Goal: Task Accomplishment & Management: Use online tool/utility

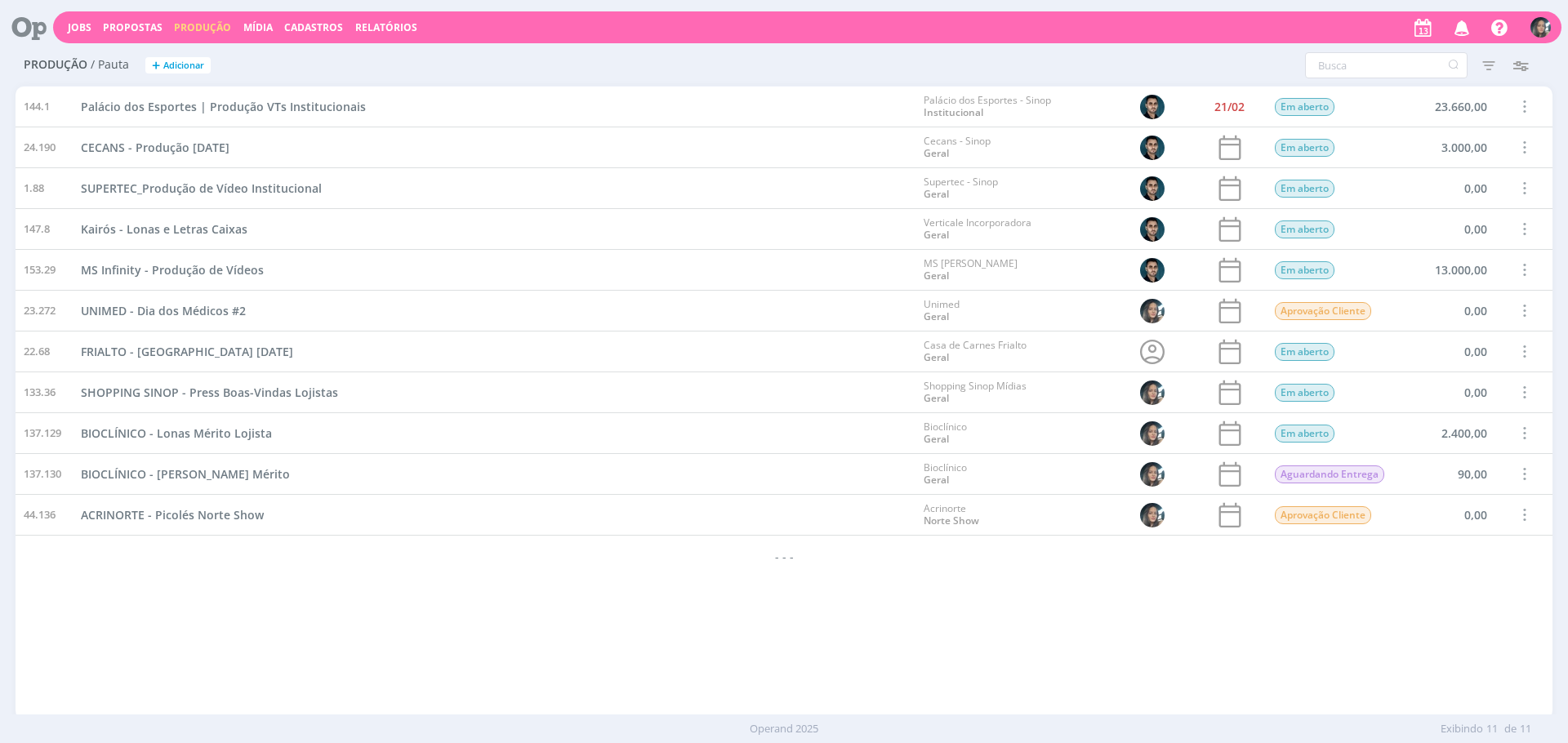
click at [828, 629] on div "144.1 Palácio dos Esportes | Produção VTs Institucionais Palácio dos Esportes -…" at bounding box center [784, 402] width 1537 height 632
click at [884, 643] on div "144.1 Palácio dos Esportes | Produção VTs Institucionais Palácio dos Esportes -…" at bounding box center [784, 402] width 1537 height 632
click at [160, 73] on button "+ Adicionar" at bounding box center [177, 65] width 65 height 17
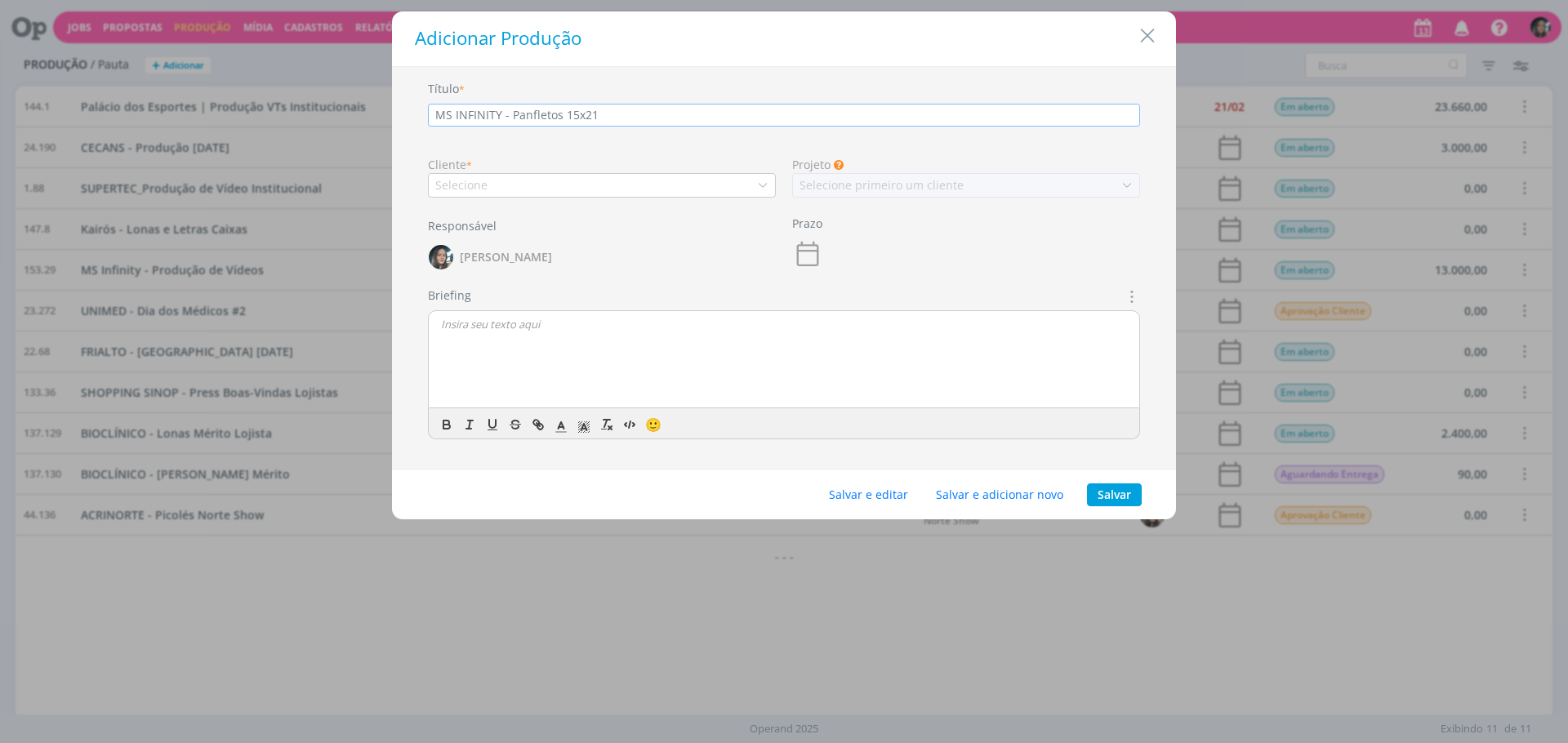
type input "MS INFINITY - Panfletos 15x21"
click at [667, 186] on div "Selecione" at bounding box center [602, 185] width 348 height 25
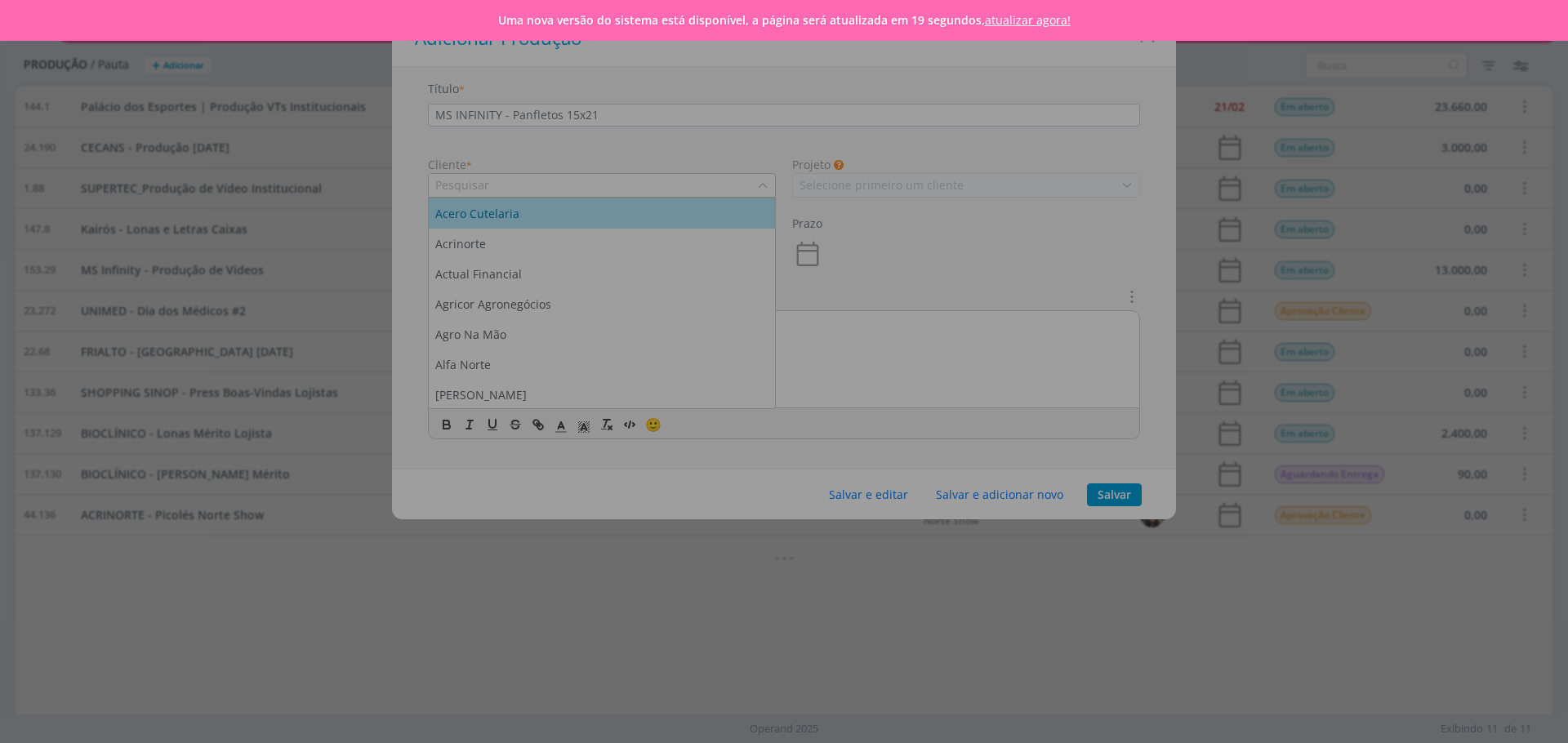
click at [1037, 23] on link "atualizar agora!" at bounding box center [1027, 19] width 85 height 16
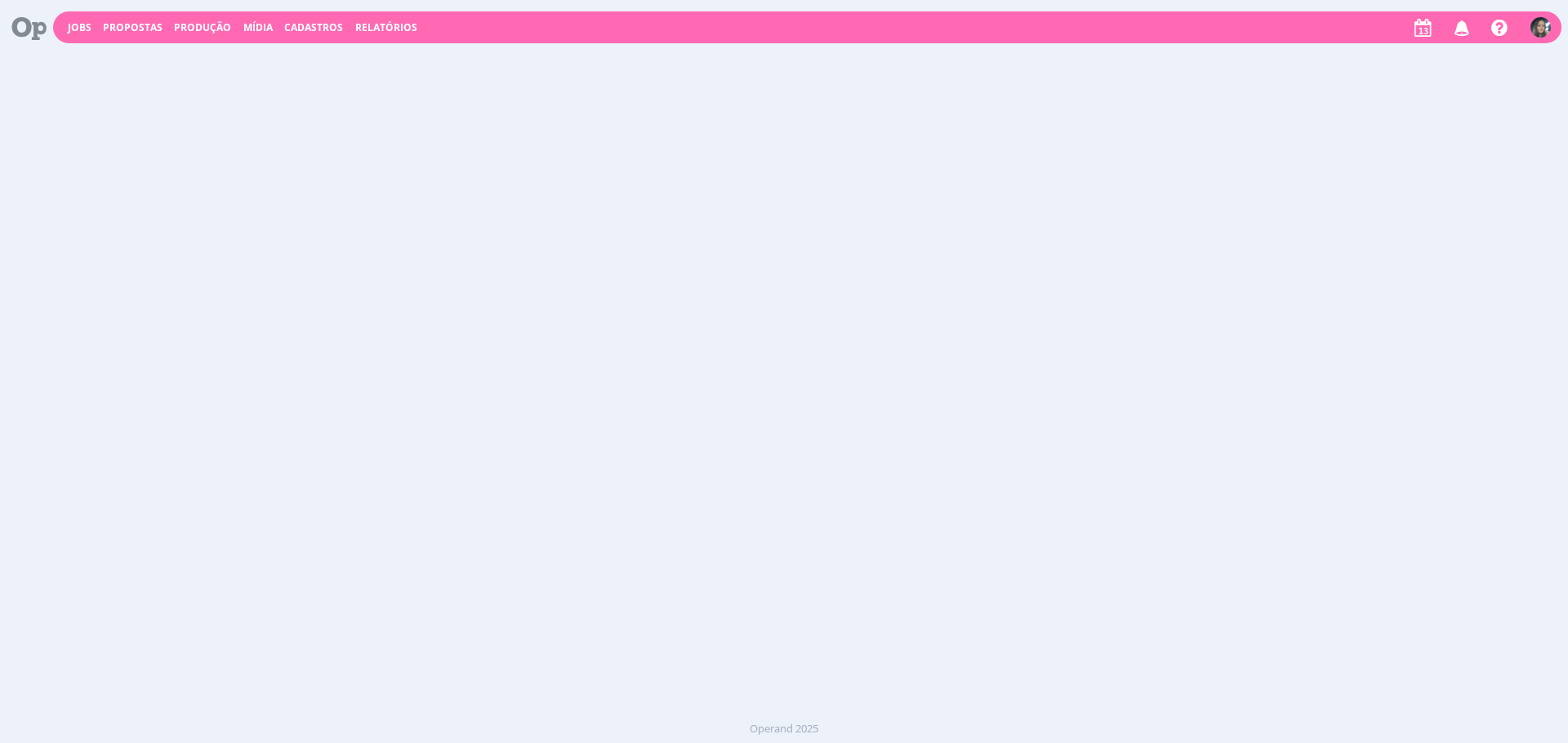
click at [150, 64] on div "Jobs Propostas Produção Mídia Cadastros Relatórios Notificações Central de Ajud…" at bounding box center [784, 371] width 1568 height 743
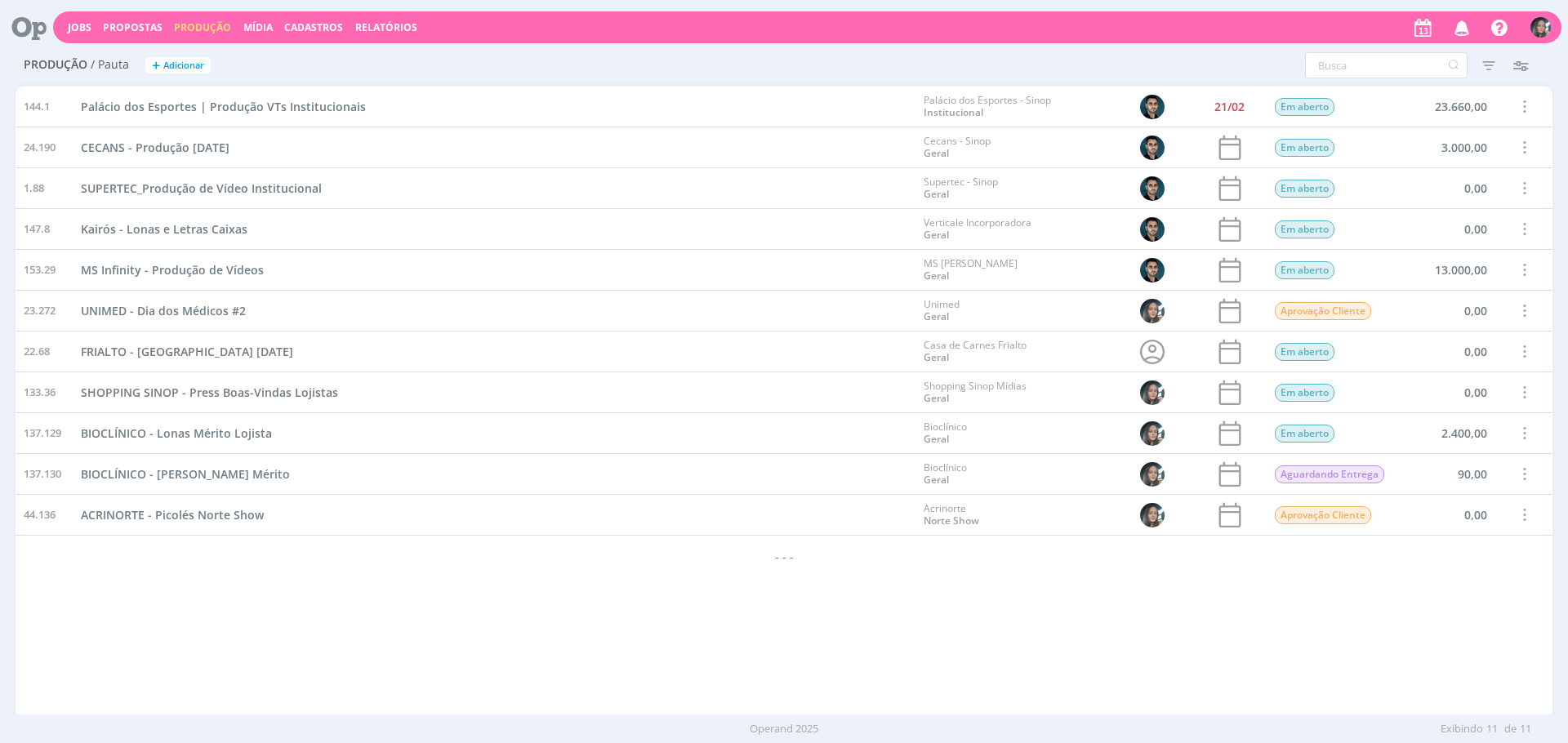
click at [588, 499] on div "ACRINORTE - Picolés Norte Show" at bounding box center [493, 515] width 842 height 40
click at [195, 63] on span "Adicionar" at bounding box center [184, 66] width 40 height 11
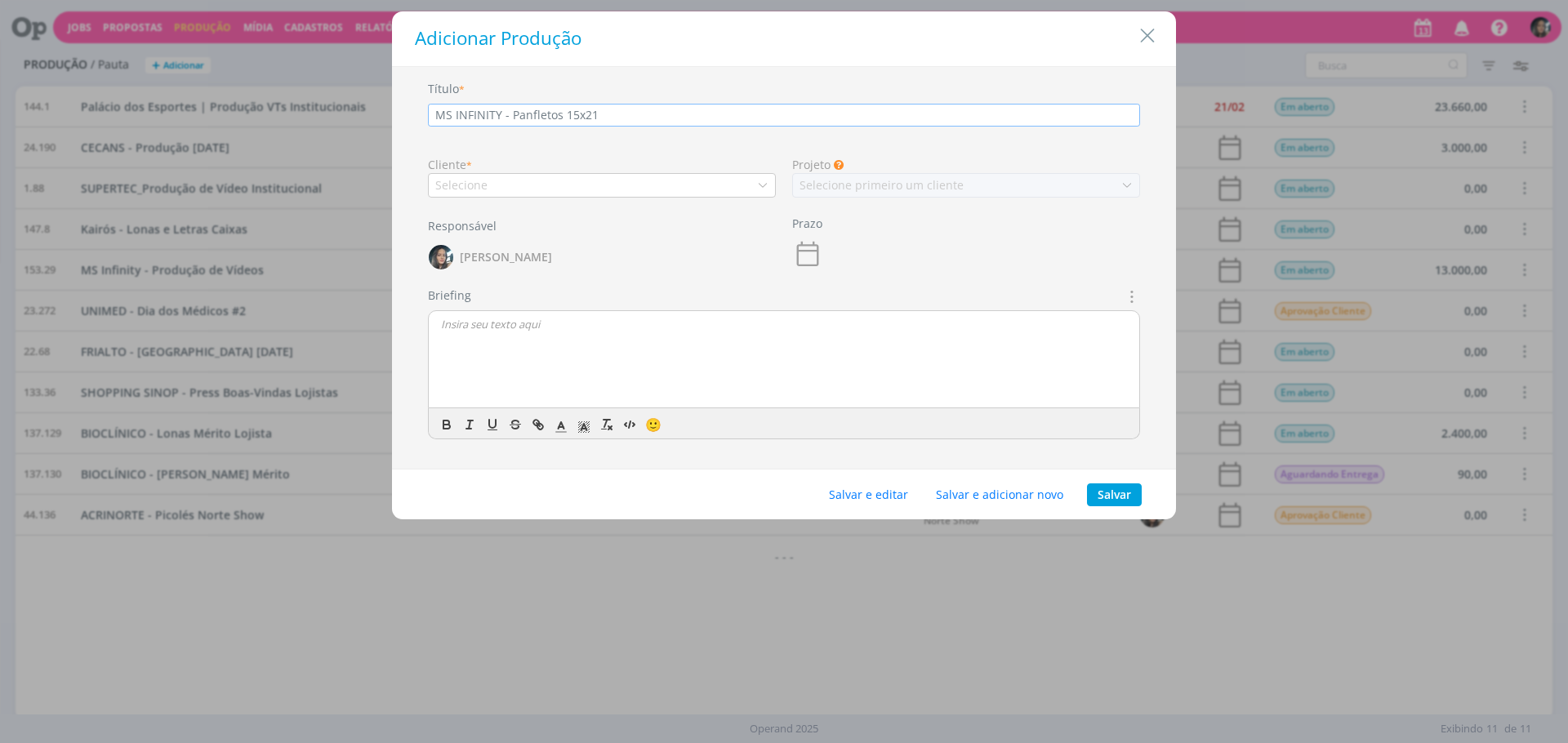
type input "MS INFINITY - Panfletos 15x21"
click at [574, 182] on div "Selecione" at bounding box center [602, 185] width 348 height 25
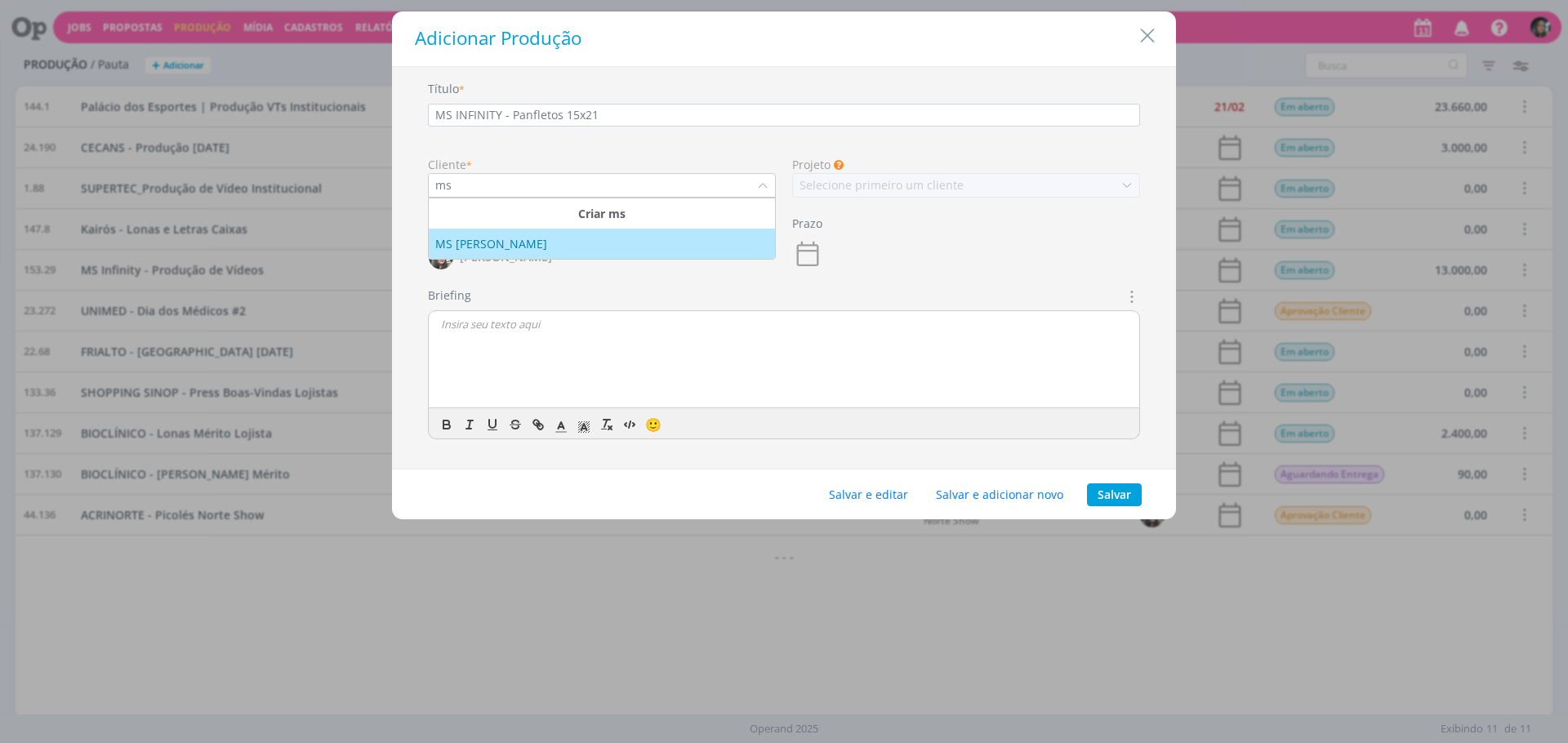
type input "ms"
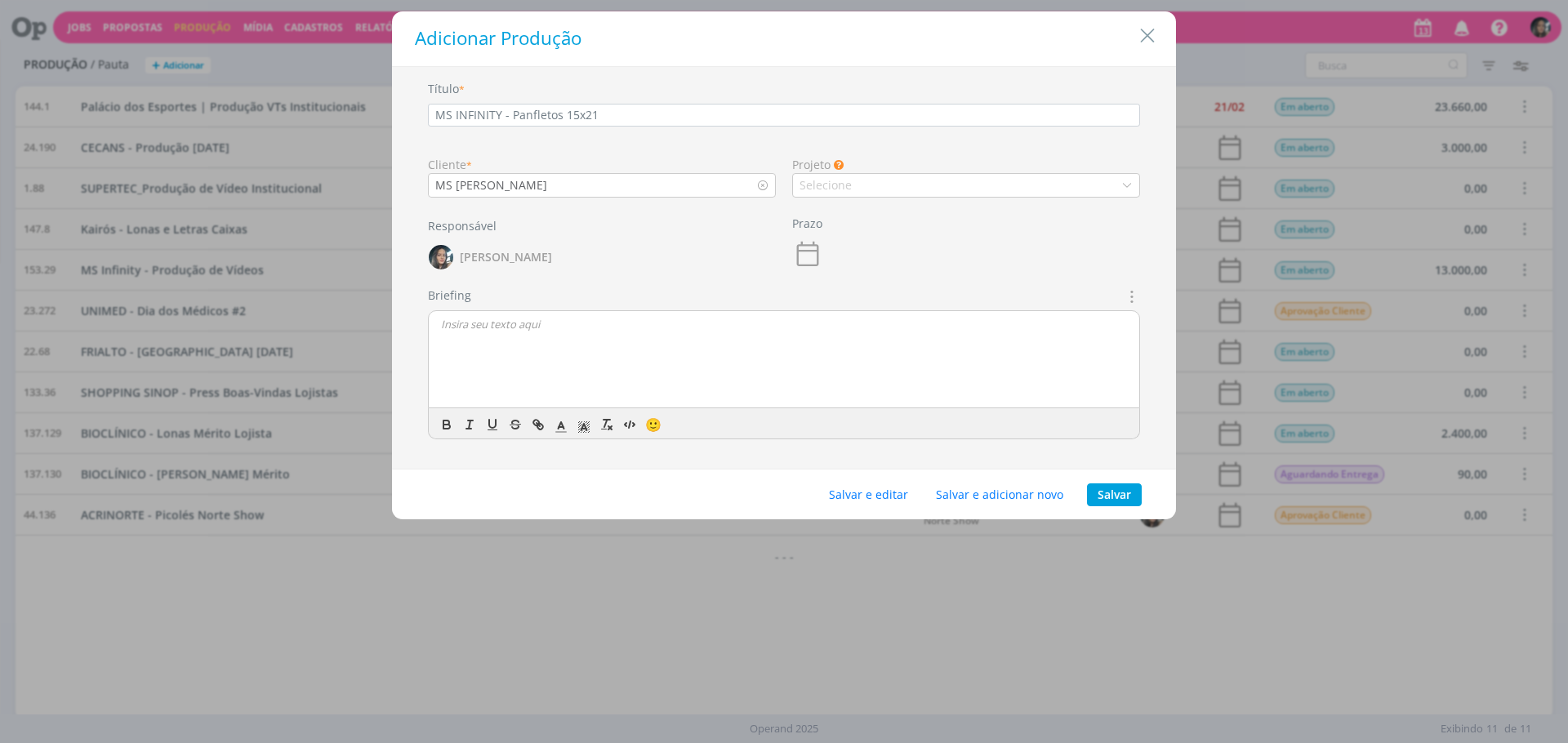
drag, startPoint x: 838, startPoint y: 199, endPoint x: 849, endPoint y: 187, distance: 16.3
click at [838, 199] on div "Título * MS INFINITY - Panfletos 15x21 Cliente * MS Infinity Projeto As Produçõ…" at bounding box center [784, 273] width 768 height 386
click at [849, 187] on div "Selecione" at bounding box center [827, 185] width 55 height 17
click at [876, 221] on div "Geral" at bounding box center [965, 213] width 333 height 17
click at [741, 126] on input "MS INFINITY - Panfletos 15x21" at bounding box center [784, 115] width 712 height 23
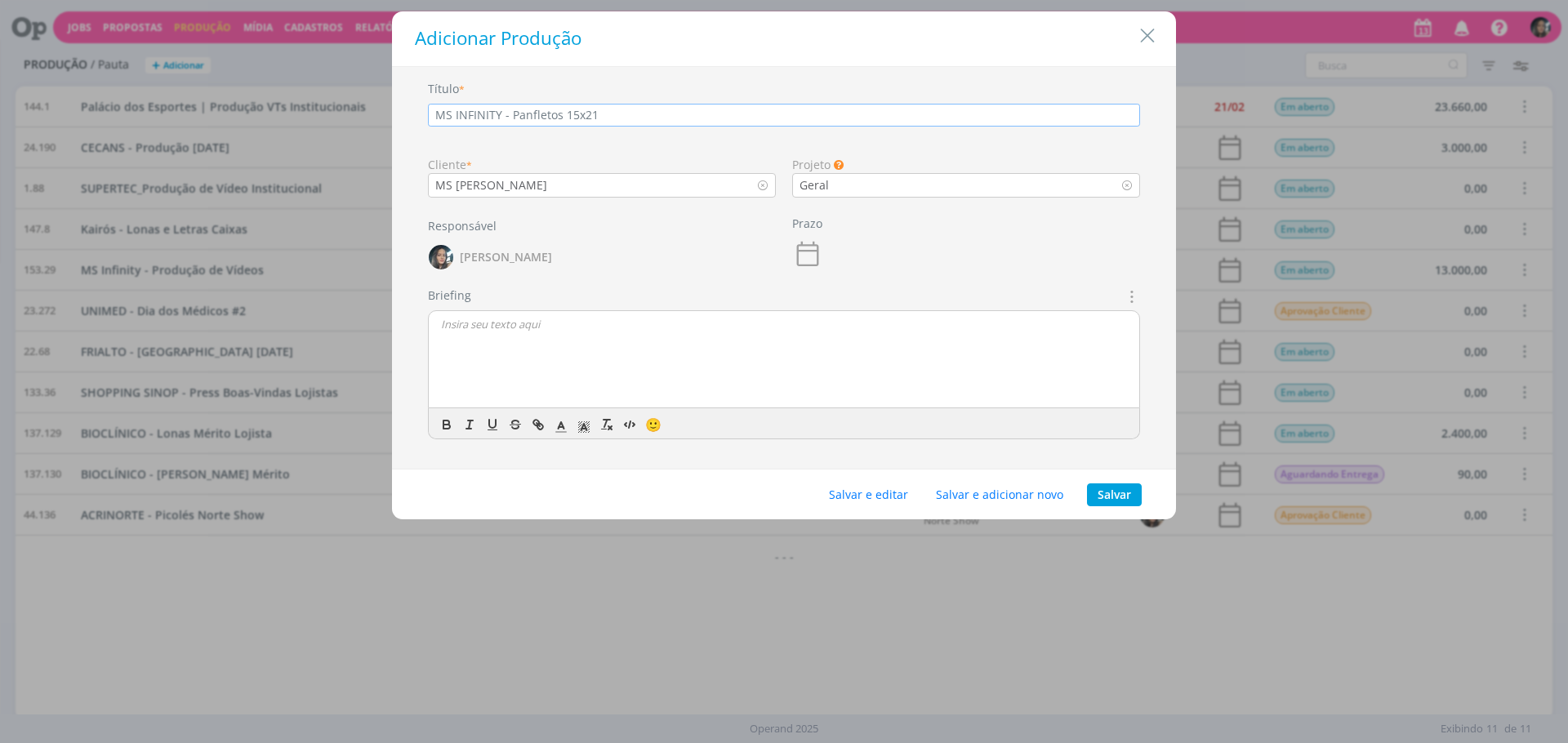
click at [746, 118] on input "MS INFINITY - Panfletos 15x21" at bounding box center [784, 115] width 712 height 23
type input "MS INFINITY - Panfletos 15x21 Outubro"
click at [898, 491] on button "Salvar e editar" at bounding box center [868, 494] width 100 height 23
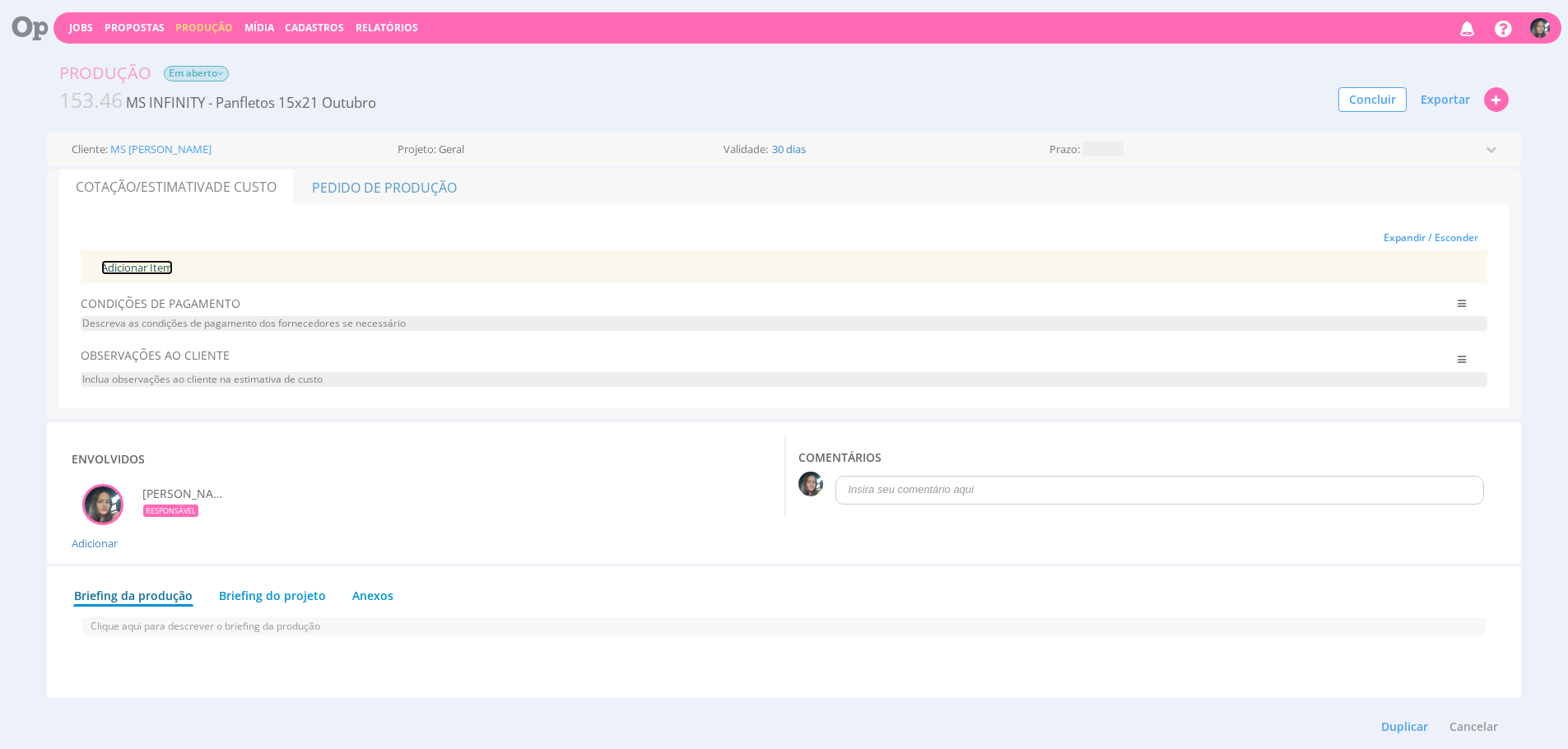
click at [125, 270] on link "Adicionar Item" at bounding box center [136, 268] width 71 height 15
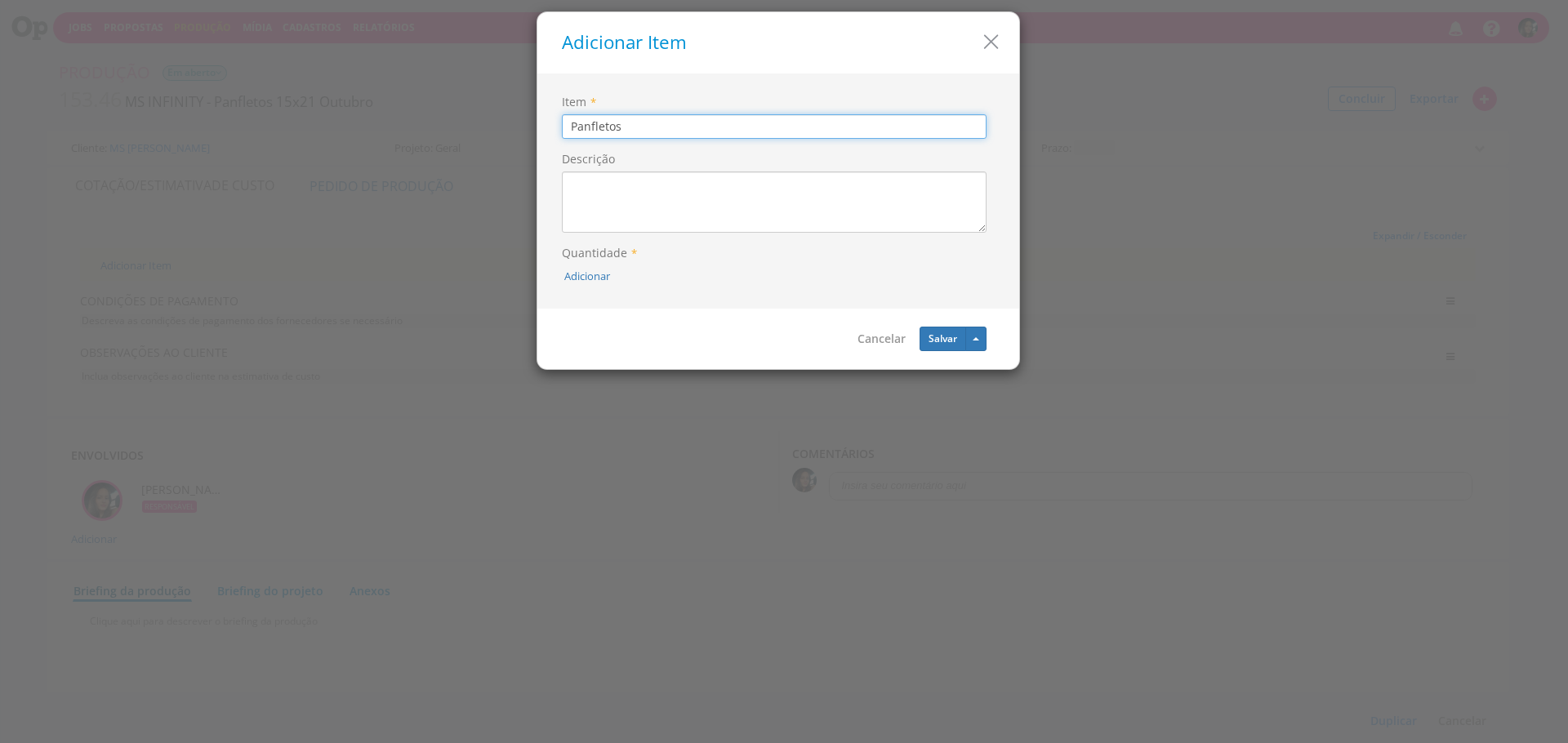
type input "Panfletos"
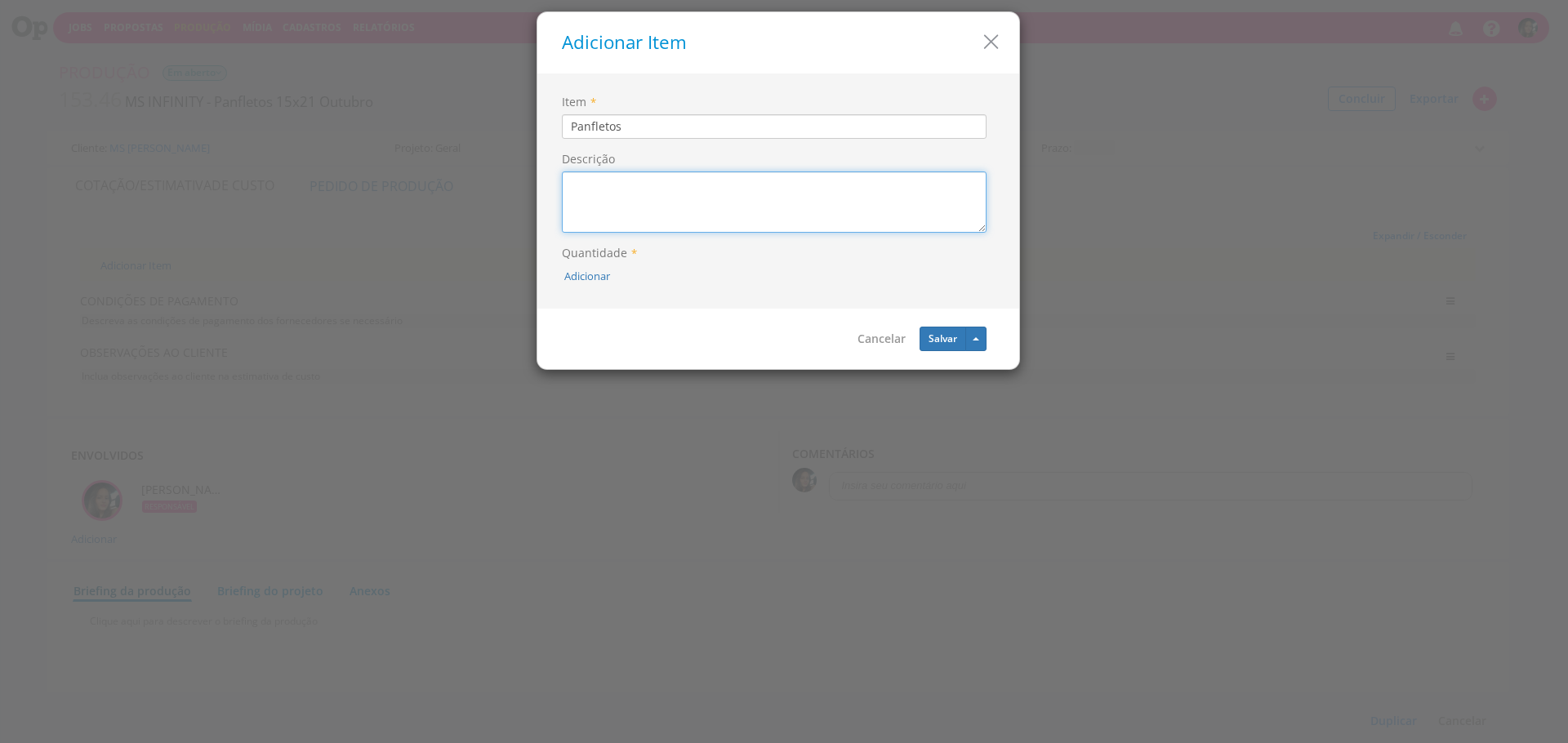
click at [665, 231] on textarea "Descrição" at bounding box center [774, 202] width 424 height 62
type textarea "Panfletos 15x21 Frente/Verso"
drag, startPoint x: 606, startPoint y: 268, endPoint x: 597, endPoint y: 270, distance: 9.2
click at [597, 269] on button "Adicionar" at bounding box center [587, 276] width 46 height 16
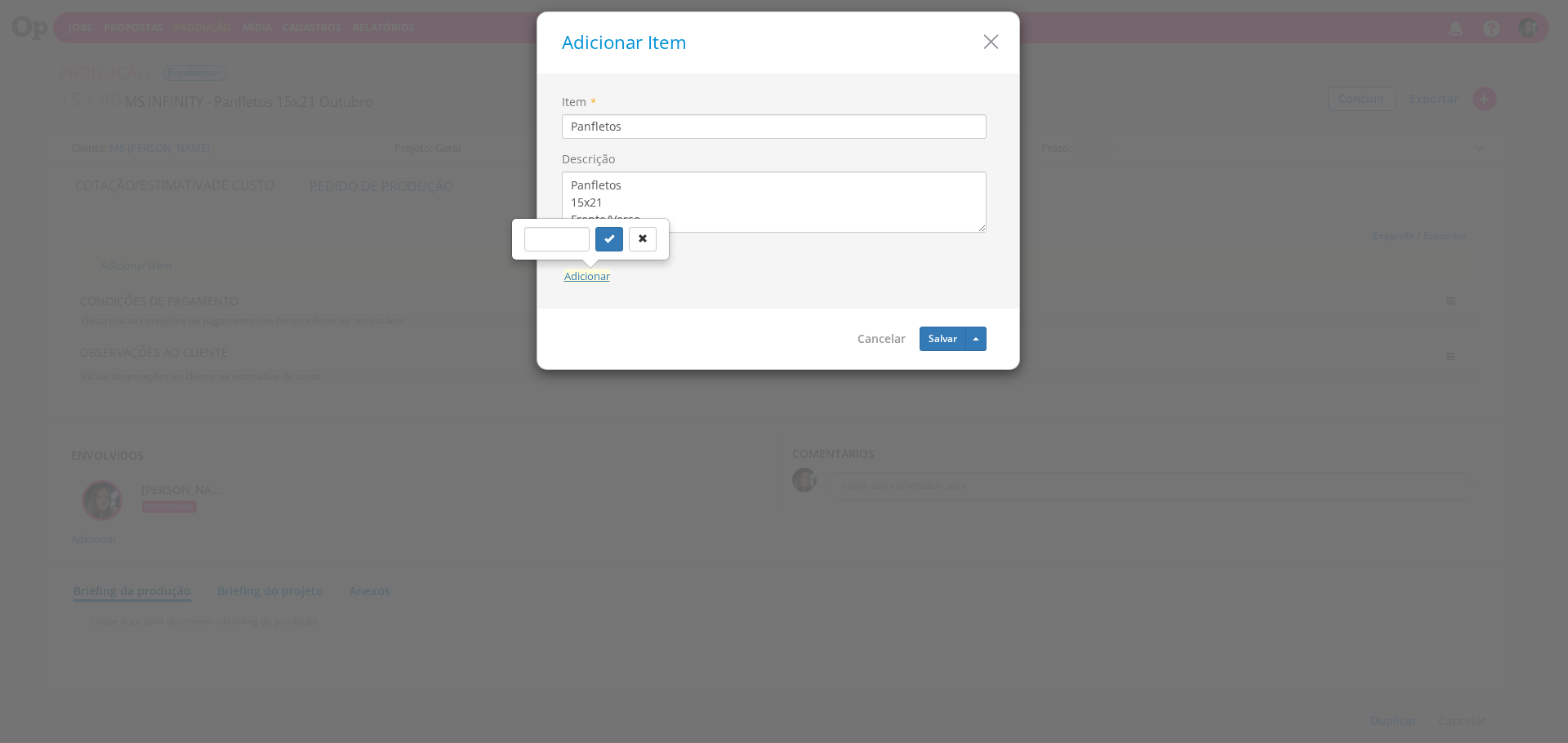
type input "`"
type input "1000"
click at [595, 227] on button "submit" at bounding box center [609, 239] width 28 height 25
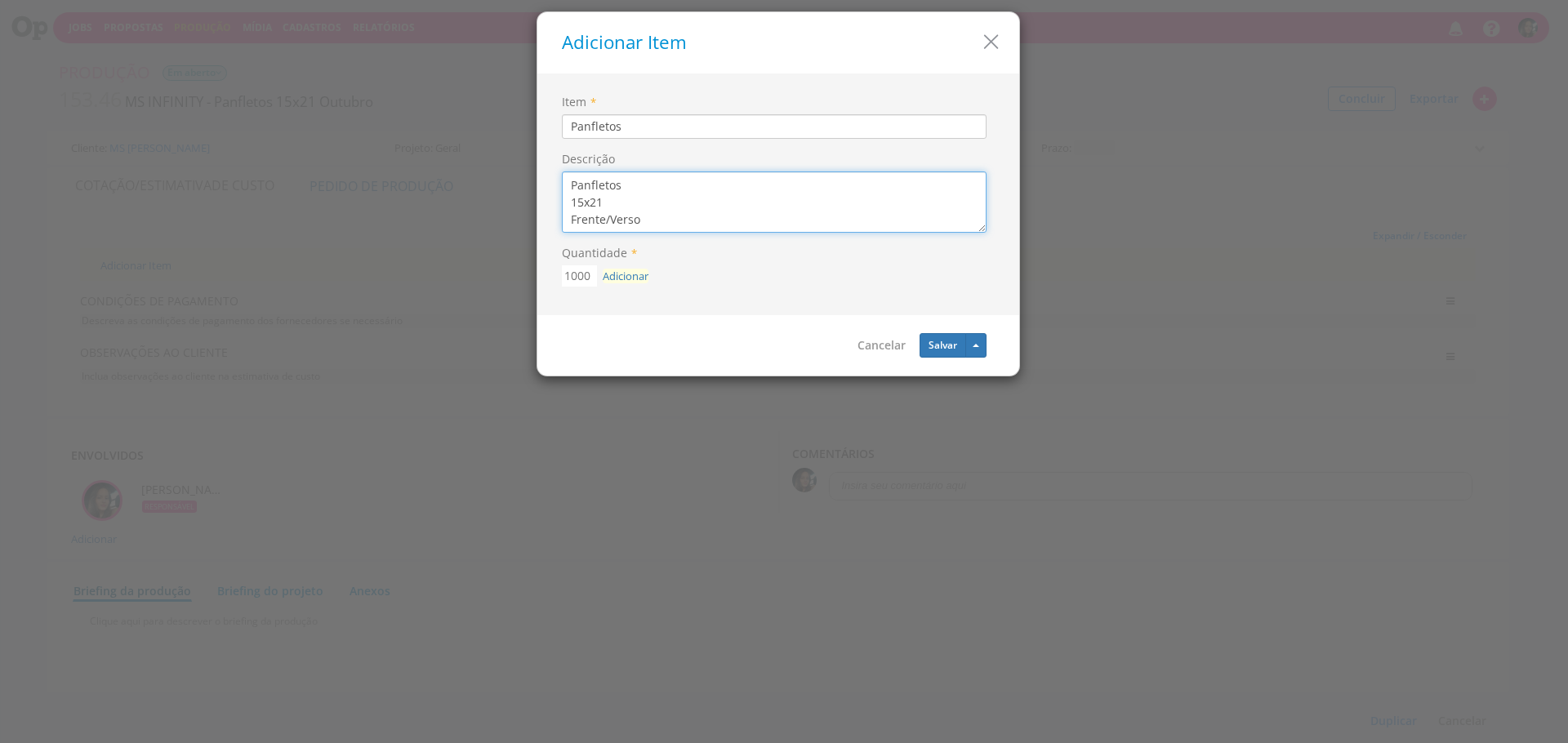
click at [621, 210] on textarea "Panfletos 15x21 Frente/Verso" at bounding box center [774, 202] width 424 height 62
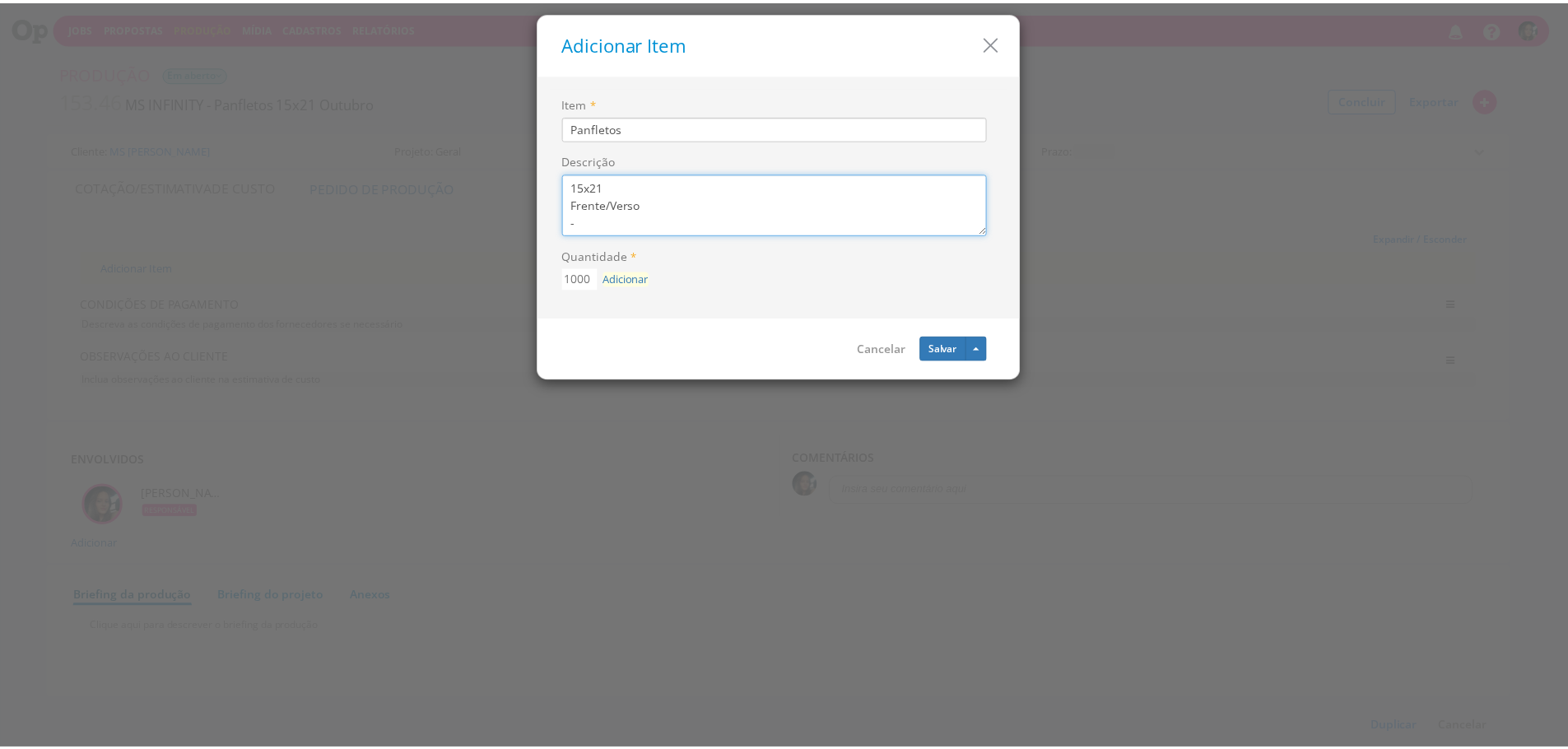
scroll to position [52, 0]
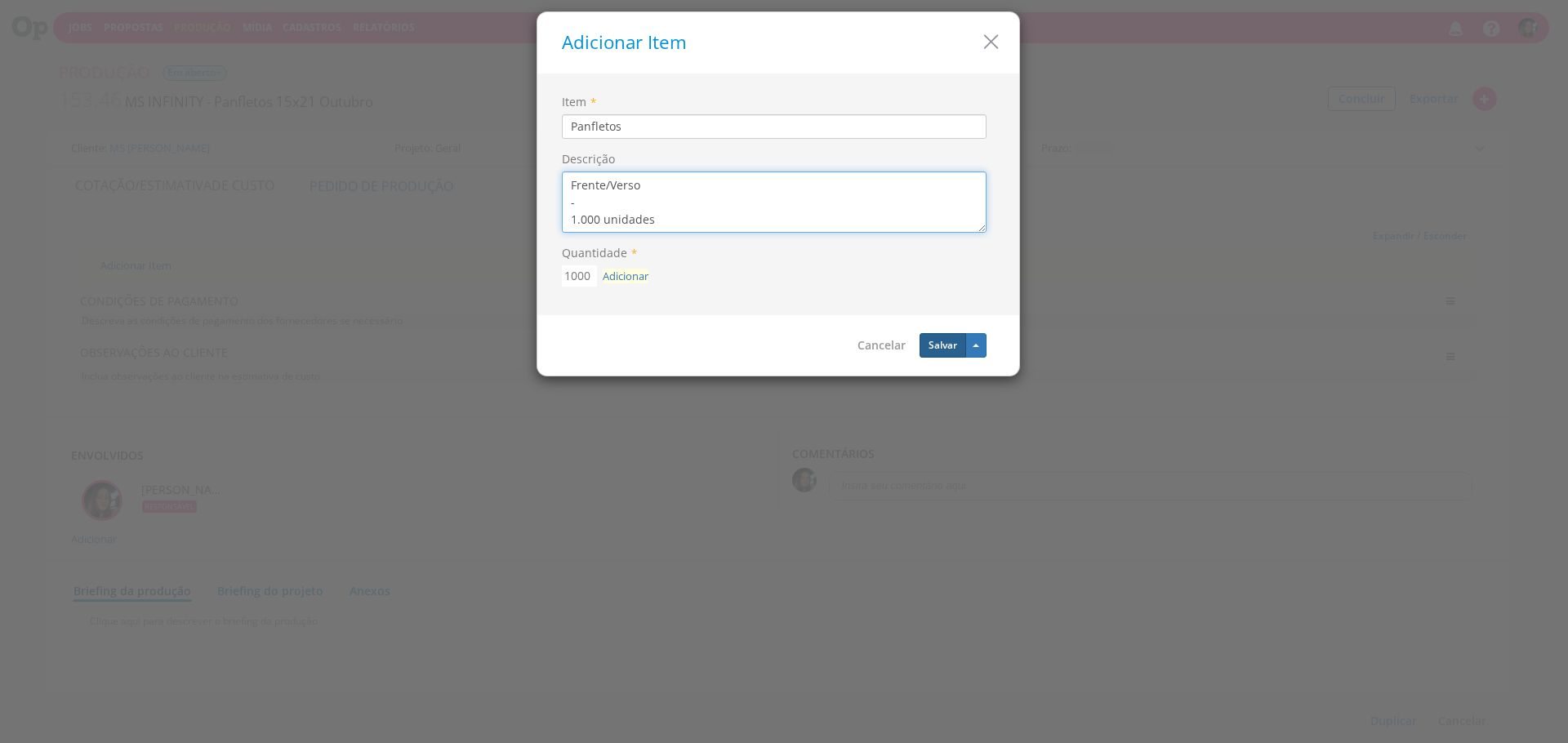
type textarea "Panfletos 15x21 Frente/Verso - 1.000 unidades"
click at [933, 336] on button "Salvar" at bounding box center [942, 345] width 47 height 25
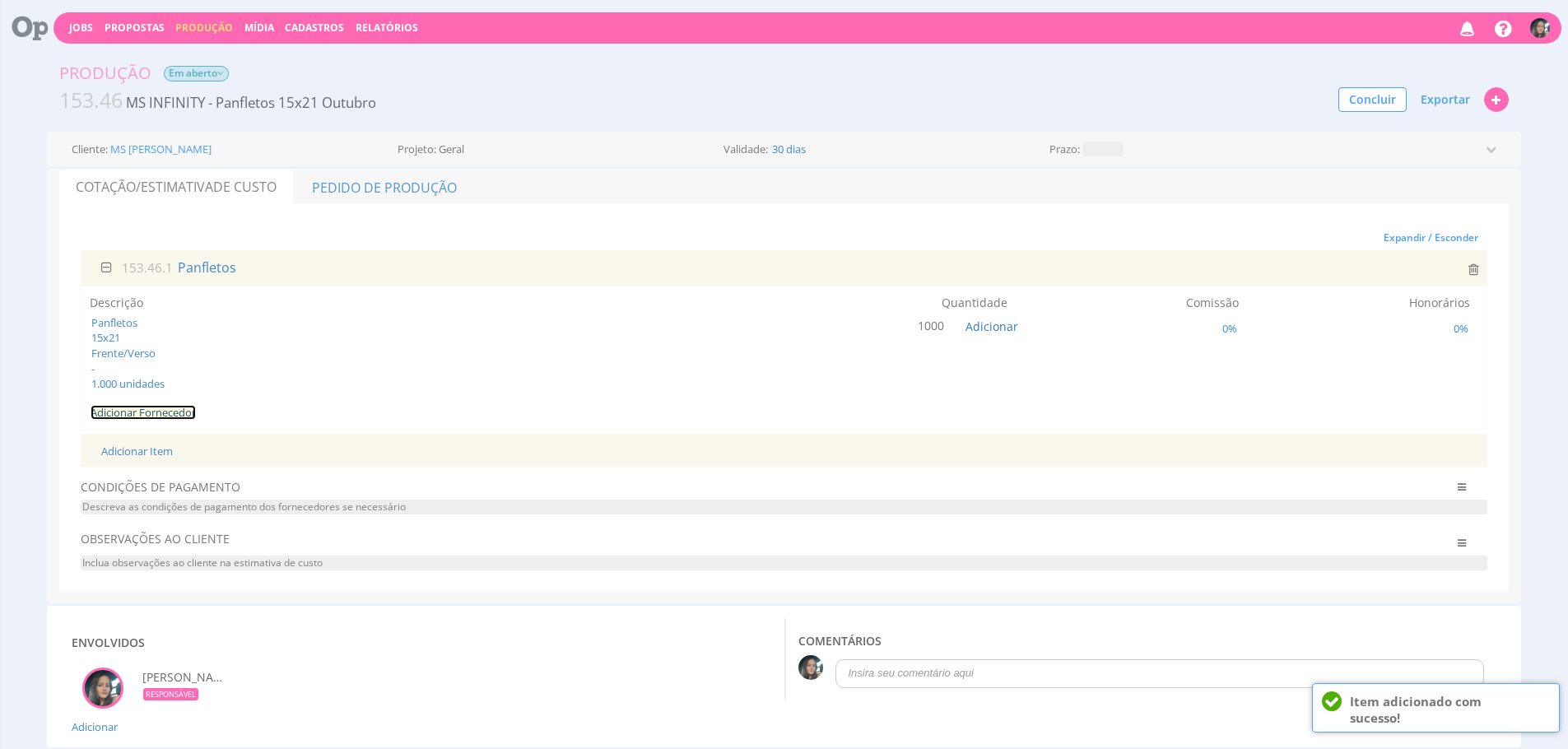
click at [132, 406] on link "Adicionar Fornecedor" at bounding box center [144, 412] width 106 height 15
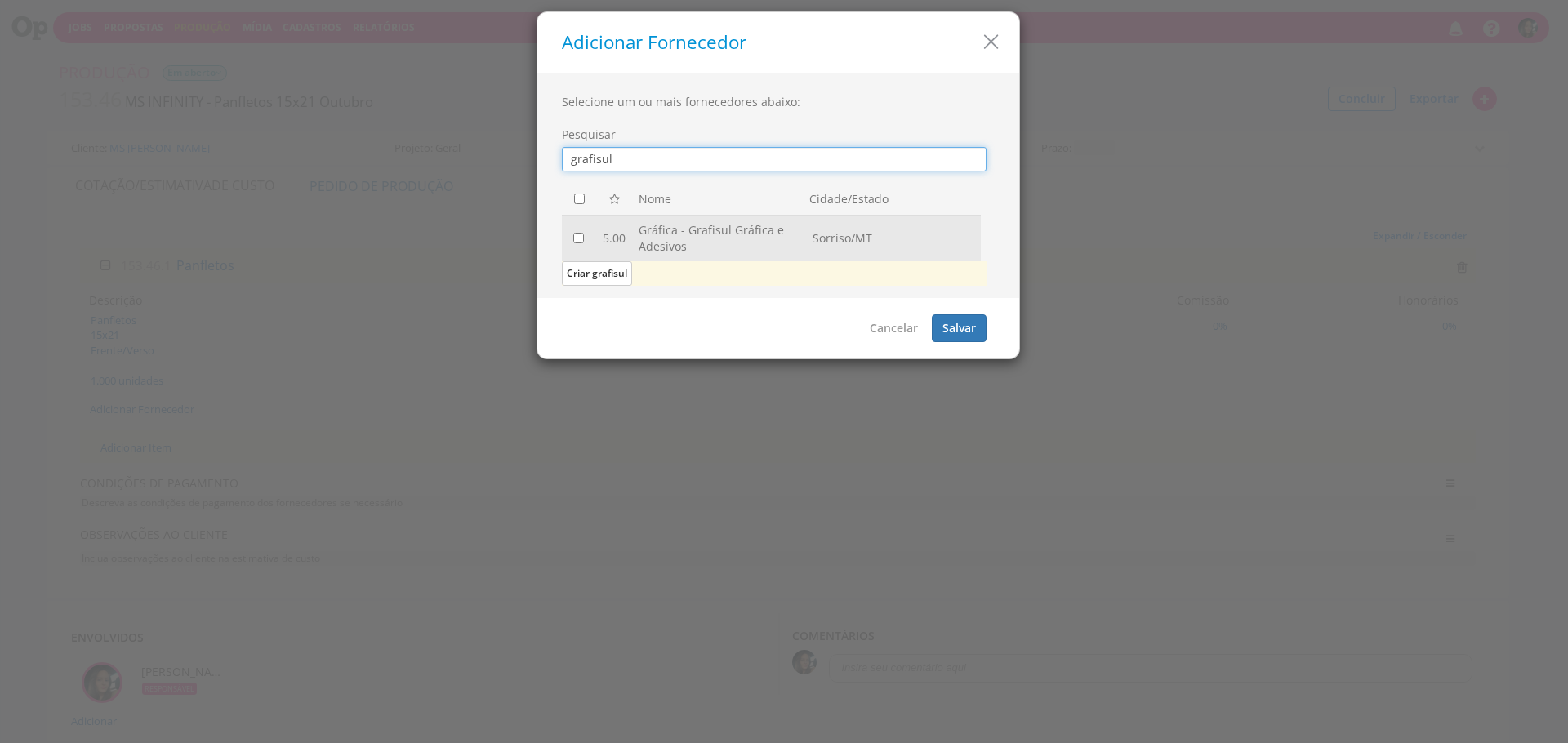
type input "grafisul"
click at [577, 237] on input "checkbox" at bounding box center [579, 238] width 11 height 11
checkbox input "true"
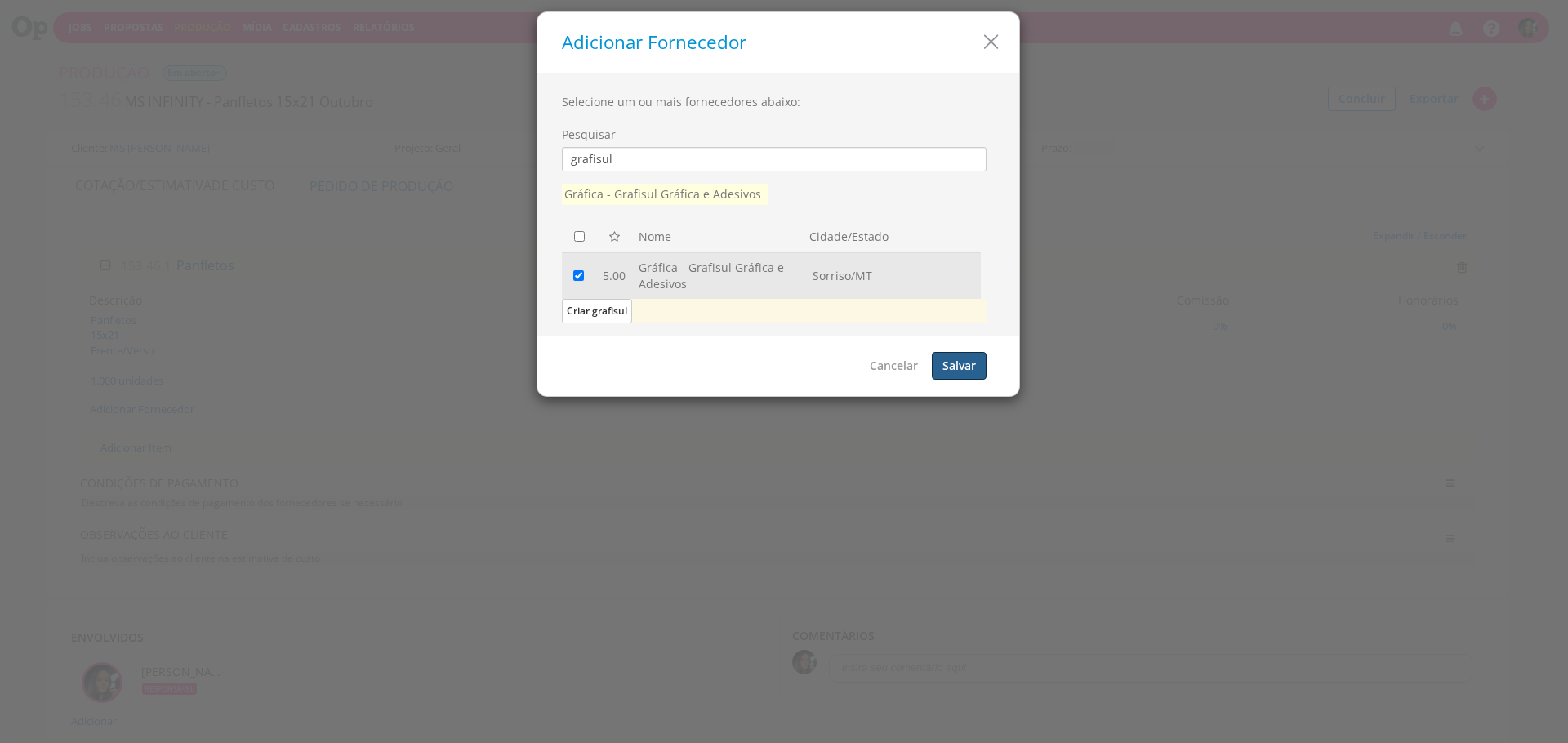
click at [970, 371] on button "Salvar" at bounding box center [959, 366] width 55 height 28
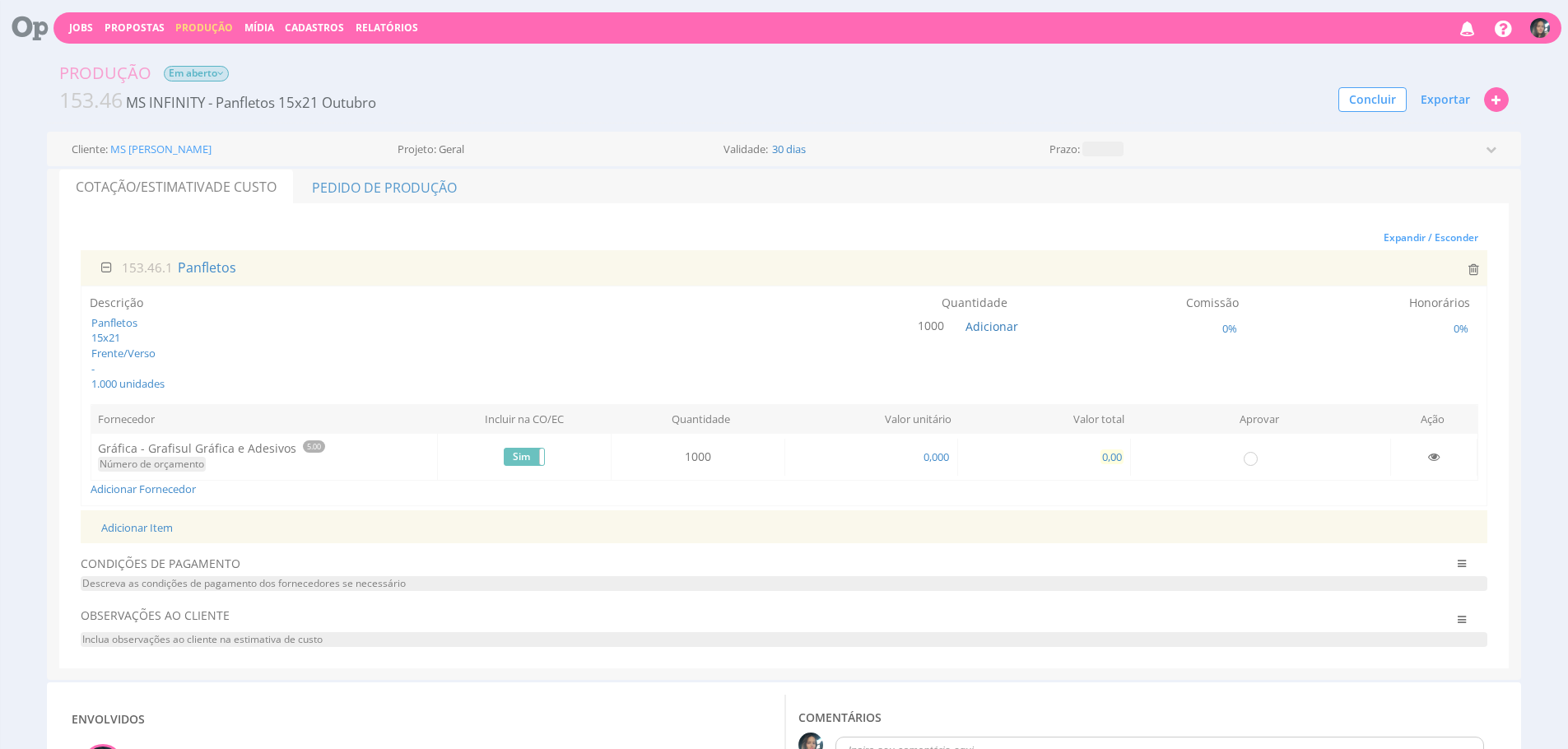
click at [1101, 452] on span "0,00" at bounding box center [1111, 456] width 23 height 15
type input "640,00"
click at [1244, 464] on input "radio" at bounding box center [1250, 458] width 17 height 17
radio input "true"
click at [338, 187] on link "Pedido de Produção" at bounding box center [384, 186] width 180 height 34
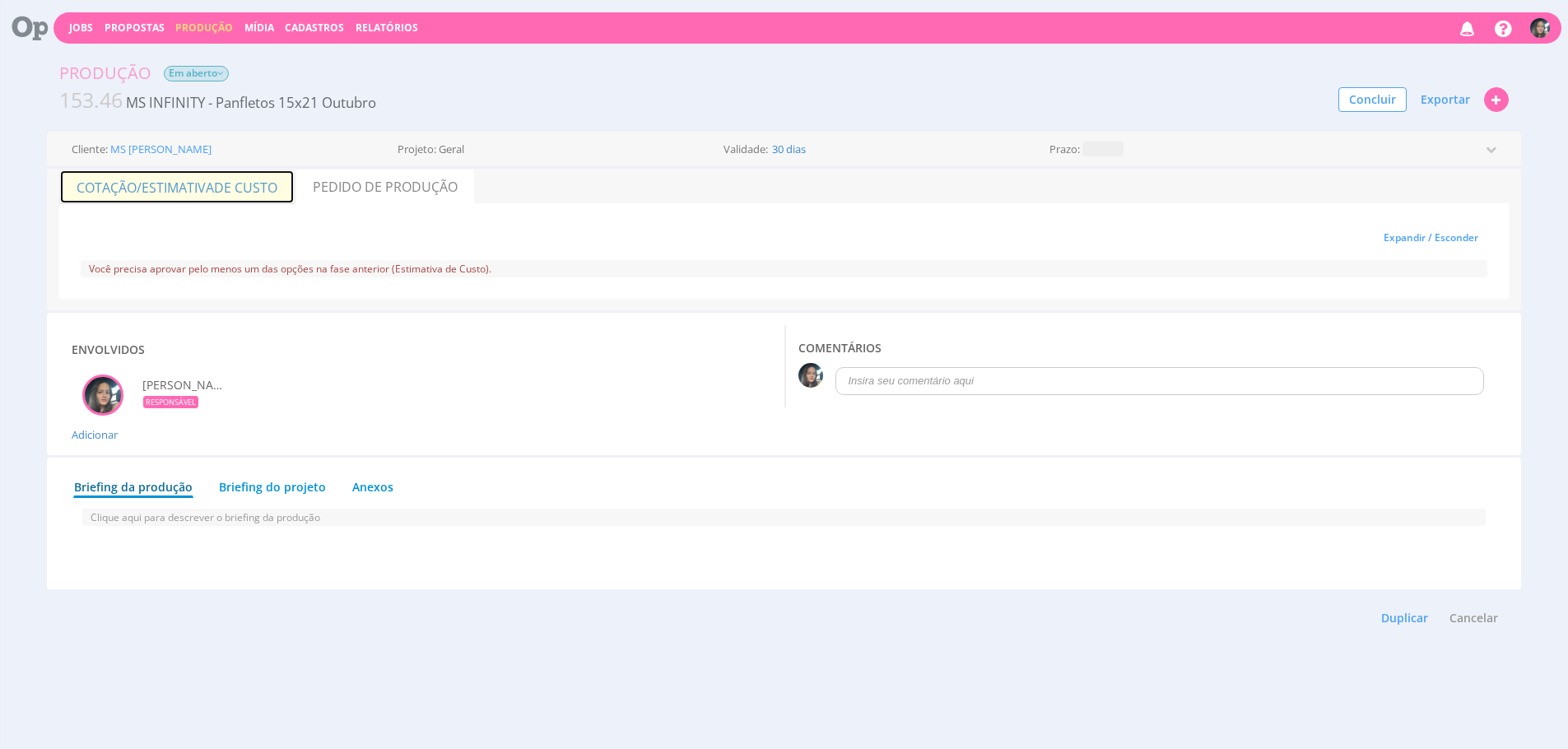
click at [157, 189] on link "Cotação/Estimativa de Custo" at bounding box center [177, 186] width 235 height 34
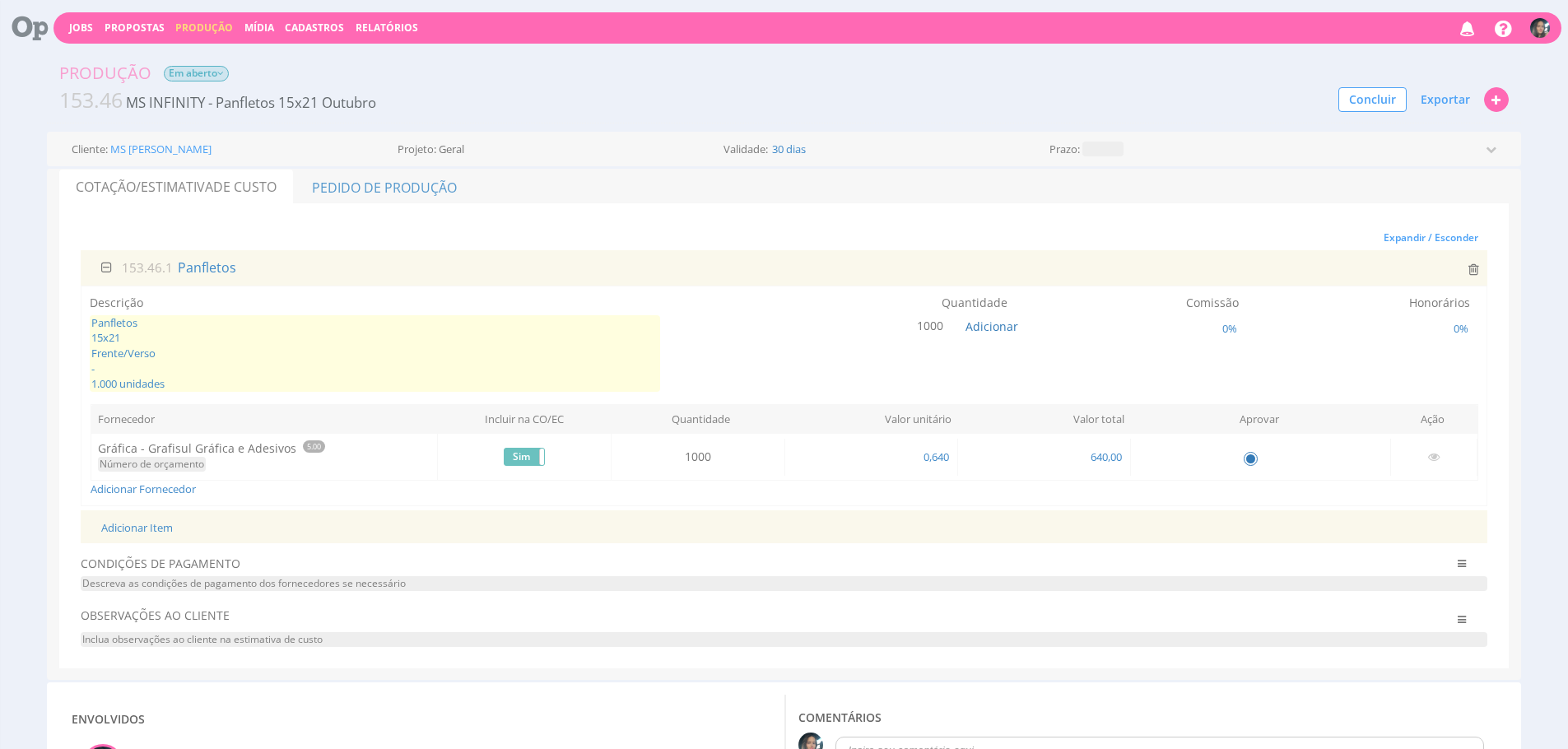
click at [330, 344] on span "Panfletos 15x21 Frente/Verso - 1.000 unidades" at bounding box center [375, 353] width 571 height 77
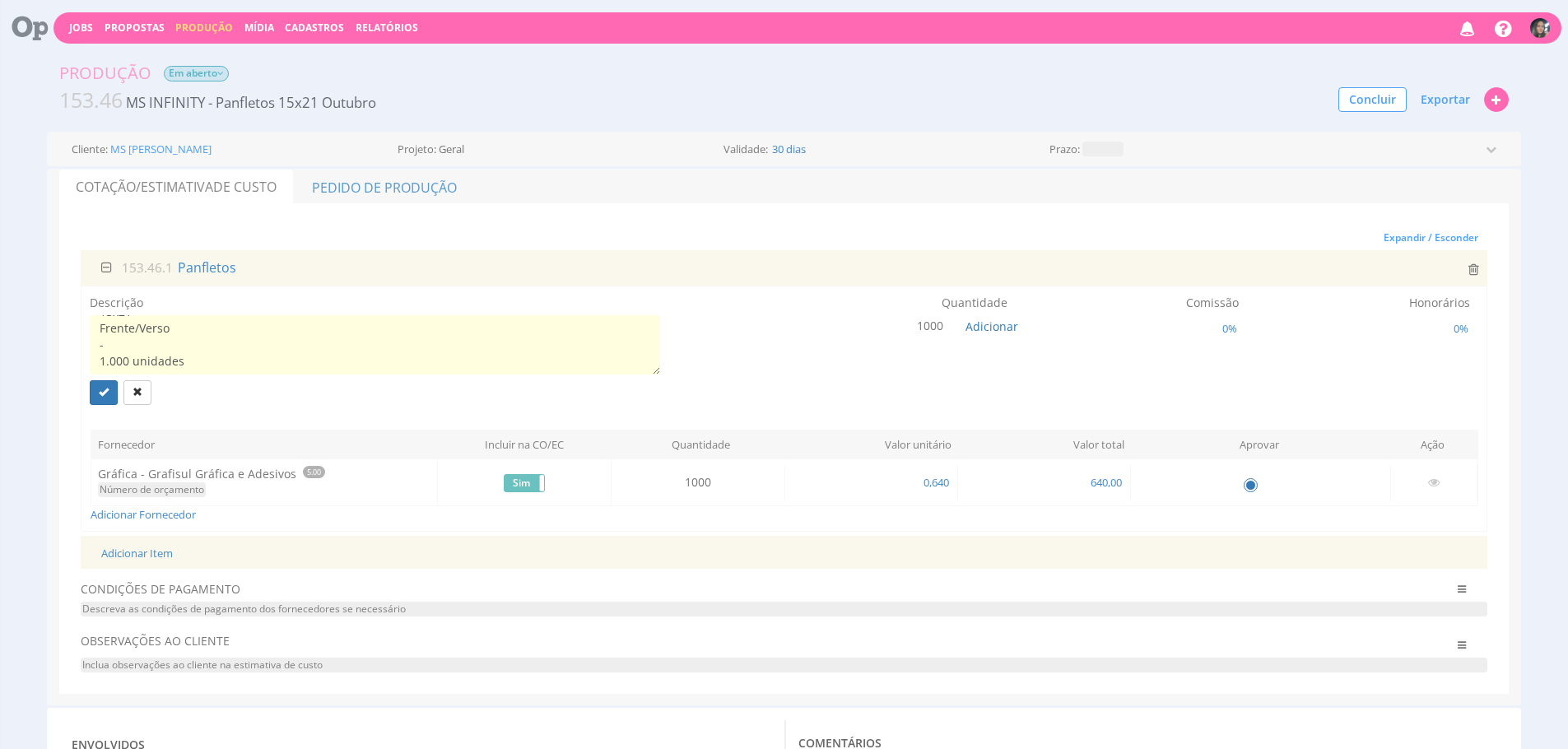
scroll to position [60, 0]
type textarea "Panfletos 15x21 Frente/Verso - 1.000 unidades **Para entrega quarta-feira"
click at [106, 400] on button "submit" at bounding box center [104, 393] width 28 height 25
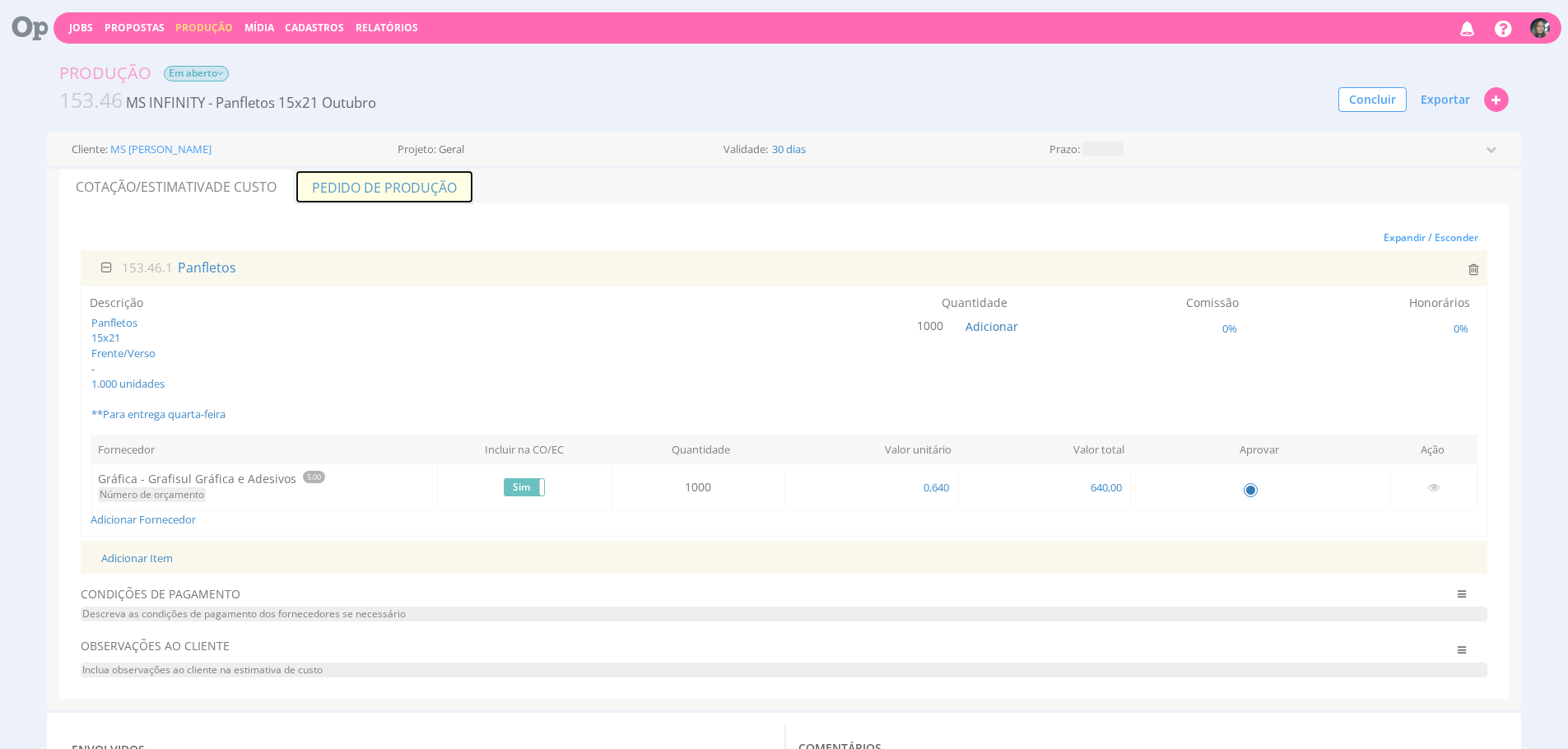
click at [385, 190] on link "Pedido de Produção" at bounding box center [384, 186] width 180 height 34
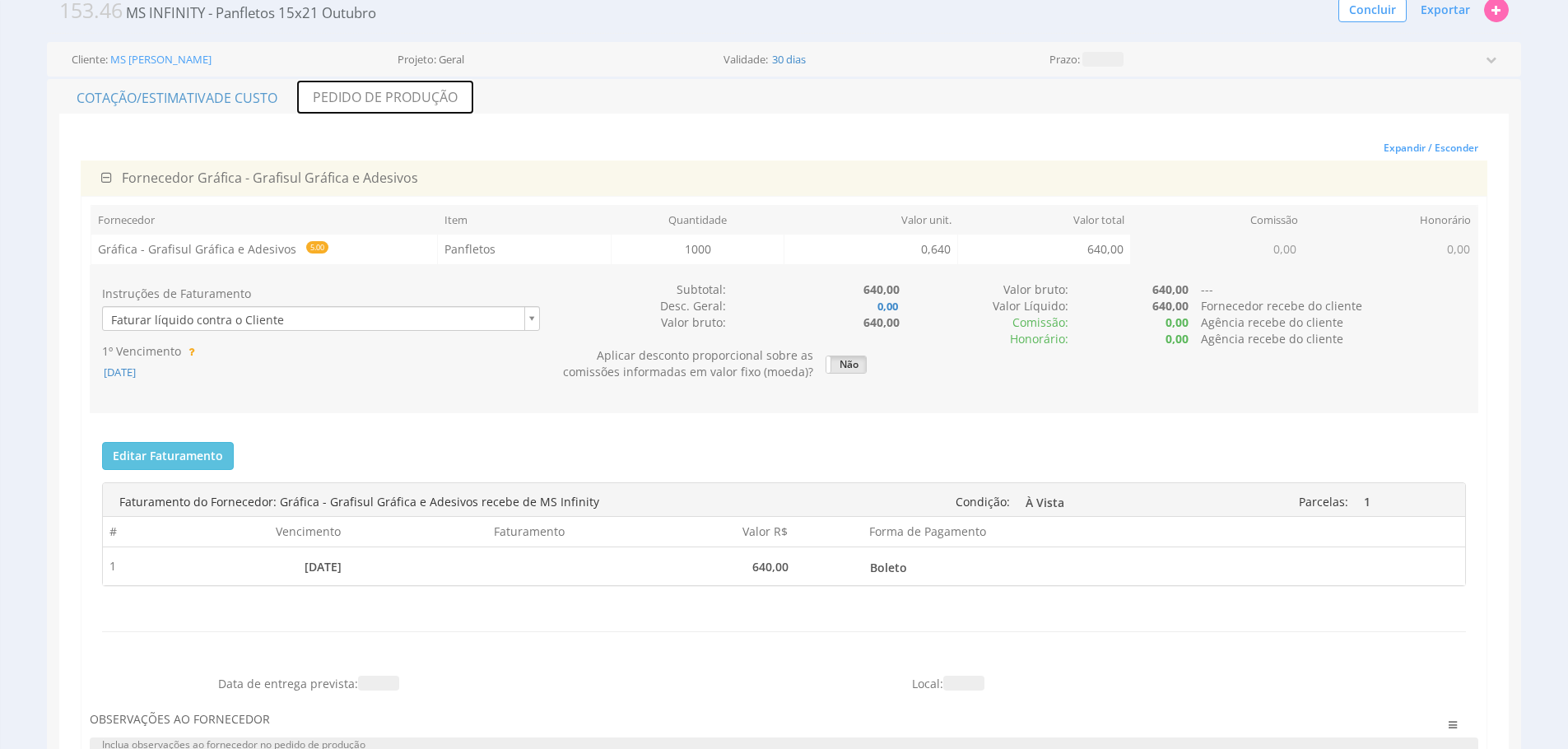
scroll to position [96, 0]
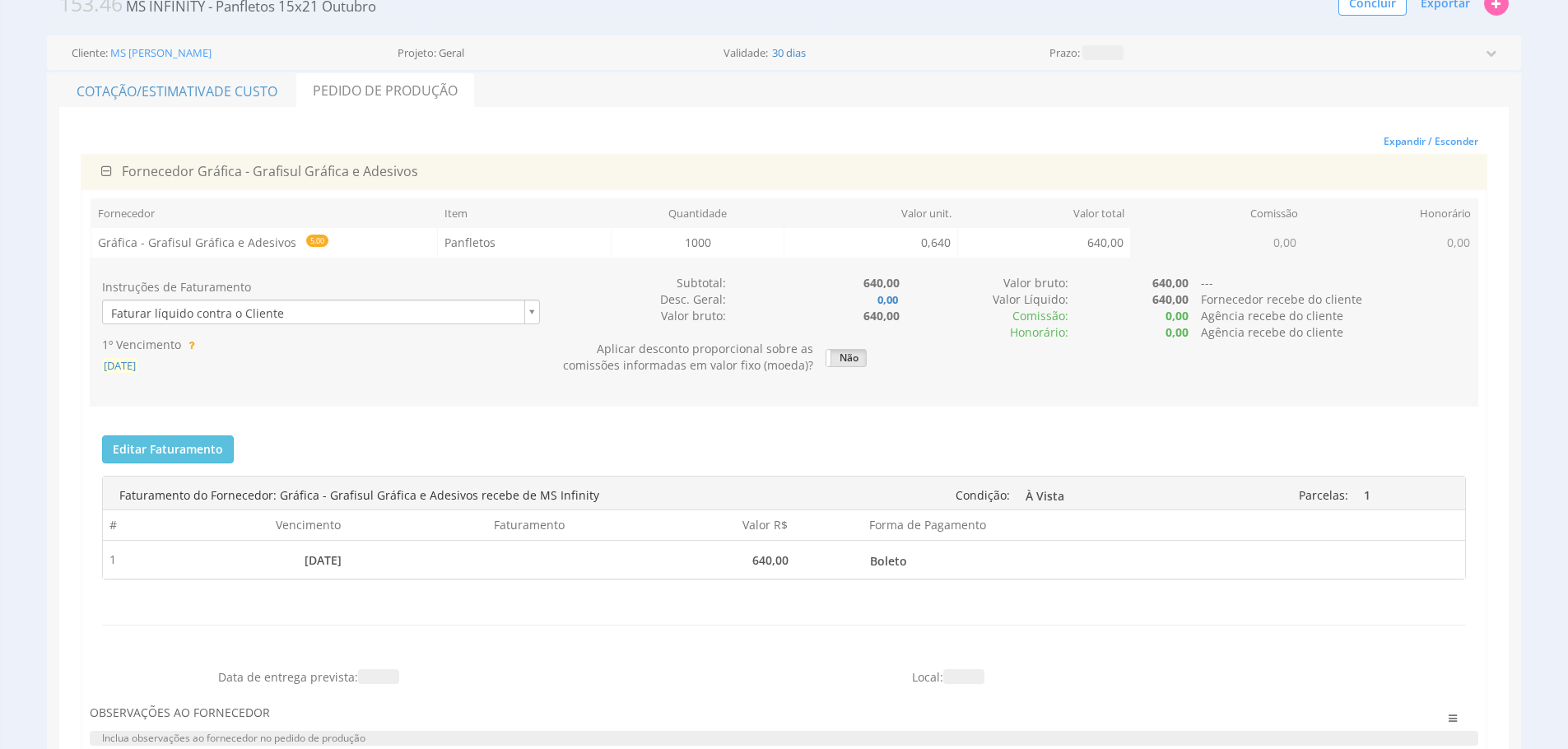
click at [127, 370] on span "[DATE]" at bounding box center [119, 366] width 35 height 15
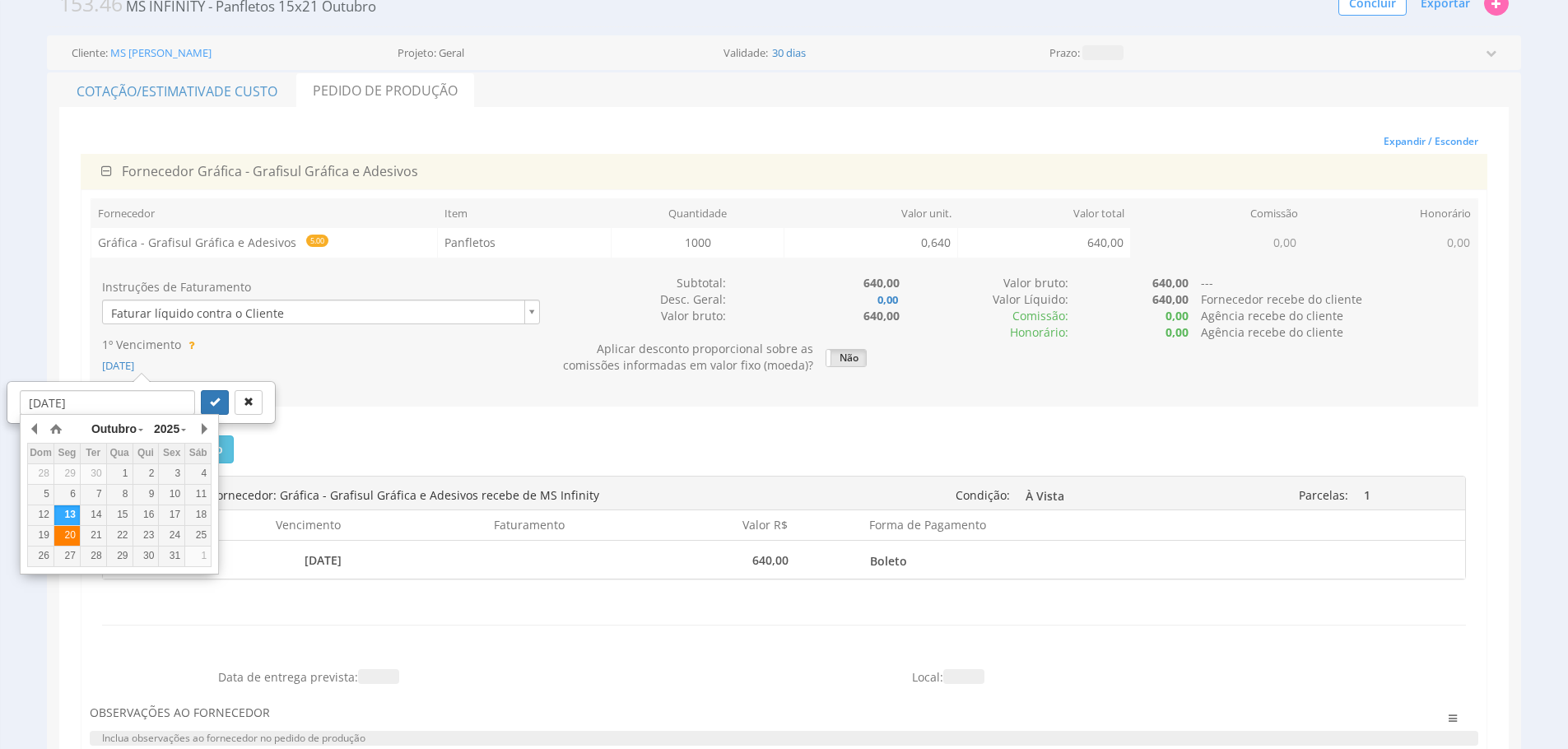
click at [66, 534] on div "20" at bounding box center [68, 535] width 26 height 14
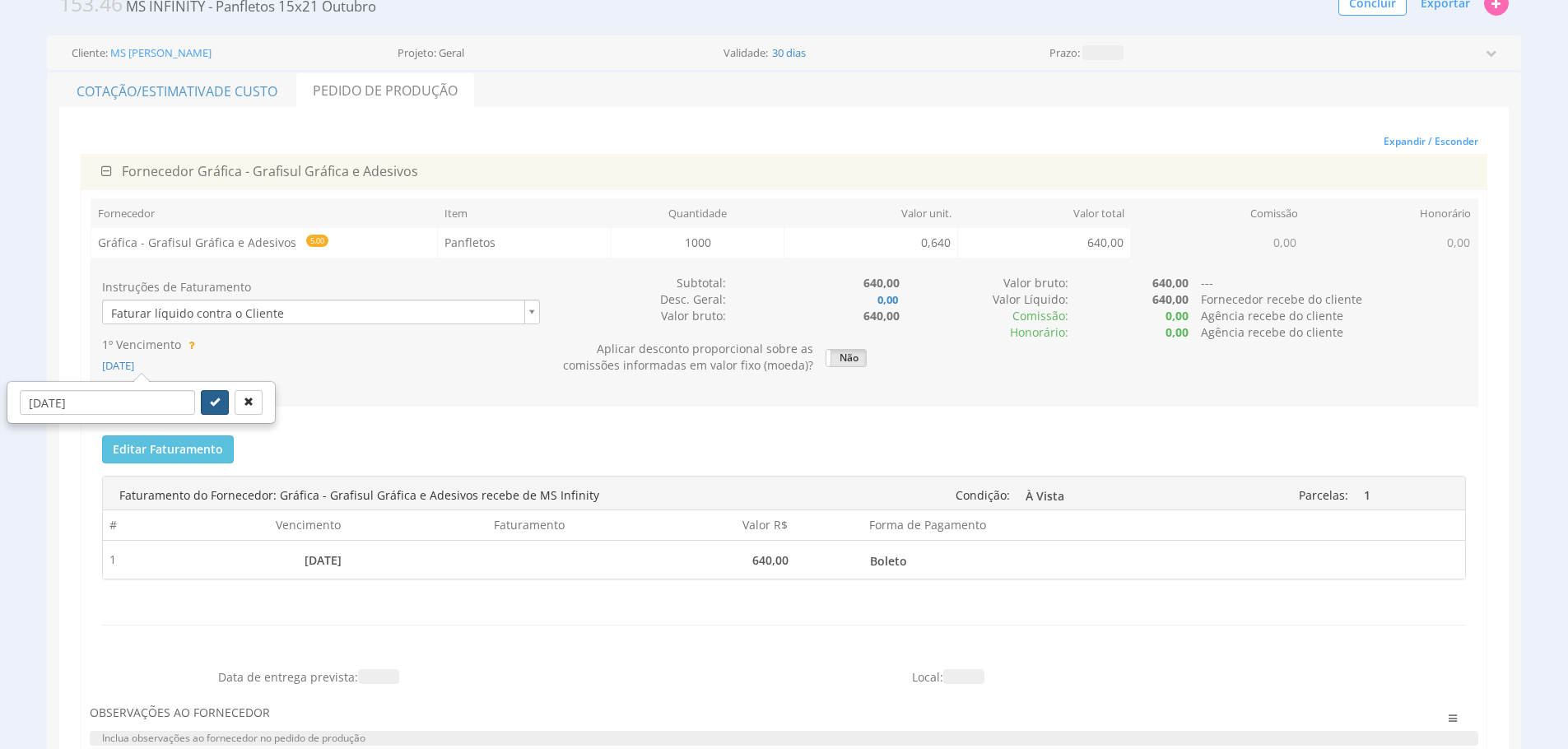
click at [201, 393] on button "submit" at bounding box center [215, 402] width 28 height 25
type input "20/10/2025"
click at [1449, 4] on span "Exportar" at bounding box center [1445, 3] width 49 height 16
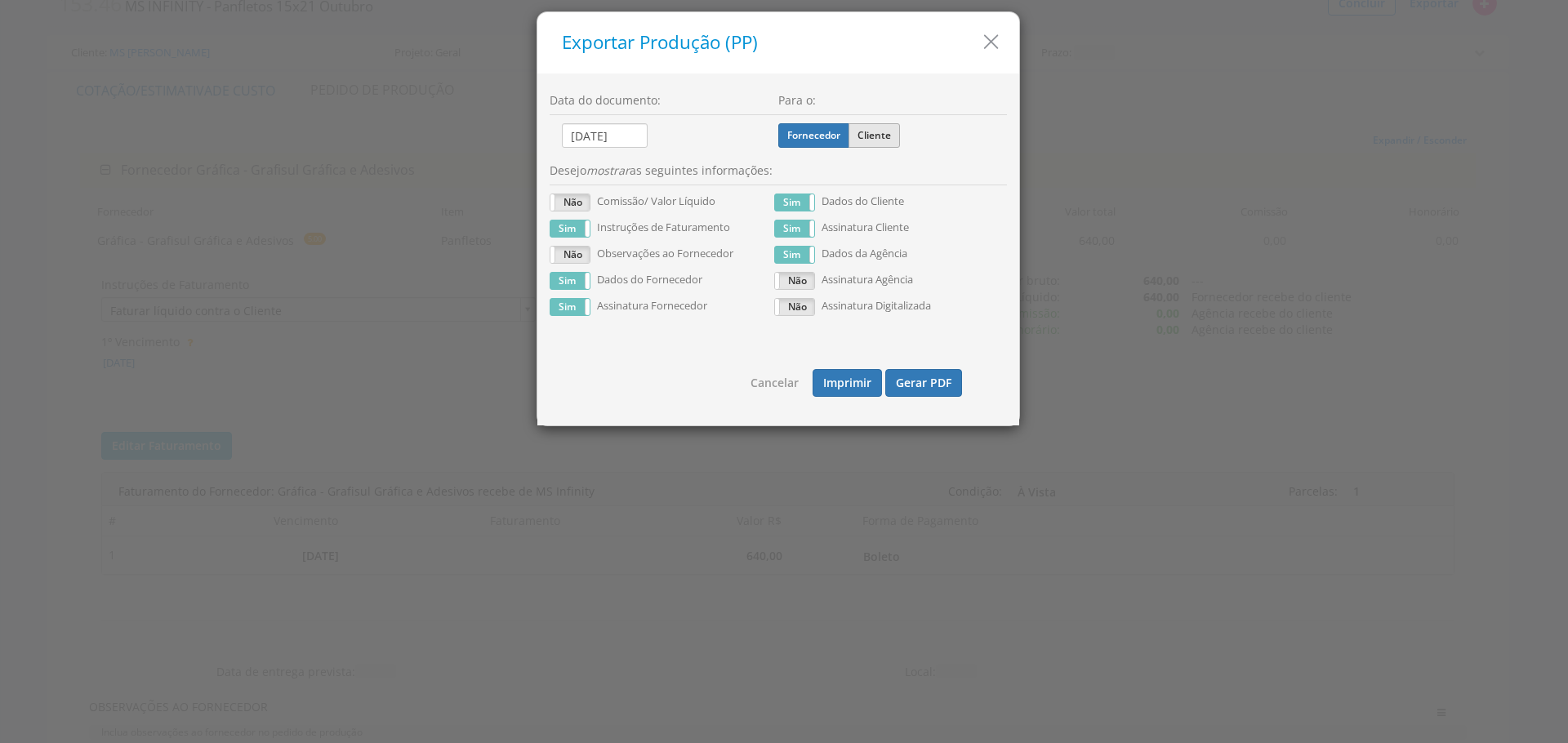
click at [872, 130] on label "Cliente" at bounding box center [874, 135] width 51 height 25
click at [0, 0] on input "Cliente" at bounding box center [0, 0] width 0 height 0
click at [949, 397] on div "Cancelar Imprimir Gerar PDF" at bounding box center [778, 377] width 457 height 73
click at [943, 392] on button "Gerar PDF" at bounding box center [924, 383] width 77 height 28
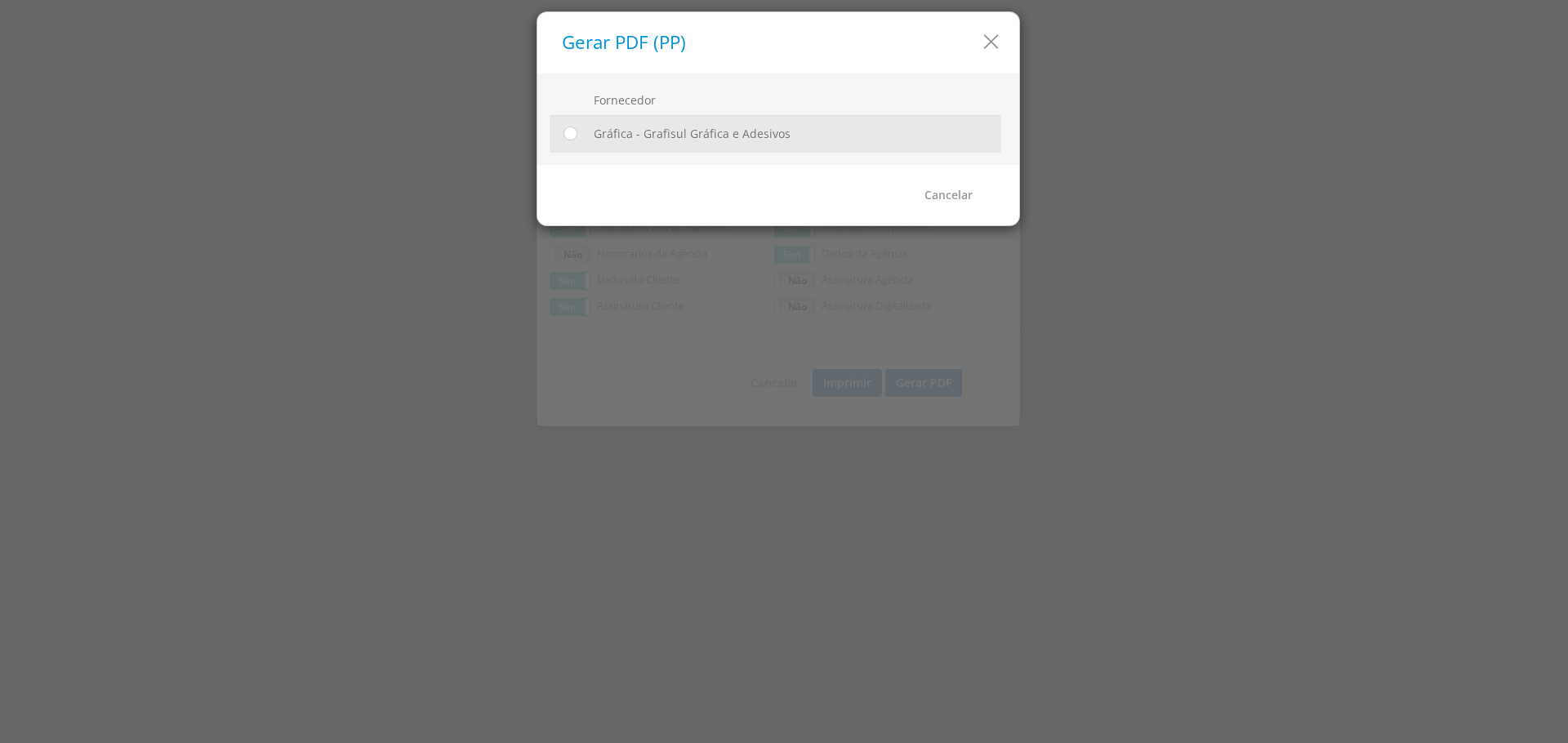
click at [579, 138] on td at bounding box center [568, 133] width 38 height 37
drag, startPoint x: 570, startPoint y: 133, endPoint x: 709, endPoint y: 150, distance: 140.0
click at [571, 134] on input "radio" at bounding box center [570, 134] width 17 height 17
radio input "true"
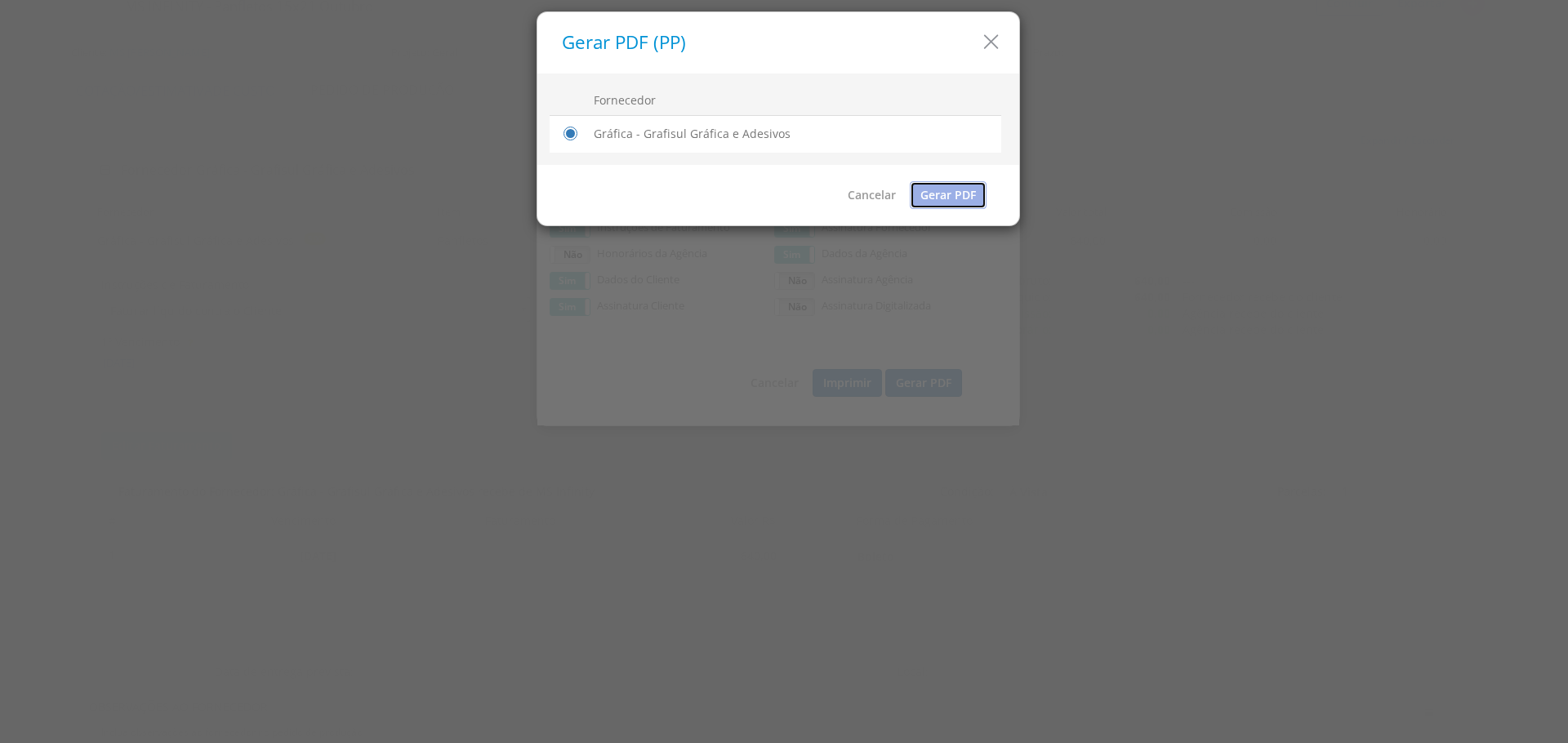
click at [953, 202] on link "Gerar PDF" at bounding box center [948, 195] width 77 height 28
click at [976, 30] on div "Gerar PDF (PP)" at bounding box center [778, 42] width 481 height 62
click at [983, 48] on icon "button" at bounding box center [991, 42] width 24 height 24
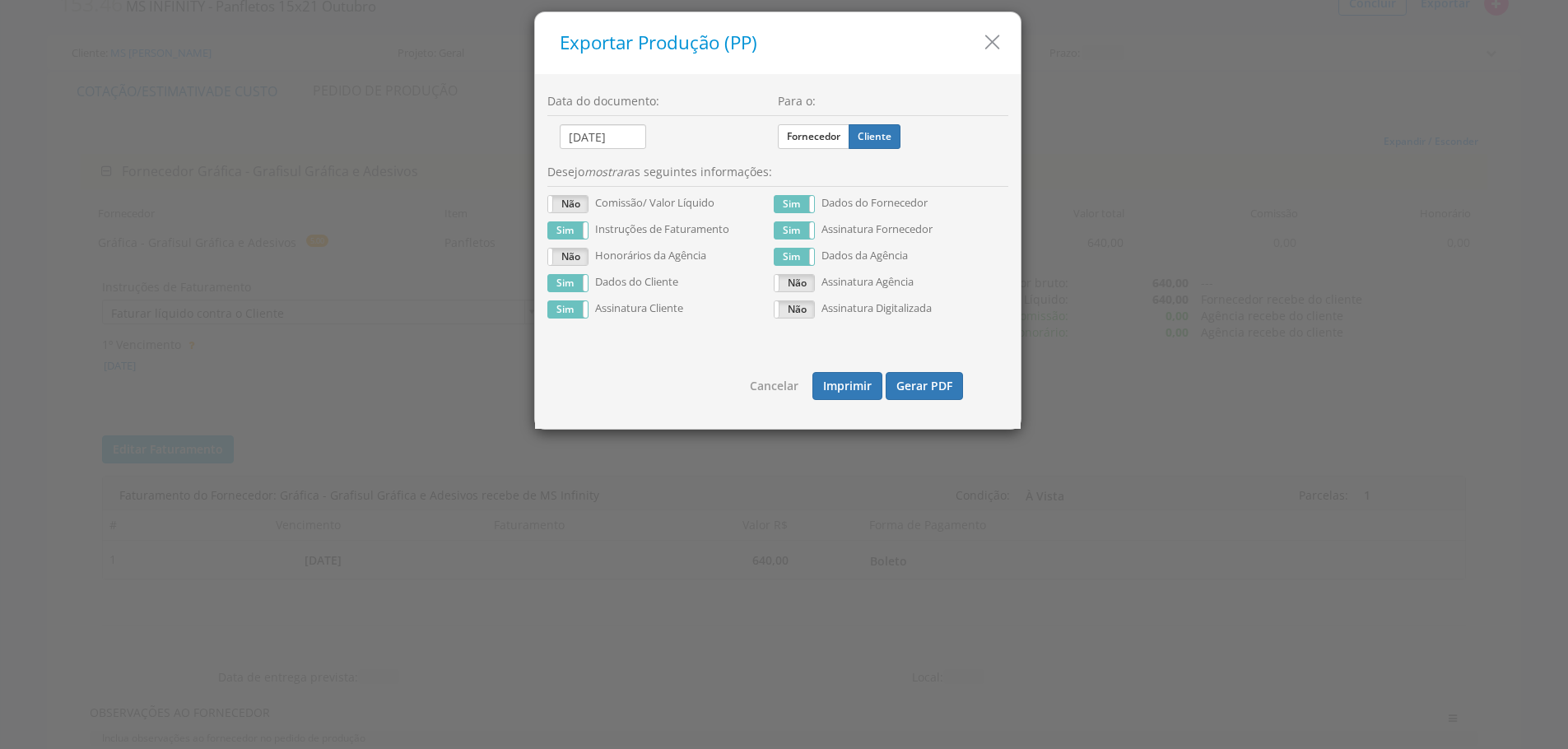
click at [991, 48] on icon "button" at bounding box center [993, 43] width 24 height 24
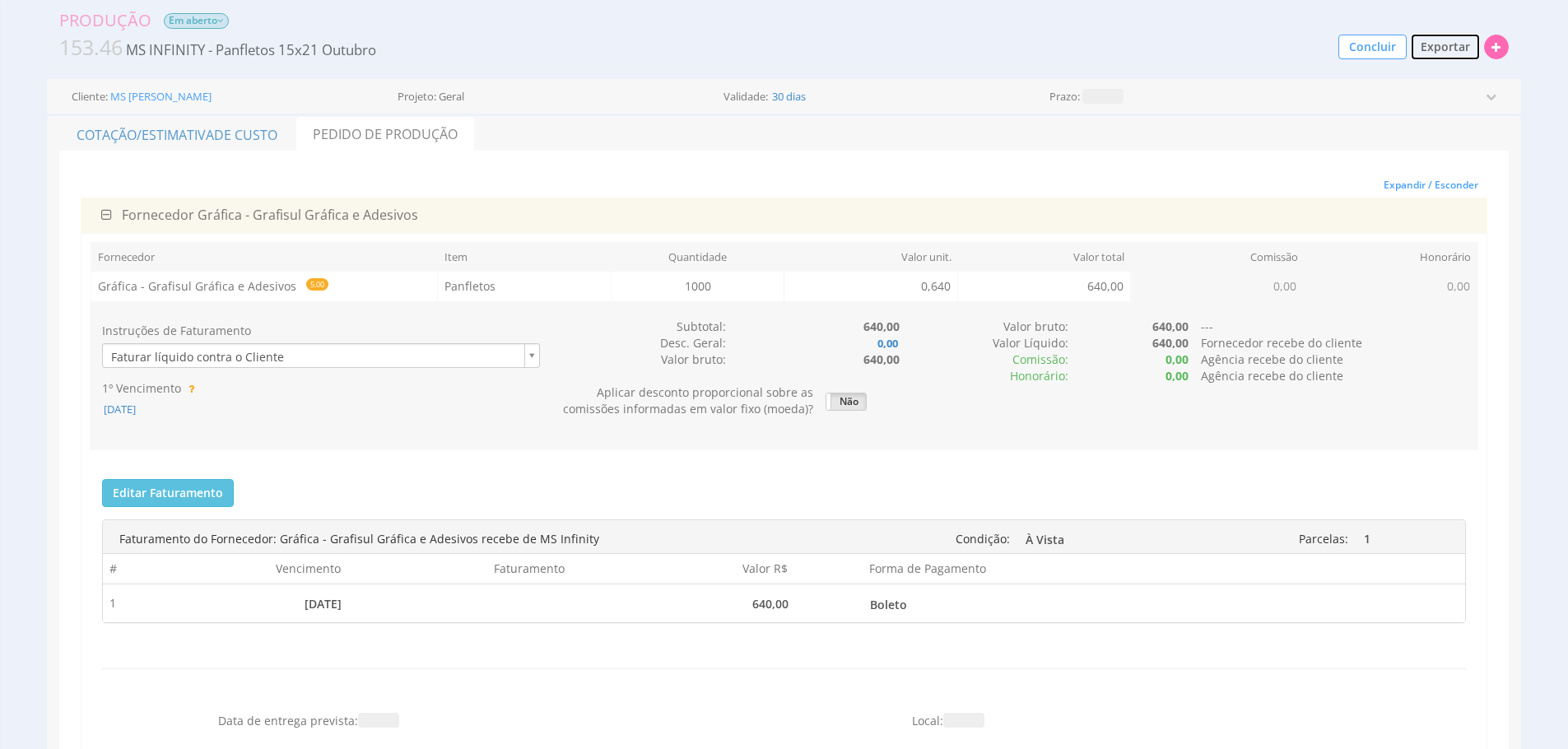
scroll to position [0, 0]
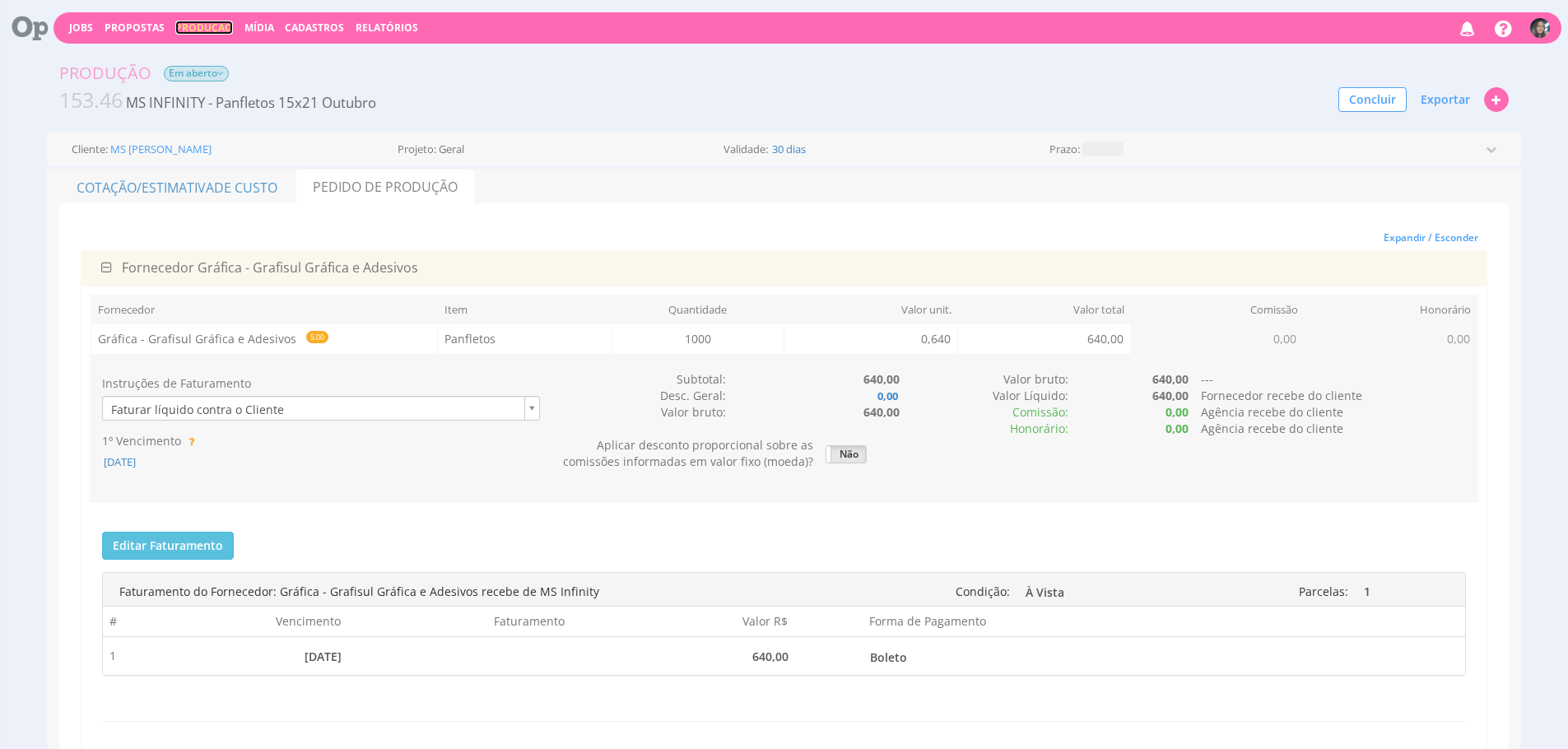
click at [212, 33] on link "Produção" at bounding box center [204, 27] width 57 height 14
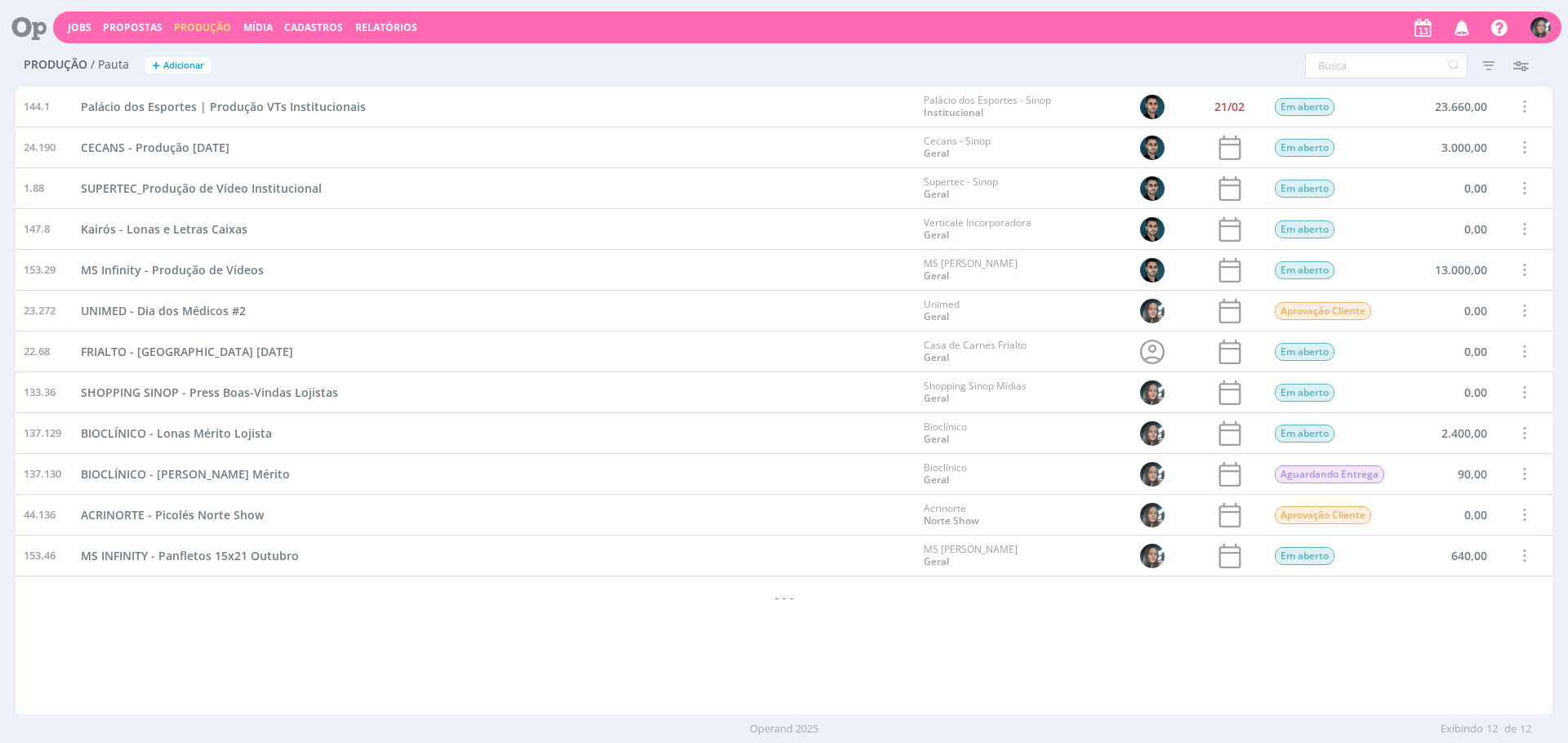
click at [793, 288] on div "MS Infinity - Produção de Vídeos" at bounding box center [493, 270] width 842 height 40
click at [724, 568] on div "MS INFINITY - Panfletos 15x21 Outubro" at bounding box center [493, 556] width 842 height 40
click at [797, 657] on div "144.1 Palácio dos Esportes | Produção VTs Institucionais Palácio dos Esportes -…" at bounding box center [784, 402] width 1537 height 632
click at [619, 31] on div "Jobs Propostas Produção Mídia Cadastros Relatórios Notificações Central de Ajud…" at bounding box center [807, 27] width 1508 height 32
click at [611, 606] on div "- - -" at bounding box center [784, 597] width 1537 height 40
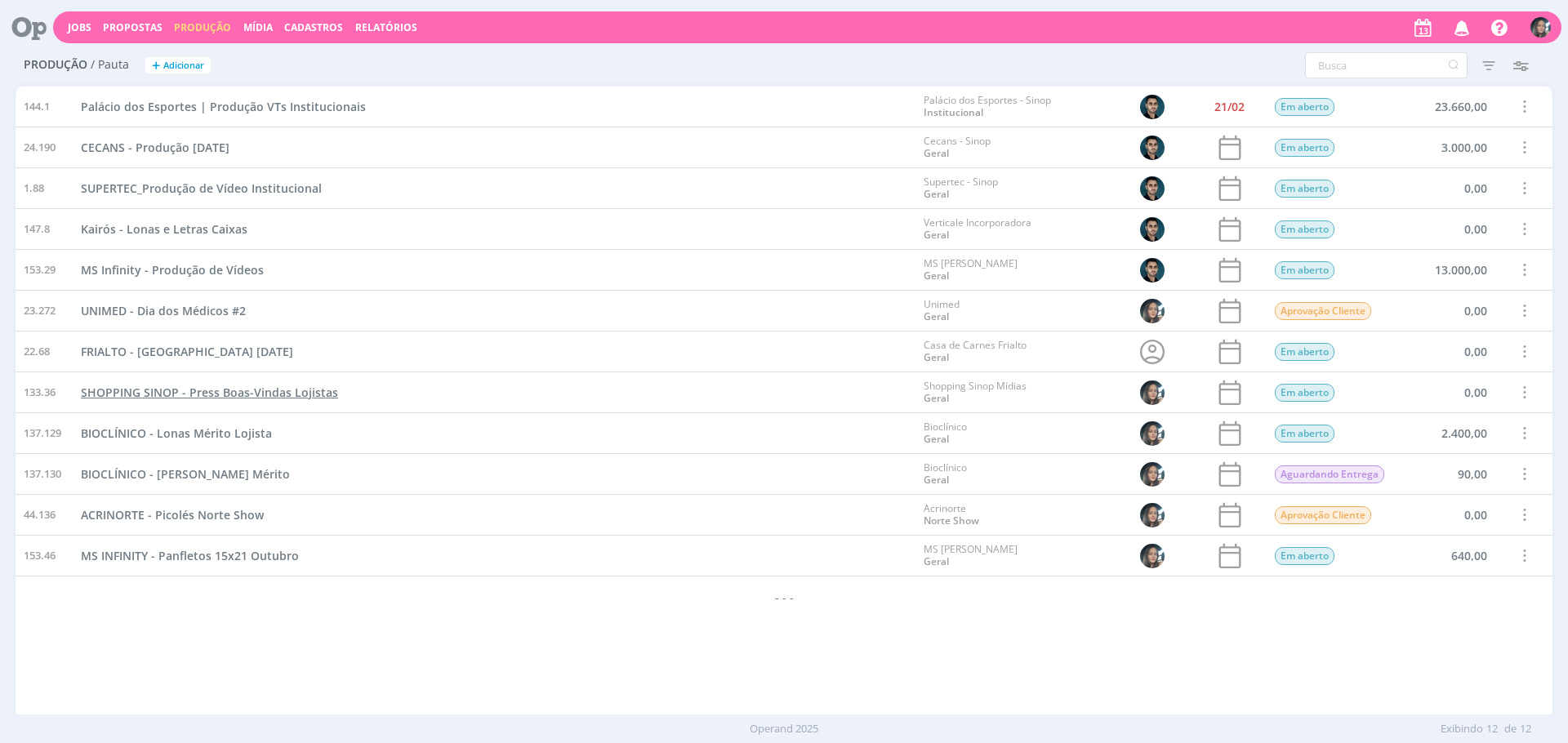
click at [187, 390] on span "SHOPPING SINOP - Press Boas-Vindas Lojistas" at bounding box center [209, 392] width 257 height 16
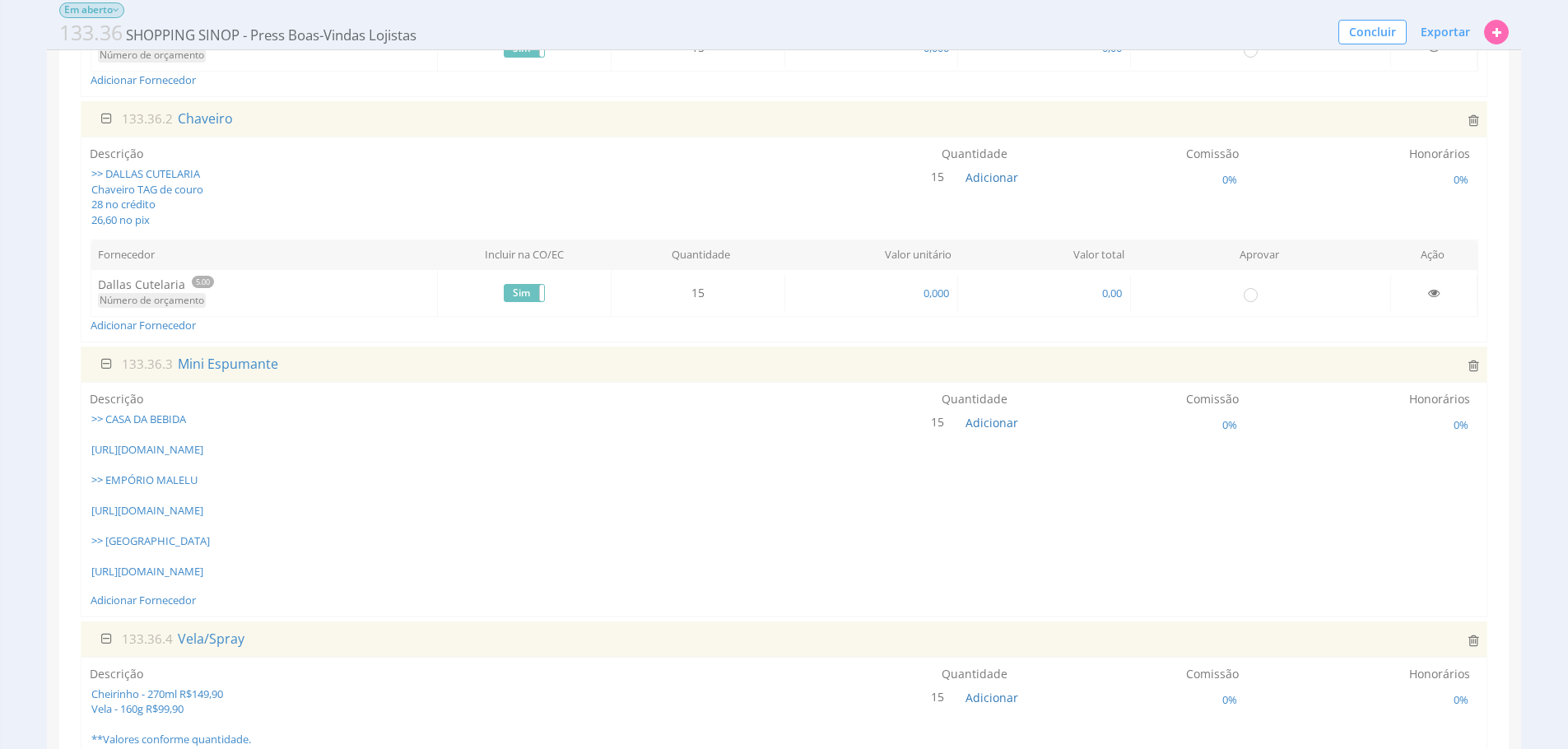
scroll to position [350, 0]
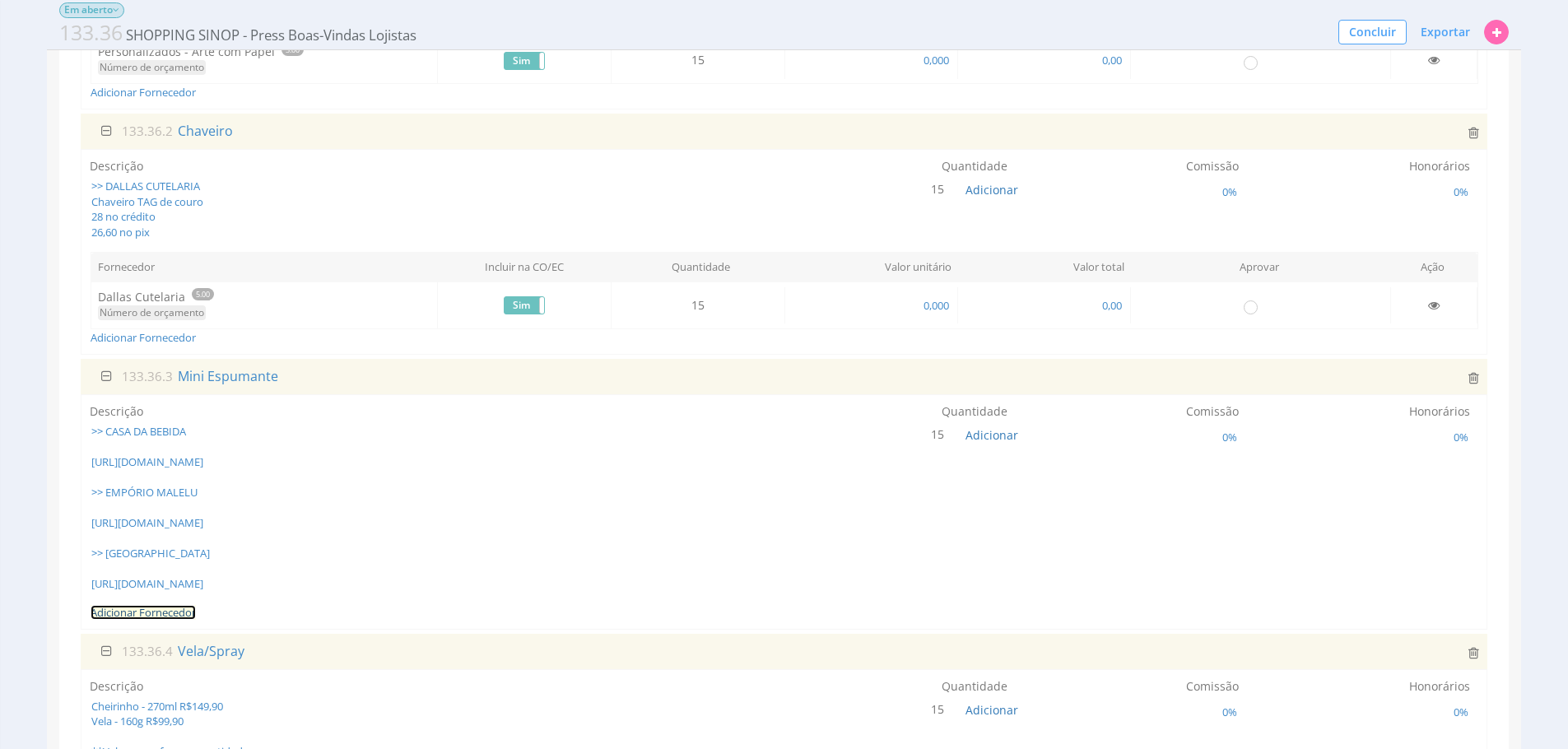
click at [150, 619] on link "Adicionar Fornecedor" at bounding box center [144, 612] width 106 height 15
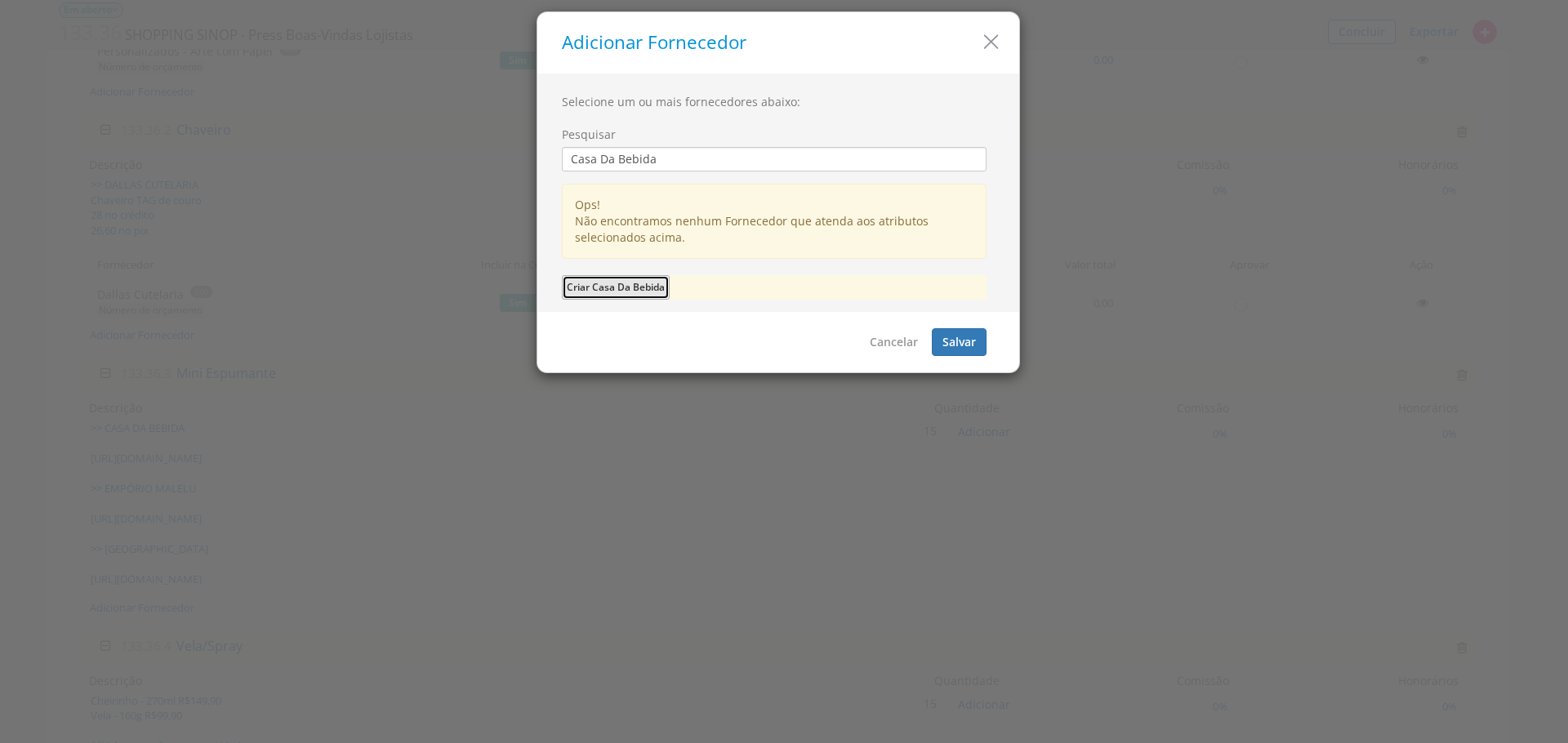
click at [625, 294] on button "Criar Casa Da Bebida" at bounding box center [615, 287] width 107 height 25
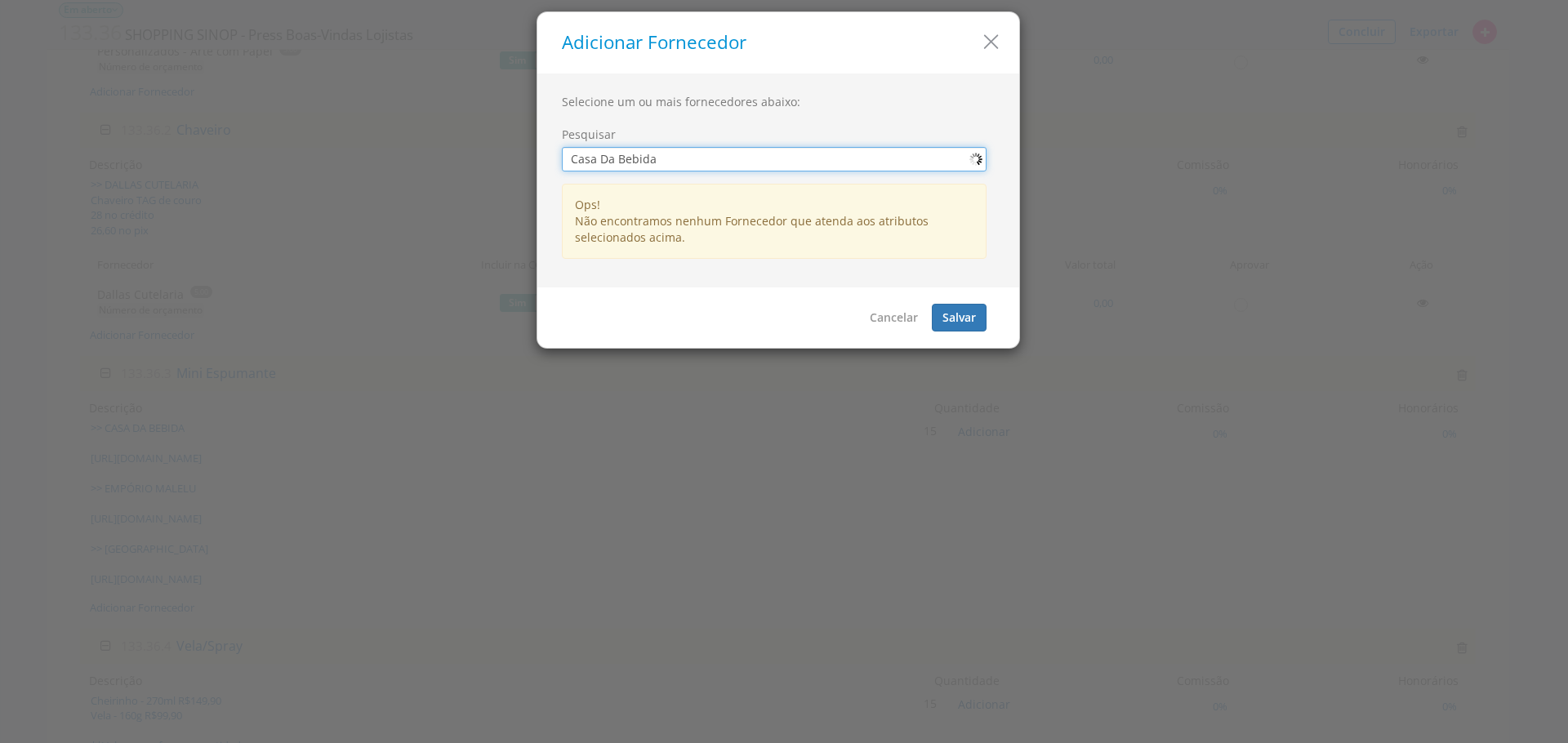
click at [715, 164] on input "Casa Da Bebida" at bounding box center [774, 159] width 424 height 25
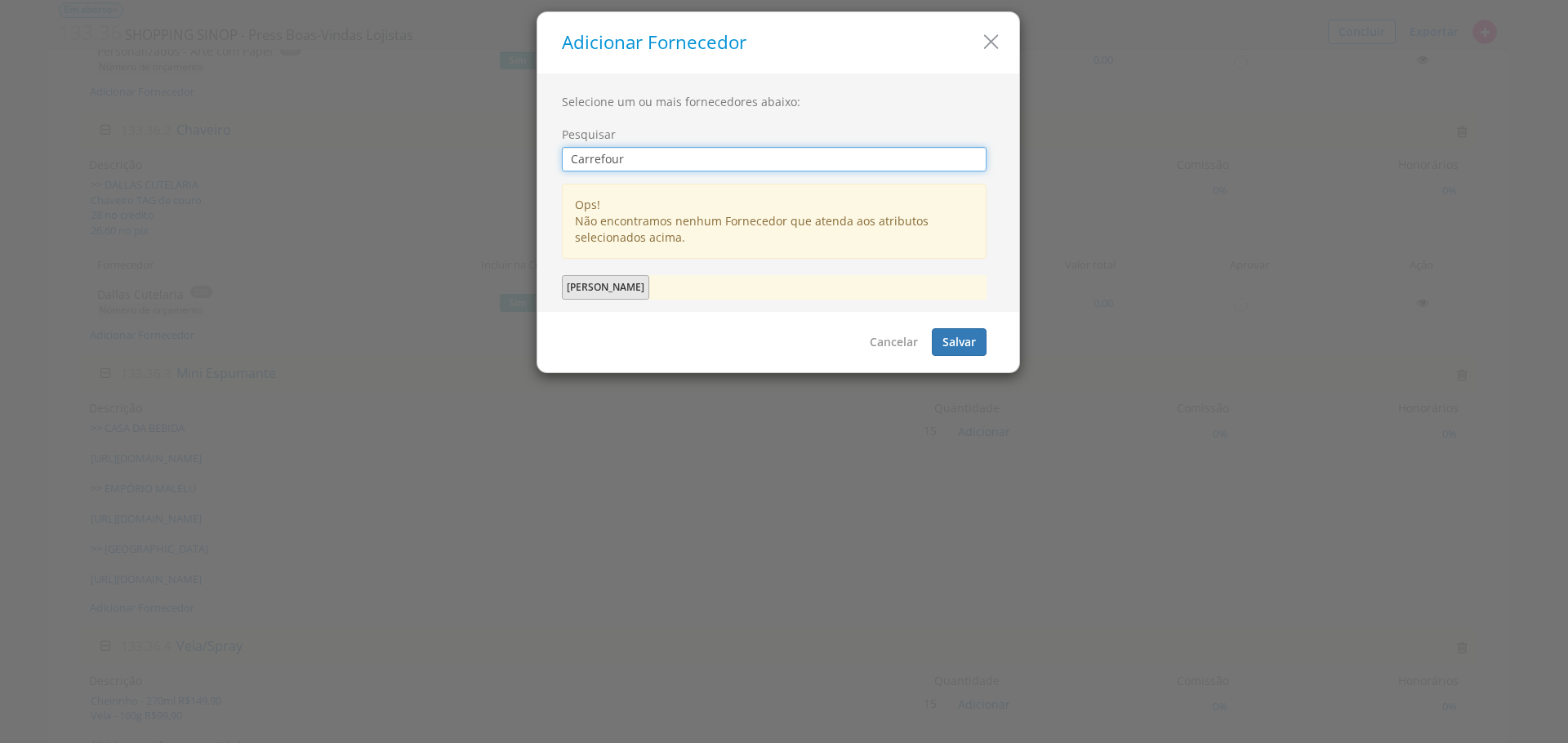
type input "Carrefour"
click at [612, 287] on button "[PERSON_NAME]" at bounding box center [605, 287] width 87 height 25
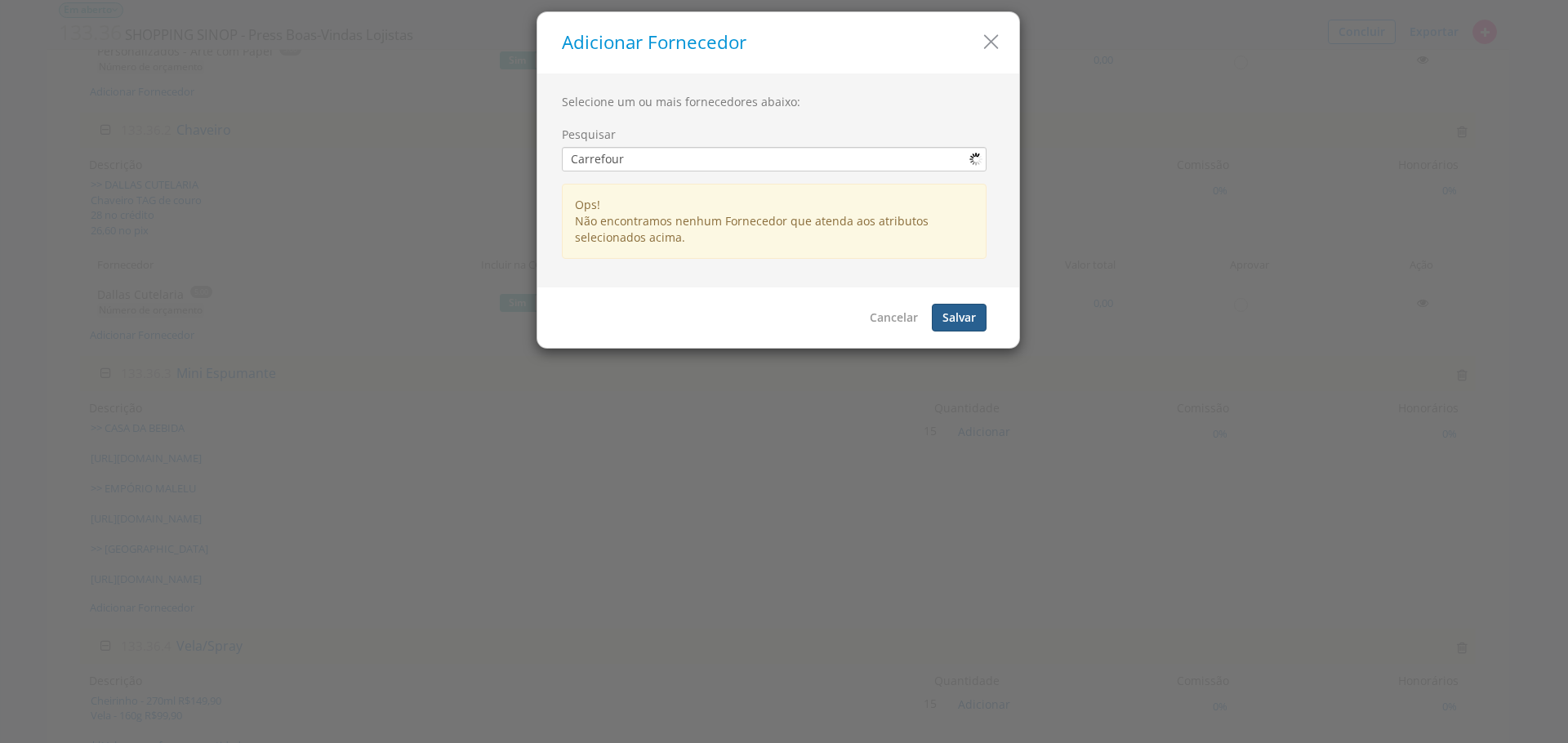
click at [959, 330] on button "Salvar" at bounding box center [959, 318] width 55 height 28
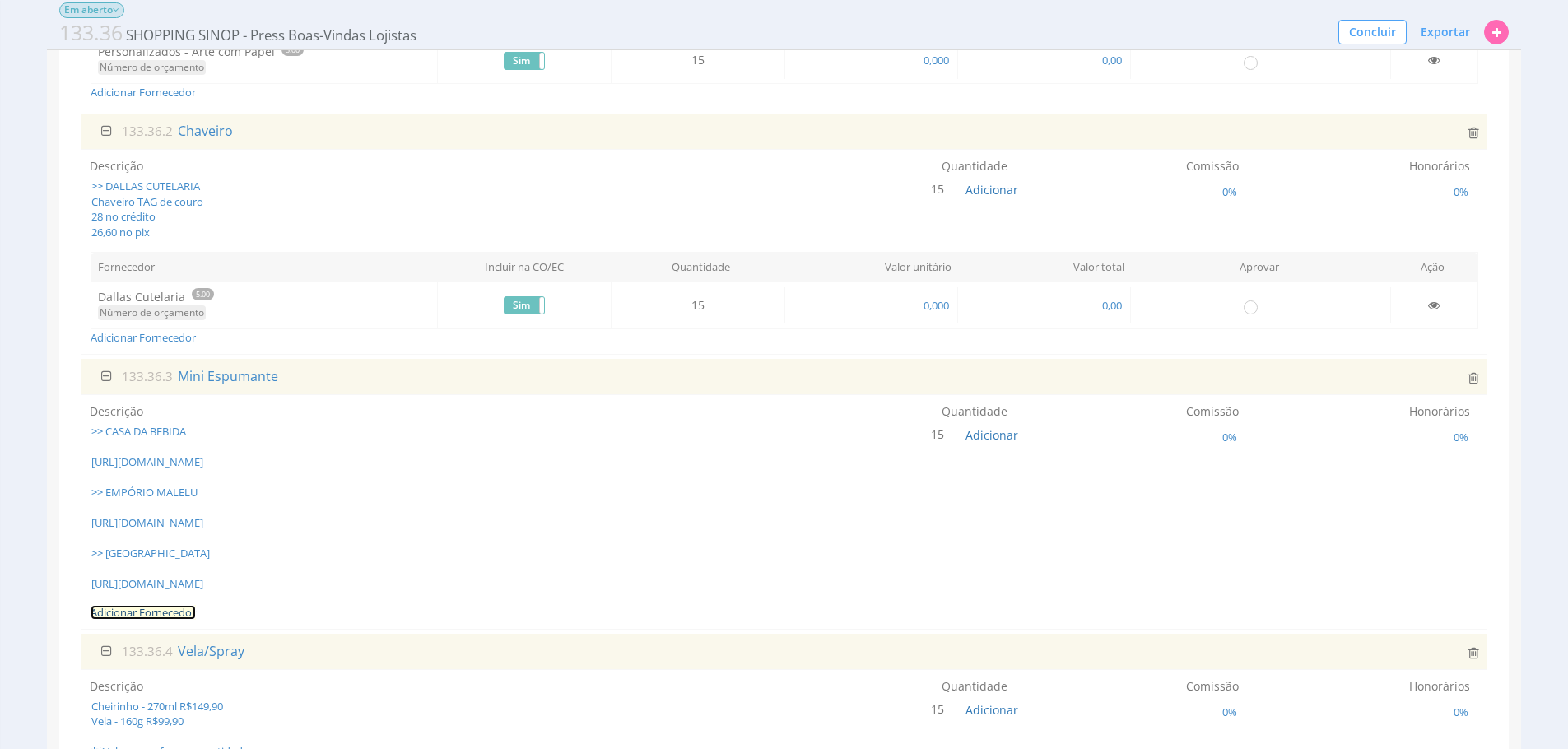
click at [157, 619] on link "Adicionar Fornecedor" at bounding box center [144, 612] width 106 height 15
checkbox input "false"
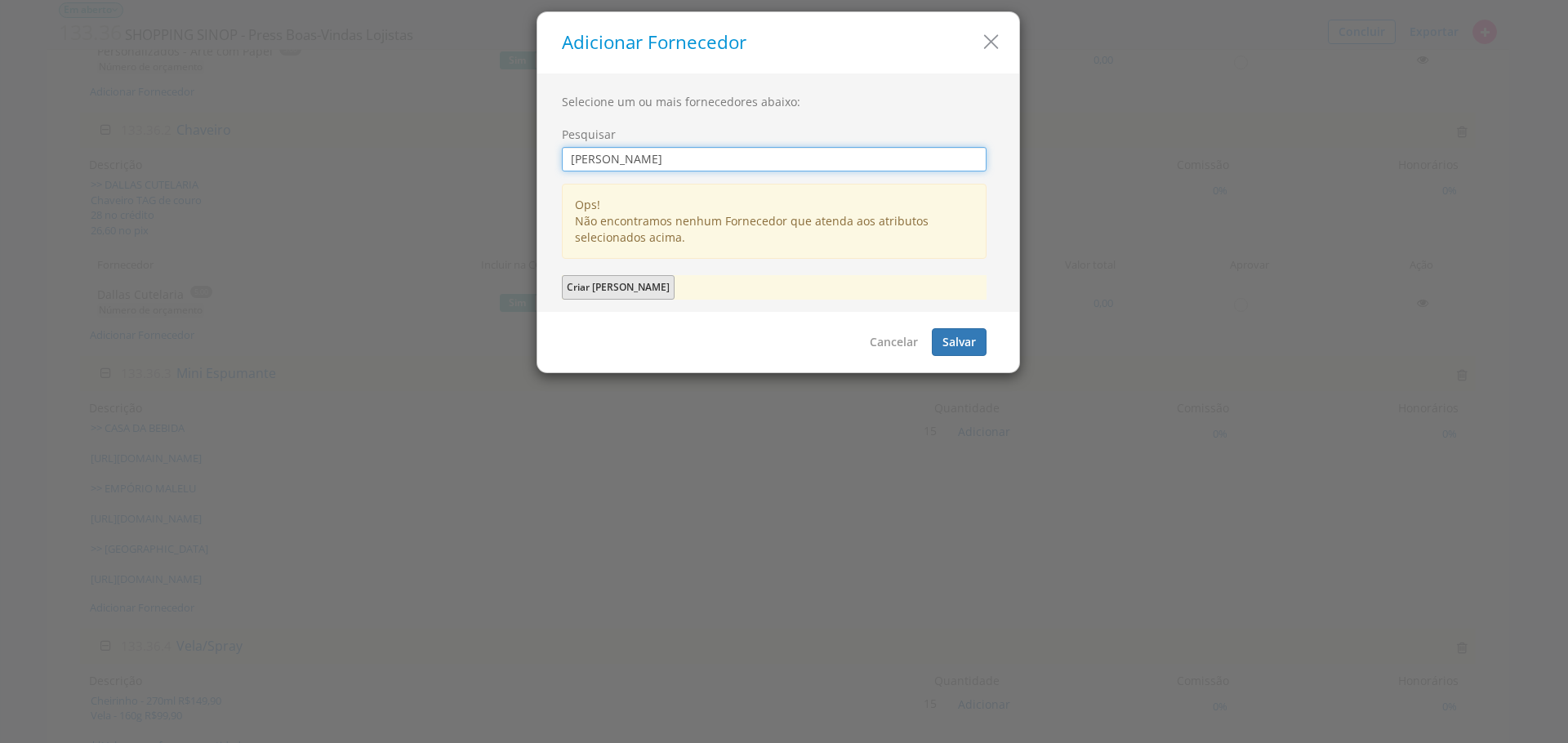
type input "[PERSON_NAME]"
click at [600, 295] on button "Criar Empório Malelu" at bounding box center [618, 287] width 113 height 25
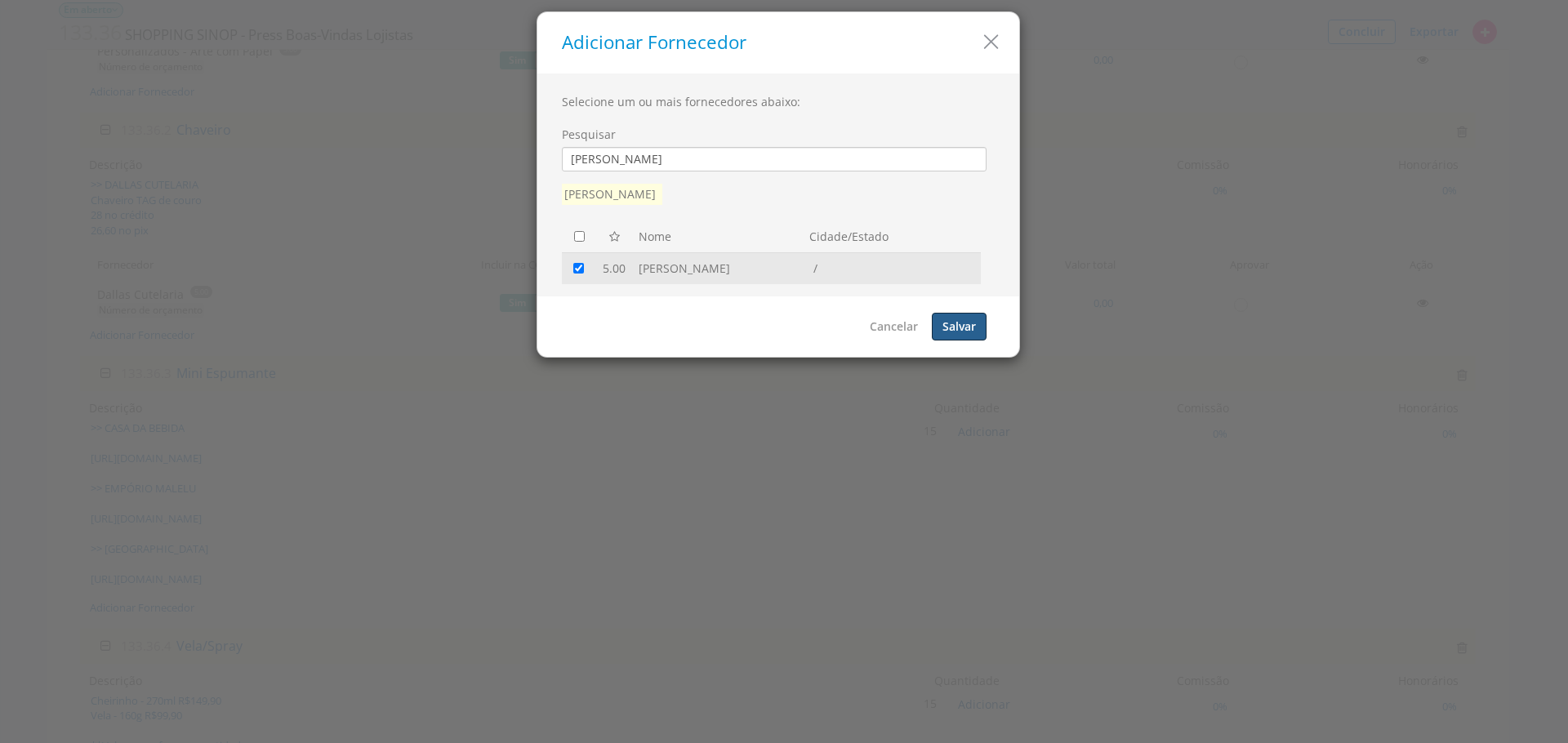
click at [958, 322] on button "Salvar" at bounding box center [959, 326] width 55 height 28
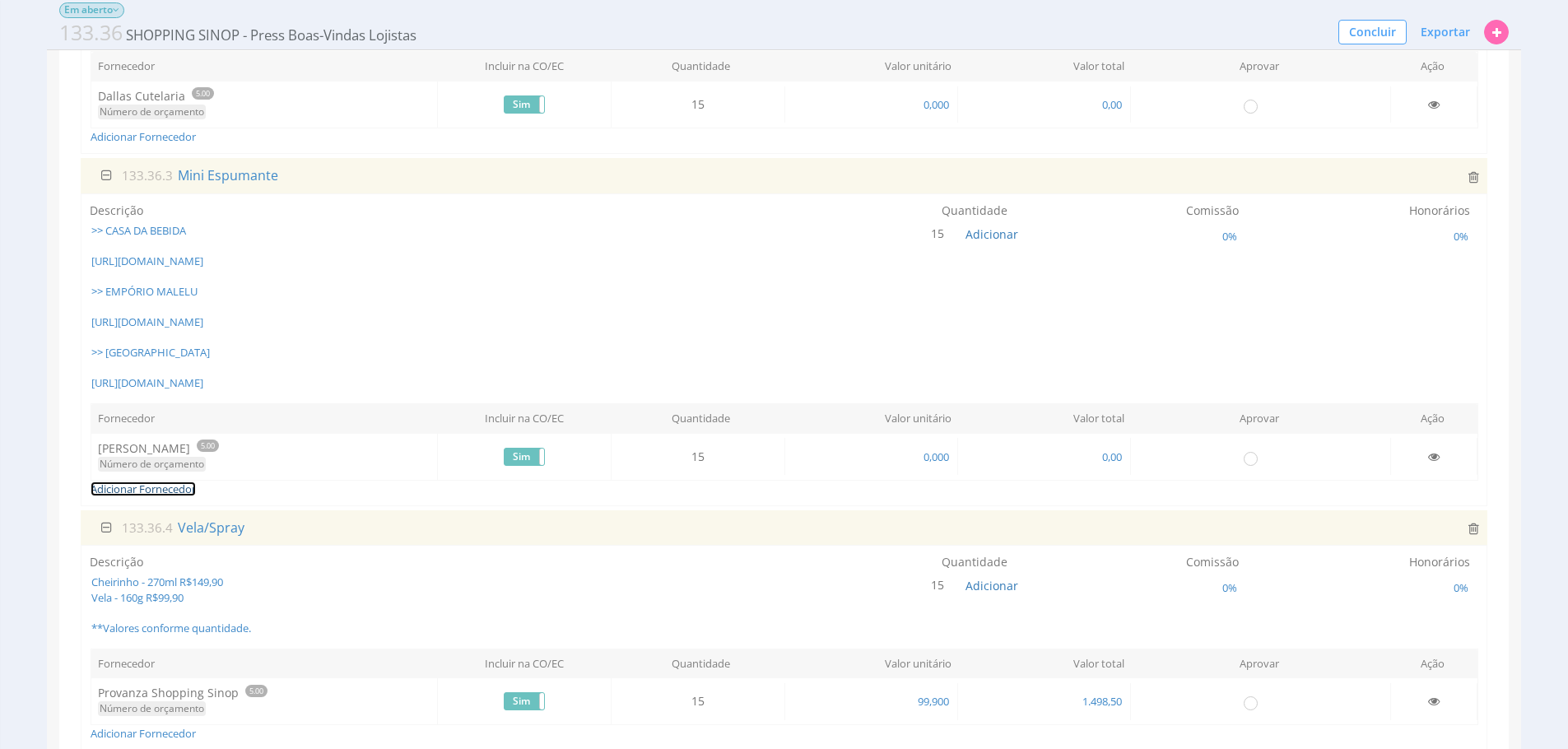
scroll to position [556, 0]
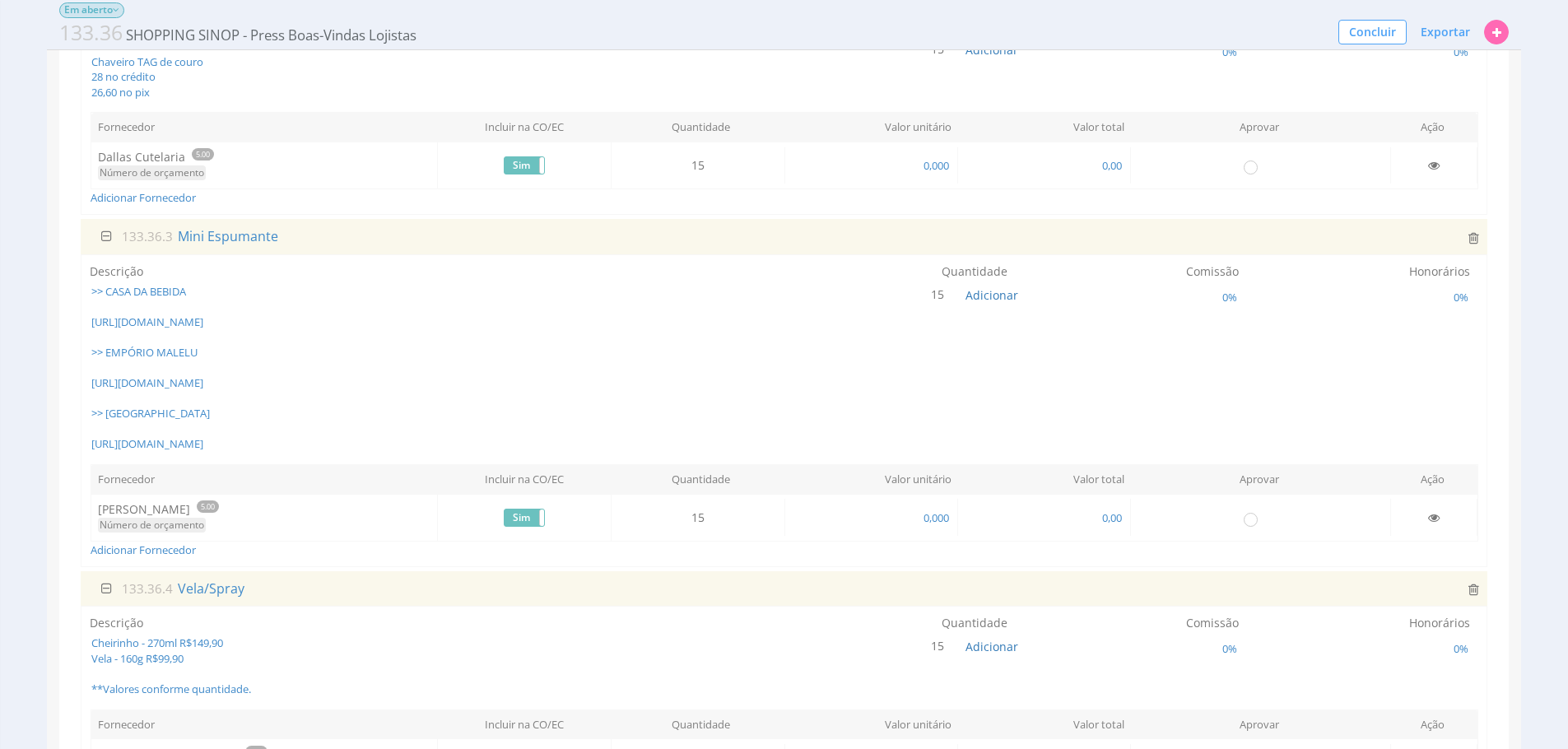
scroll to position [561, 0]
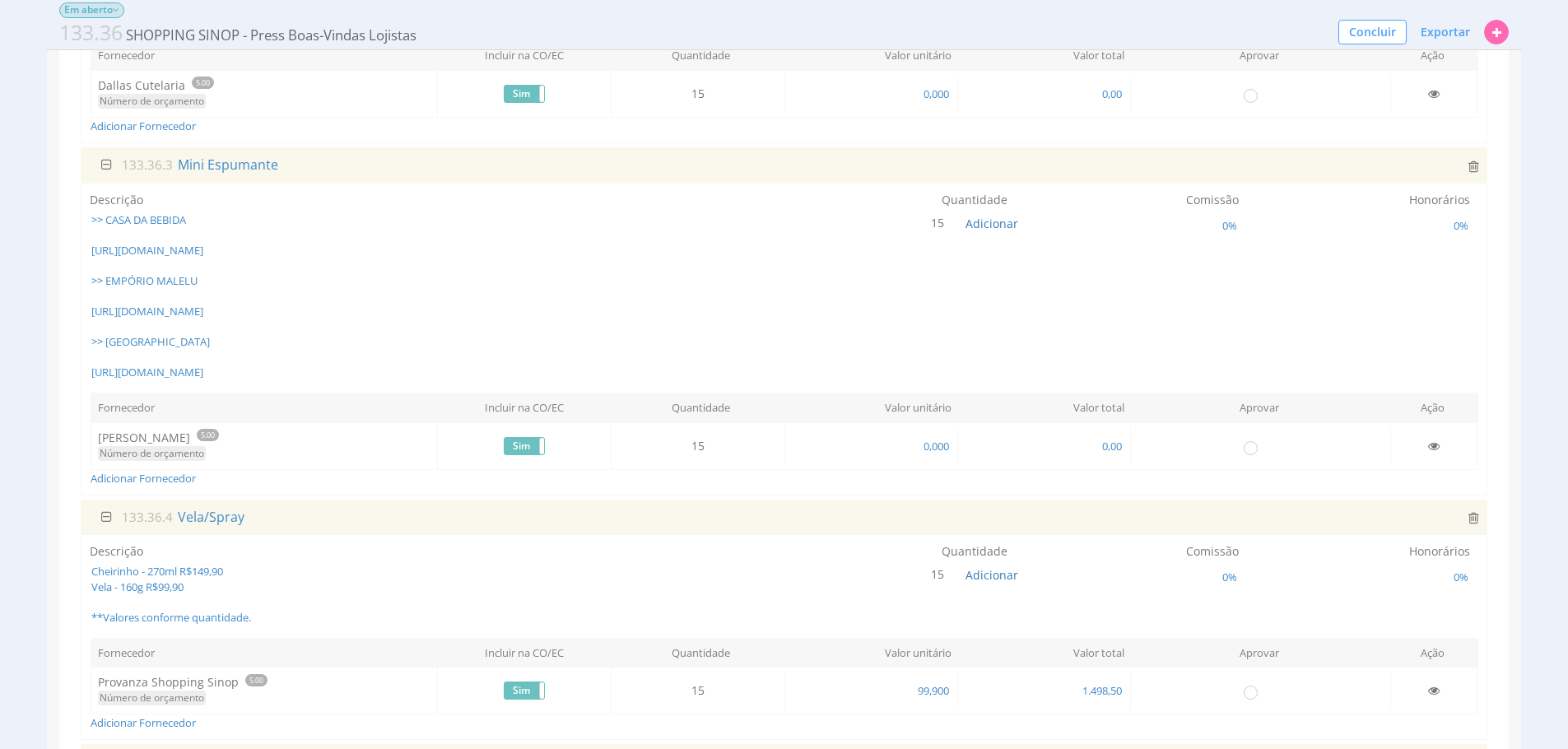
click at [170, 495] on div "Descrição >> CASA DA BEBIDA [URL][DOMAIN_NAME] >> EMPÓRIO MALELU [URL][DOMAIN_N…" at bounding box center [784, 339] width 1407 height 313
click at [179, 485] on link "Adicionar Fornecedor" at bounding box center [144, 478] width 106 height 15
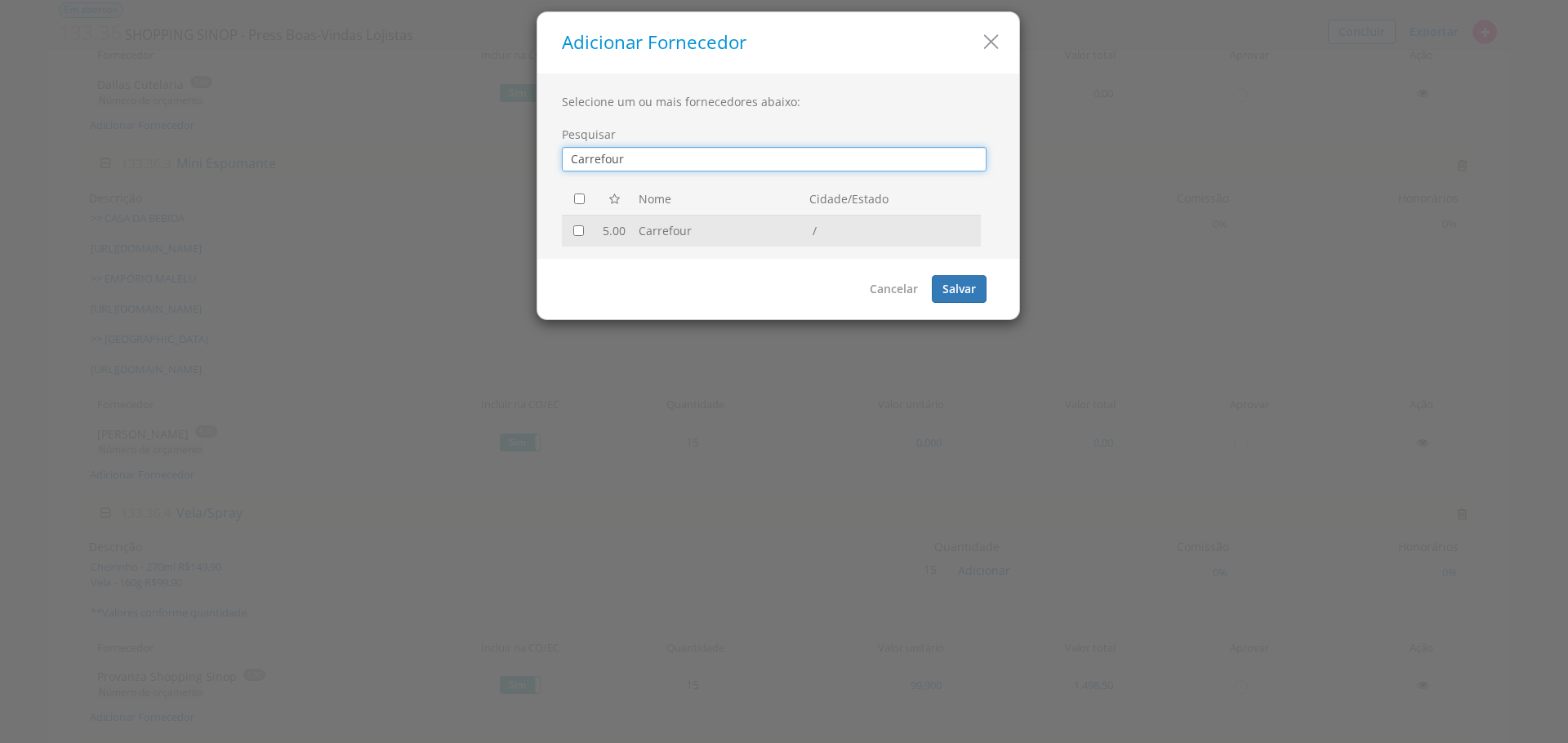
type input "Carrefour"
click at [581, 233] on input "checkbox" at bounding box center [579, 231] width 11 height 11
checkbox input "true"
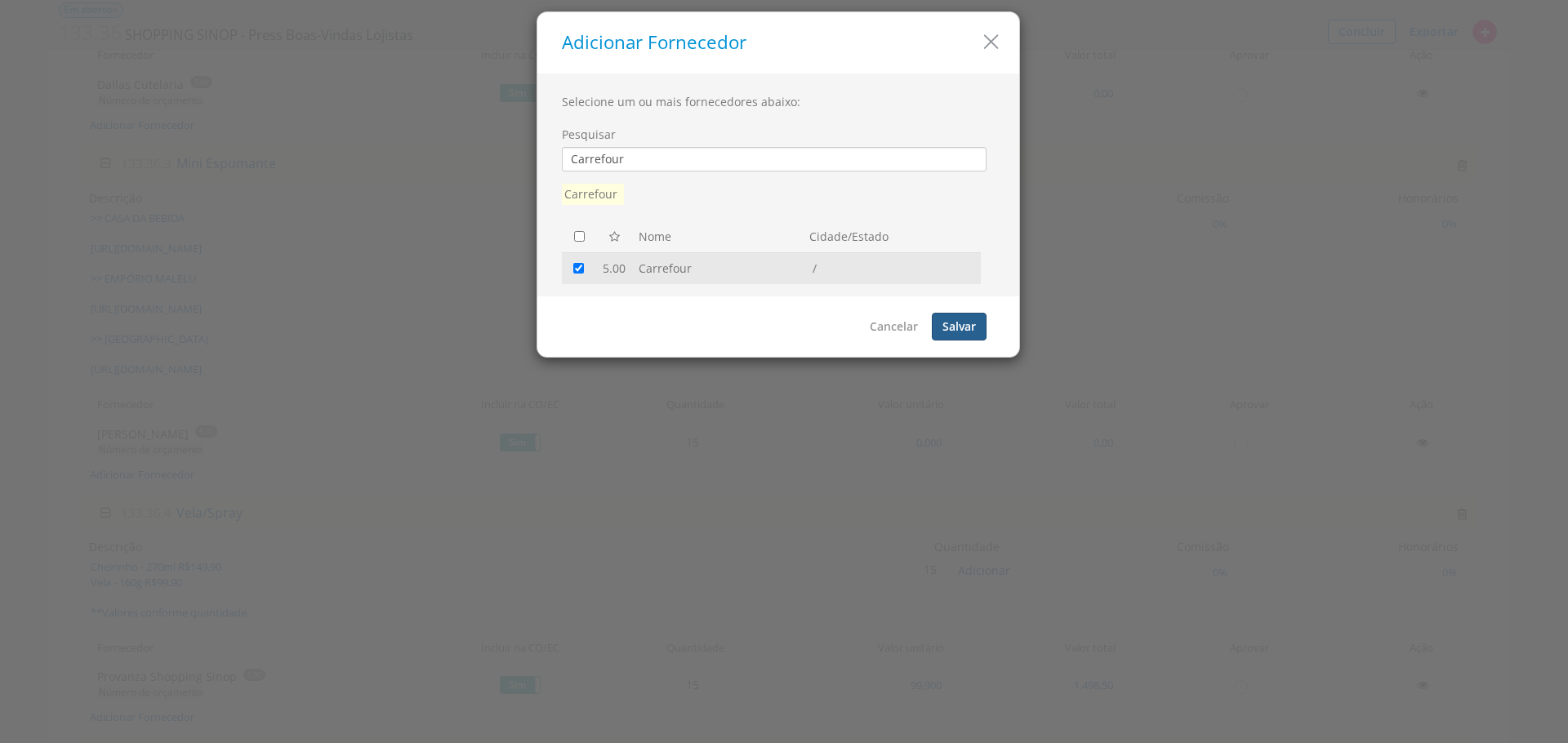
click at [963, 339] on button "Salvar" at bounding box center [959, 326] width 55 height 28
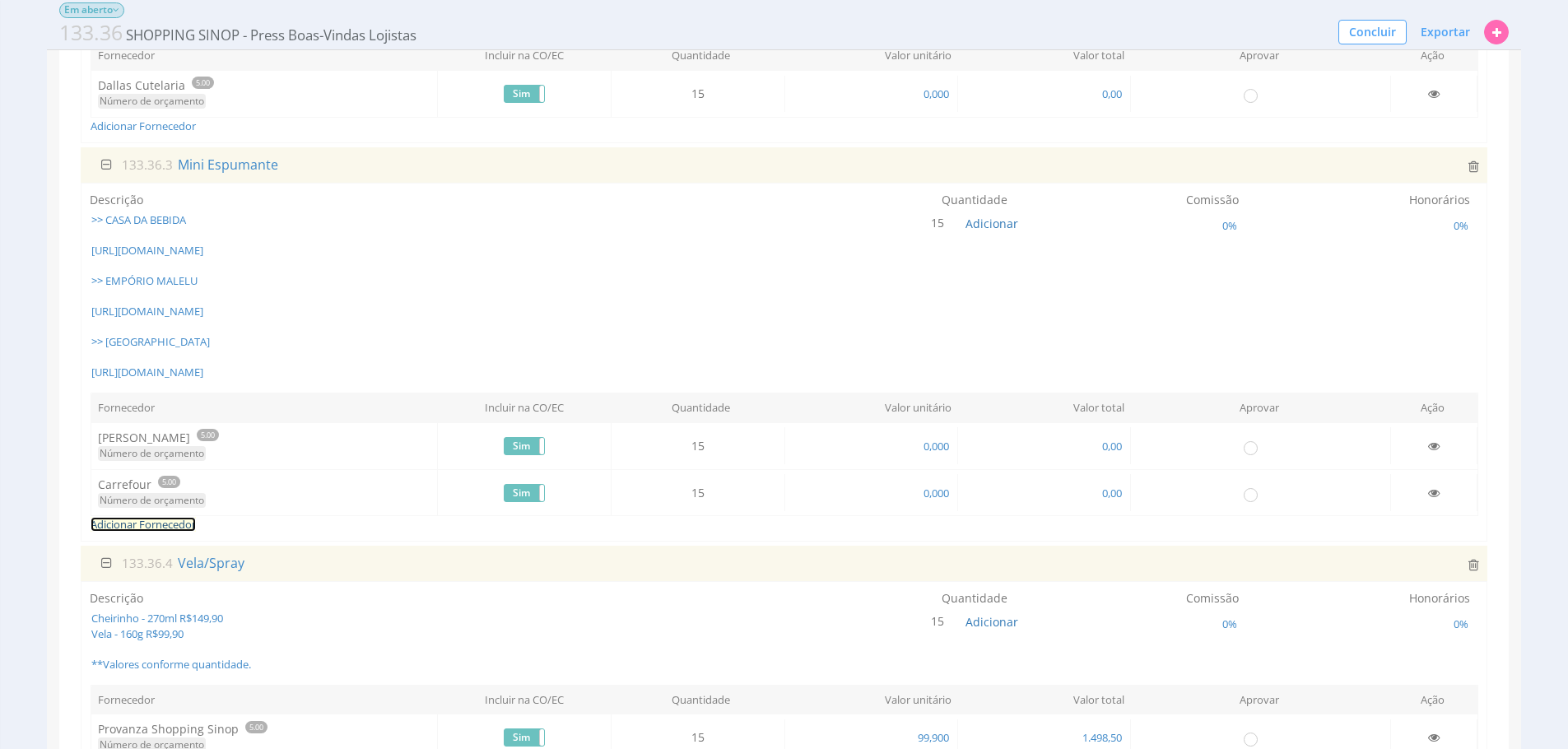
click at [167, 531] on link "Adicionar Fornecedor" at bounding box center [144, 524] width 106 height 15
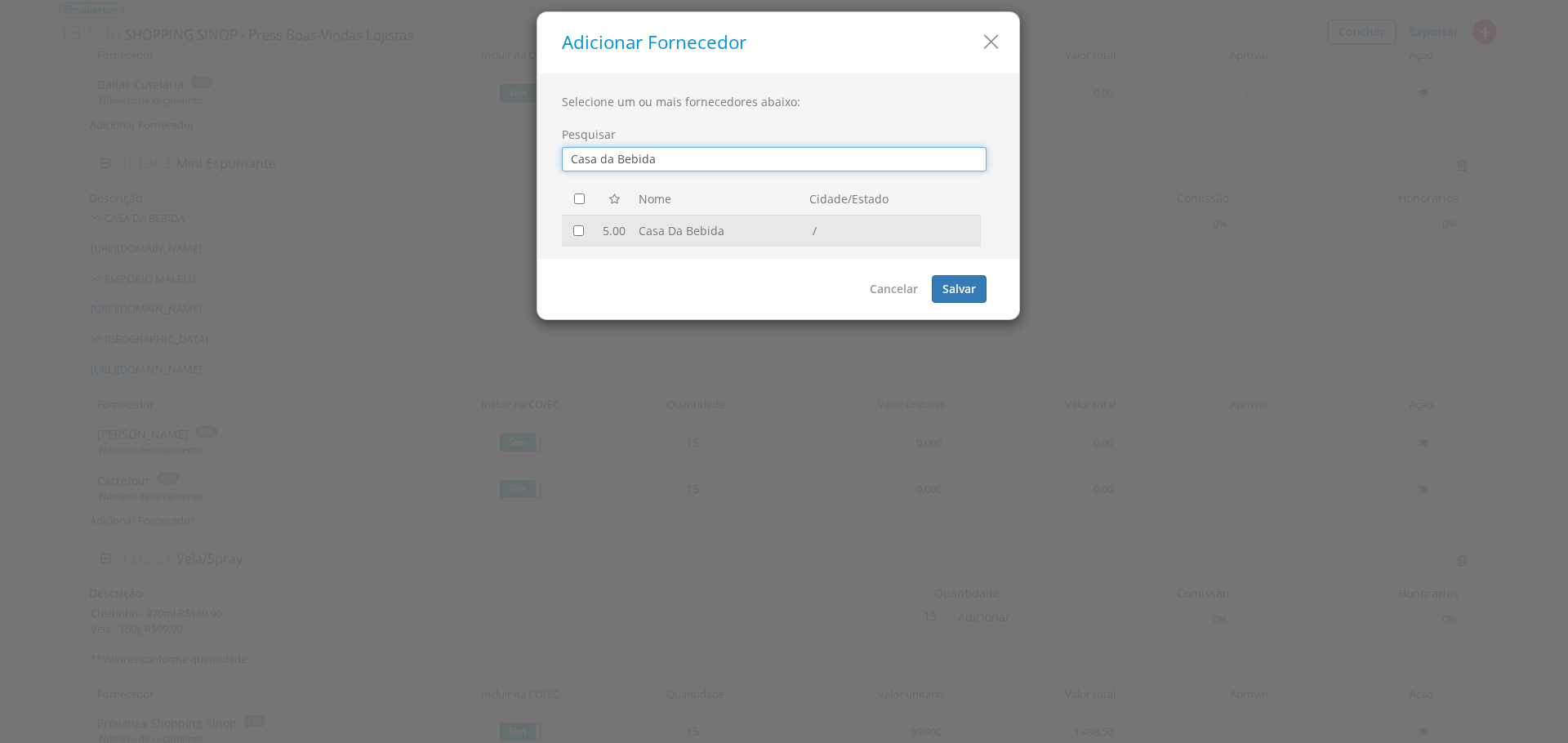
type input "Casa da Bebida"
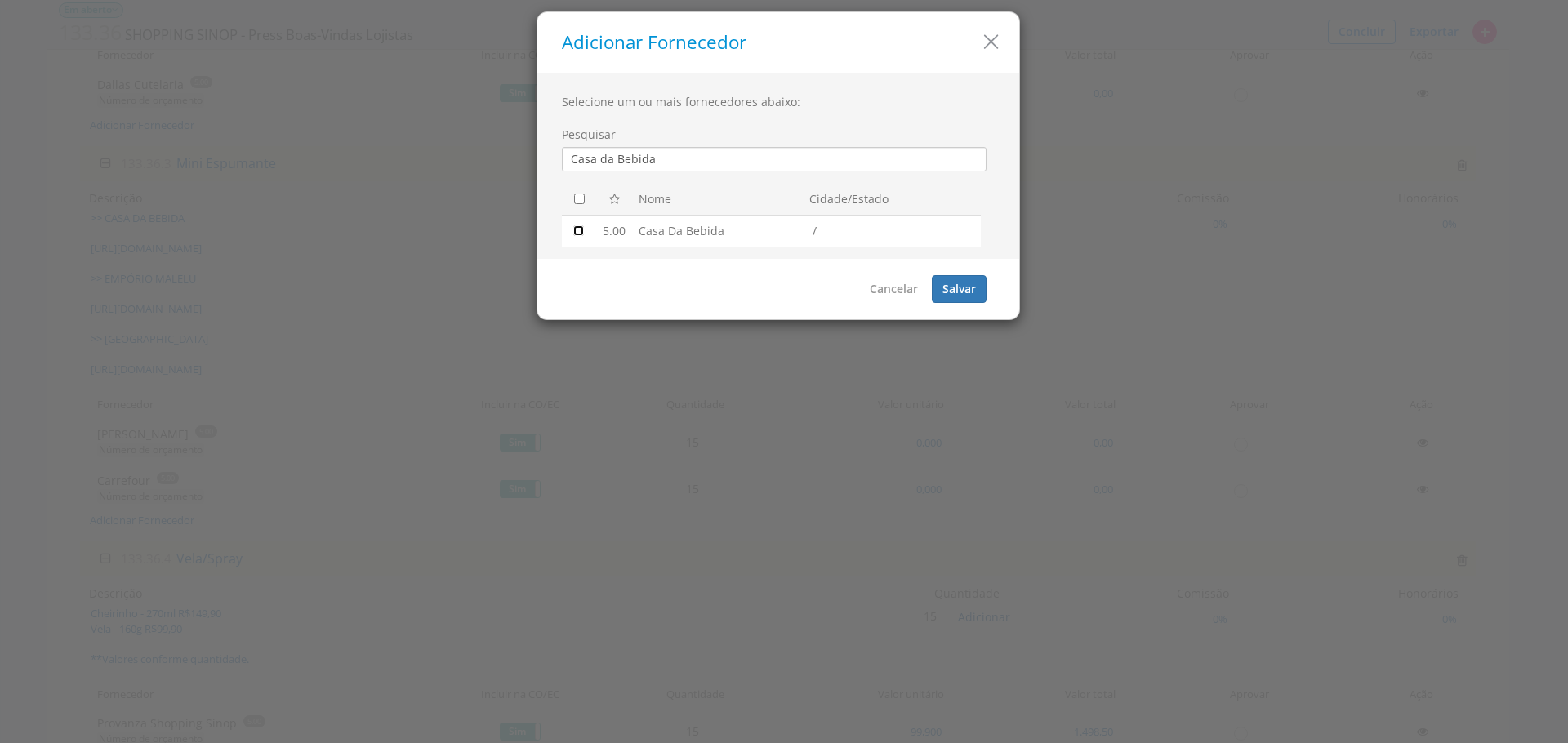
drag, startPoint x: 581, startPoint y: 230, endPoint x: 622, endPoint y: 220, distance: 42.2
click at [581, 231] on input "checkbox" at bounding box center [579, 231] width 11 height 11
checkbox input "true"
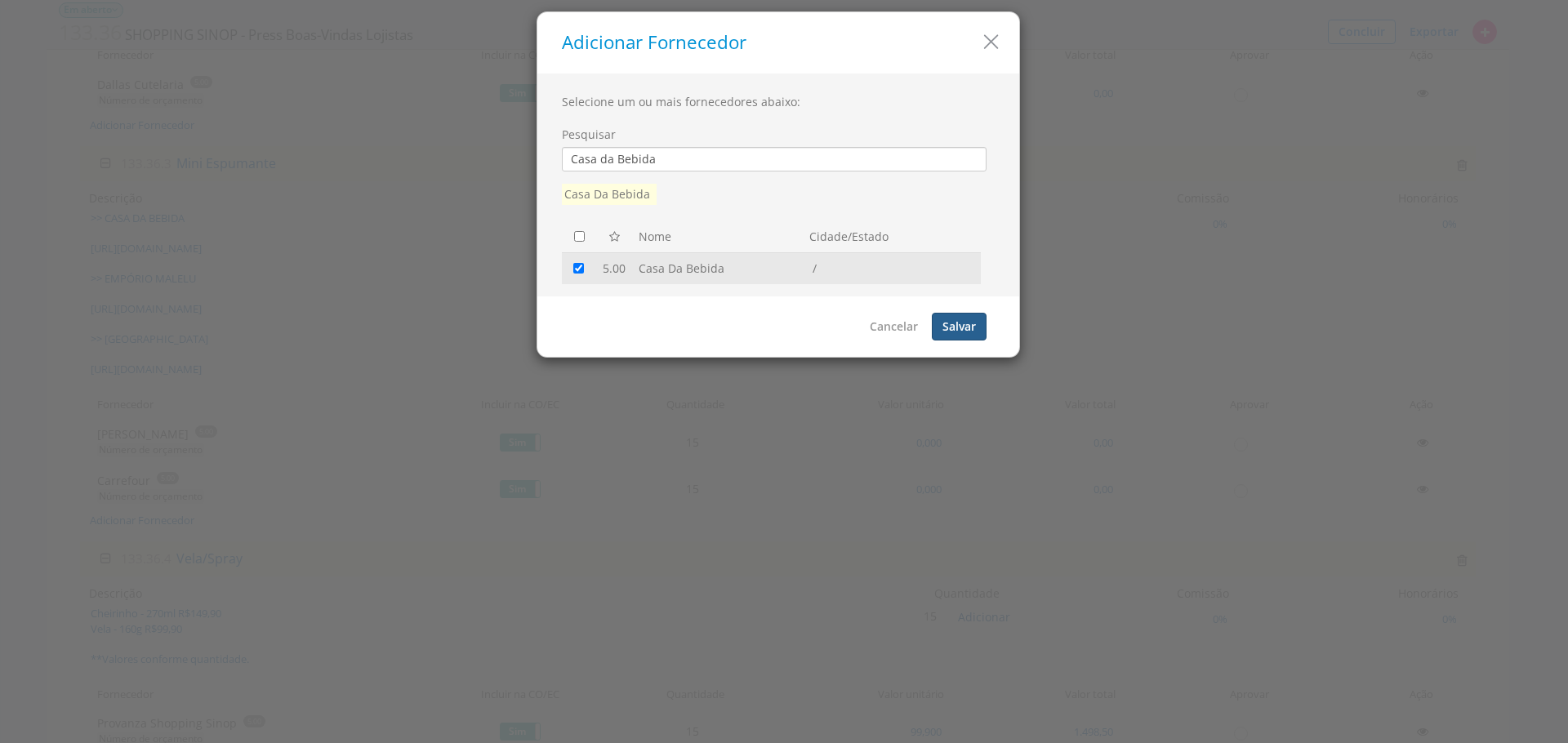
click at [974, 327] on button "Salvar" at bounding box center [959, 326] width 55 height 28
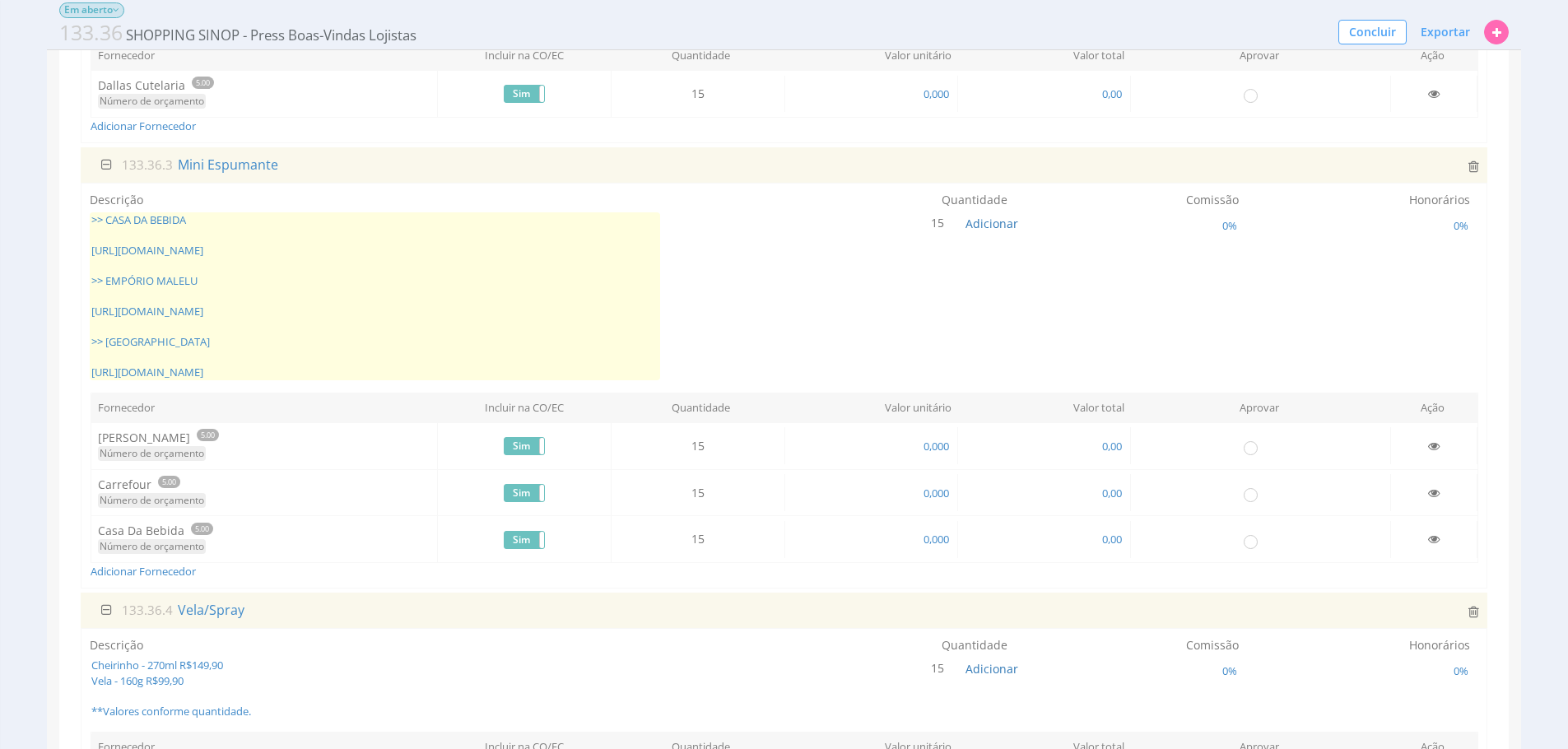
click at [492, 311] on span ">> CASA DA BEBIDA [URL][DOMAIN_NAME] >> EMPÓRIO MALELU [URL][DOMAIN_NAME] >> [G…" at bounding box center [375, 295] width 571 height 168
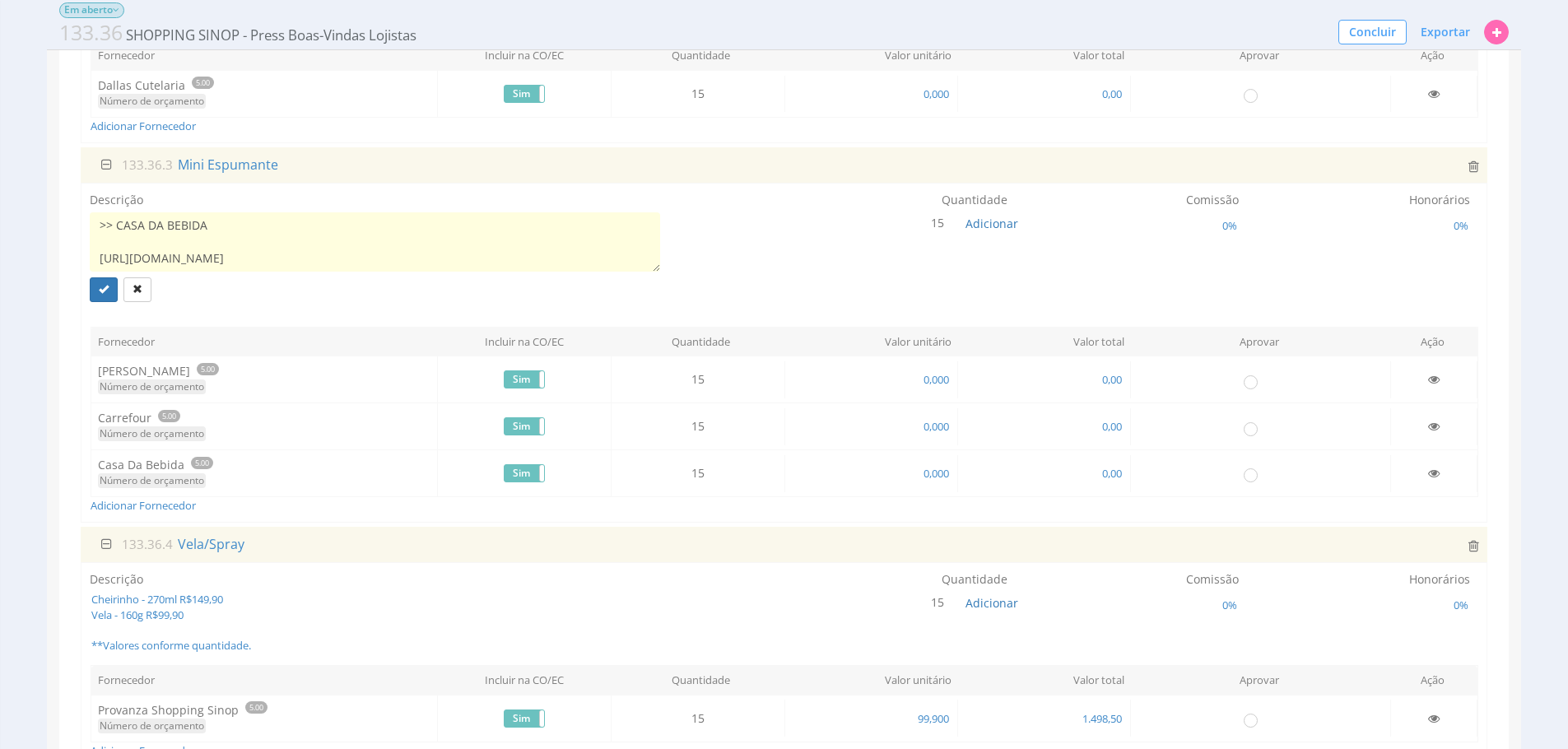
scroll to position [197, 0]
drag, startPoint x: 241, startPoint y: 263, endPoint x: 92, endPoint y: 247, distance: 149.9
click at [92, 247] on textarea ">> CASA DA BEBIDA [URL][DOMAIN_NAME] >> EMPÓRIO MALELU [URL][DOMAIN_NAME] >> [G…" at bounding box center [375, 242] width 571 height 59
click at [857, 466] on td "0,000" at bounding box center [871, 474] width 173 height 37
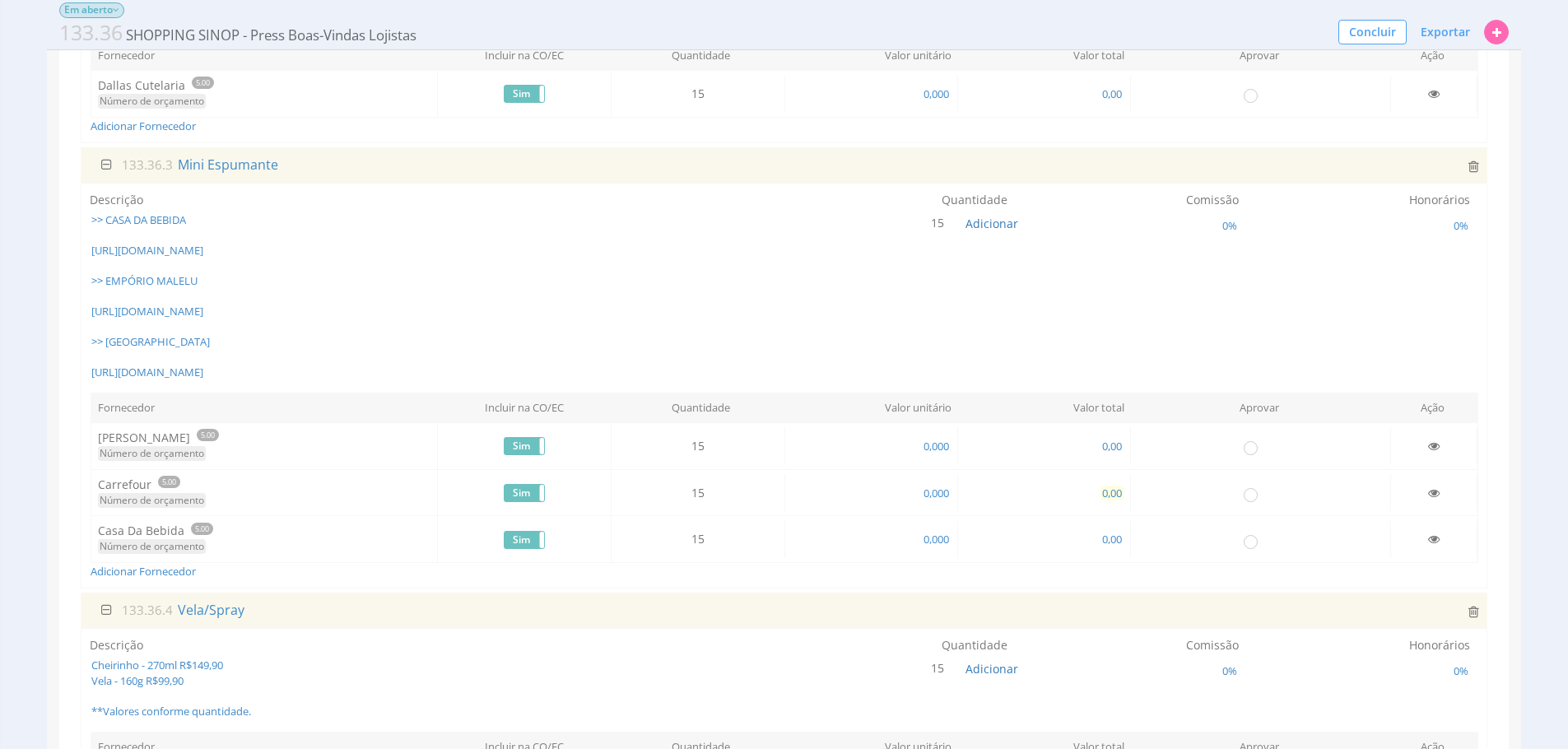
click at [1107, 500] on span "0,00" at bounding box center [1111, 493] width 23 height 15
type input "436,97"
click at [306, 353] on span ">> CASA DA BEBIDA [URL][DOMAIN_NAME] >> EMPÓRIO MALELU [URL][DOMAIN_NAME] >> [G…" at bounding box center [375, 295] width 571 height 168
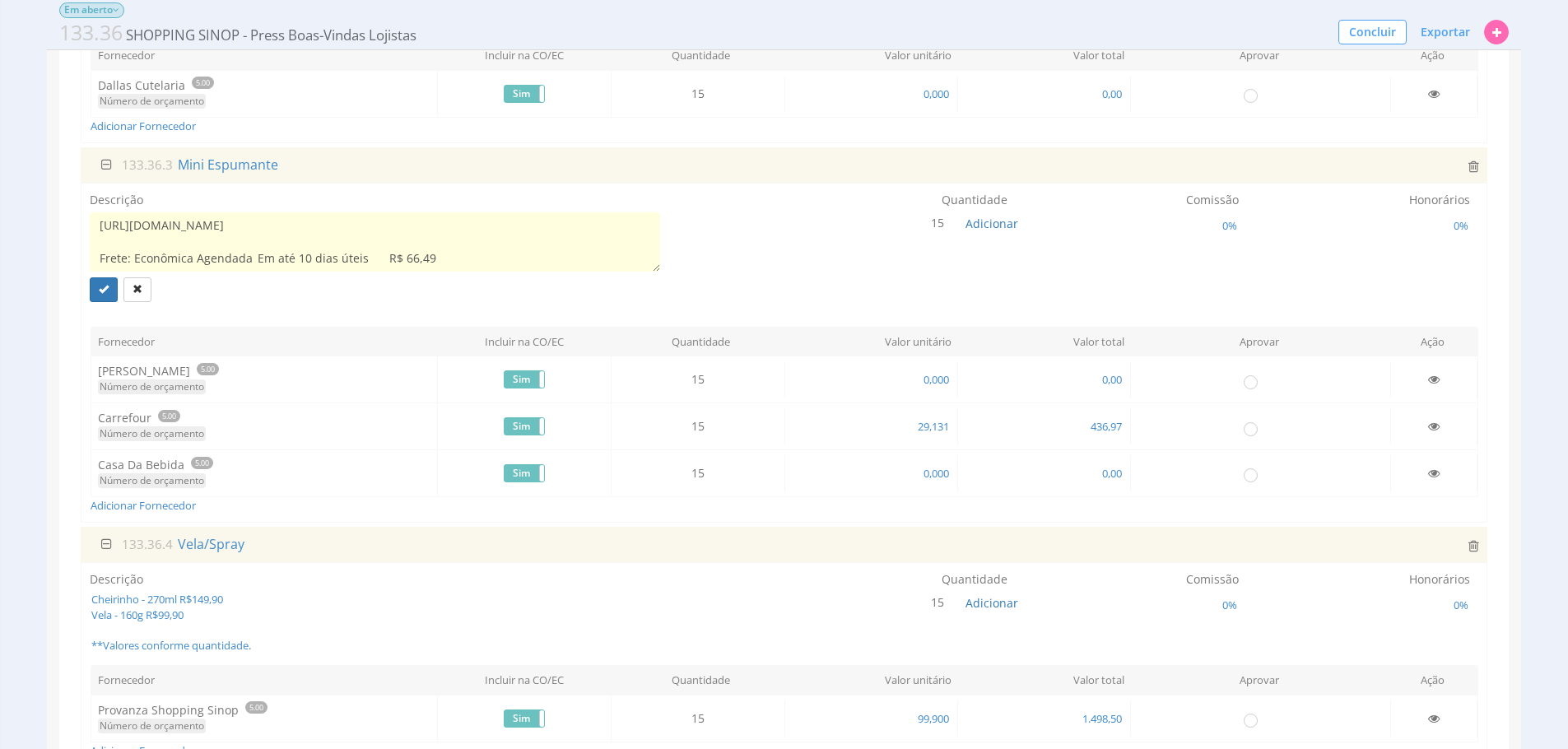
scroll to position [231, 0]
click at [257, 255] on textarea ">> CASA DA BEBIDA [URL][DOMAIN_NAME] >> EMPÓRIO MALELU [URL][DOMAIN_NAME] >> [G…" at bounding box center [375, 242] width 571 height 59
type textarea ">> CASA DA BEBIDA [URL][DOMAIN_NAME] >> EMPÓRIO MALELU [URL][DOMAIN_NAME] >> [G…"
click at [94, 283] on button "submit" at bounding box center [104, 290] width 28 height 25
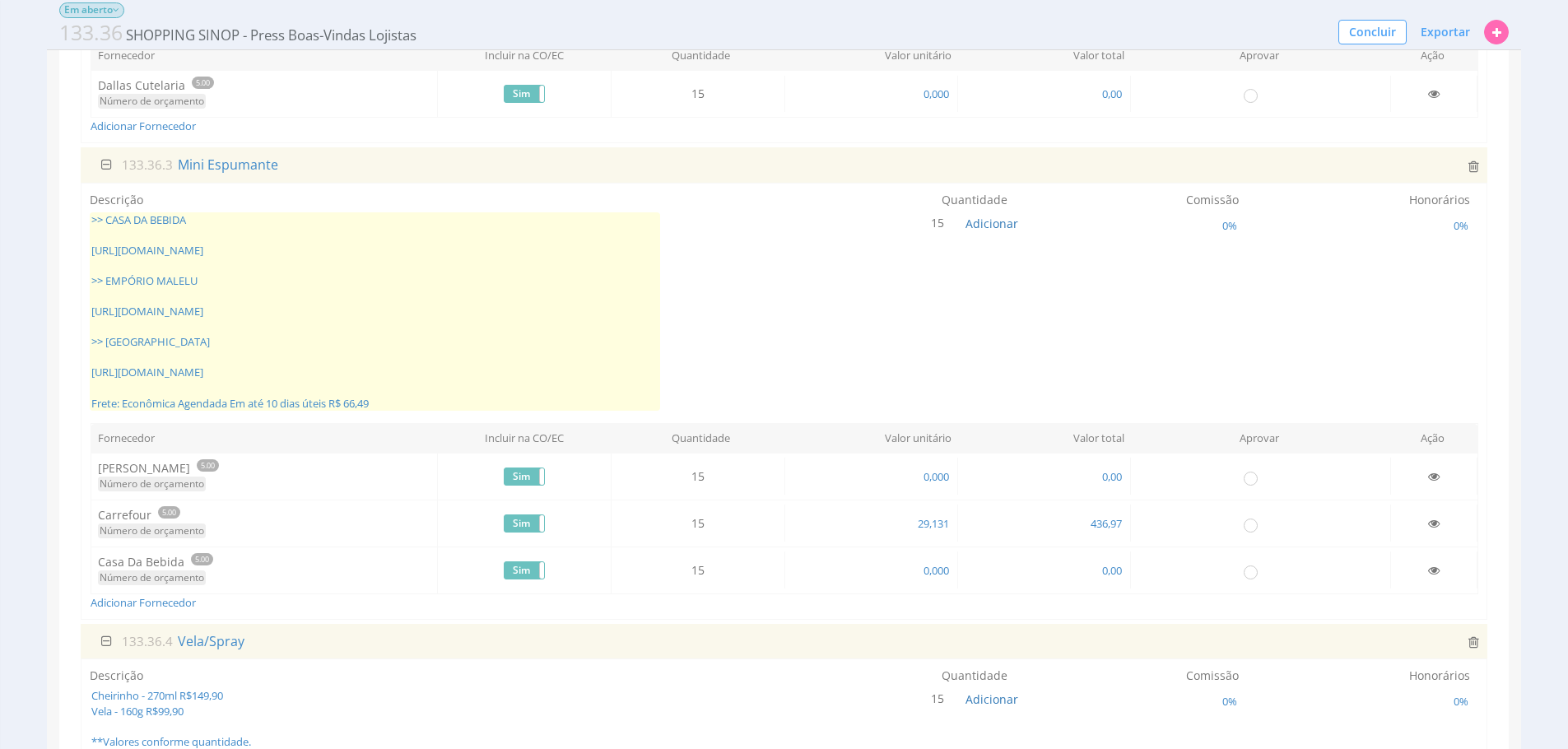
click at [408, 343] on span ">> CASA DA BEBIDA [URL][DOMAIN_NAME] >> EMPÓRIO MALELU [URL][DOMAIN_NAME] >> [G…" at bounding box center [375, 311] width 571 height 198
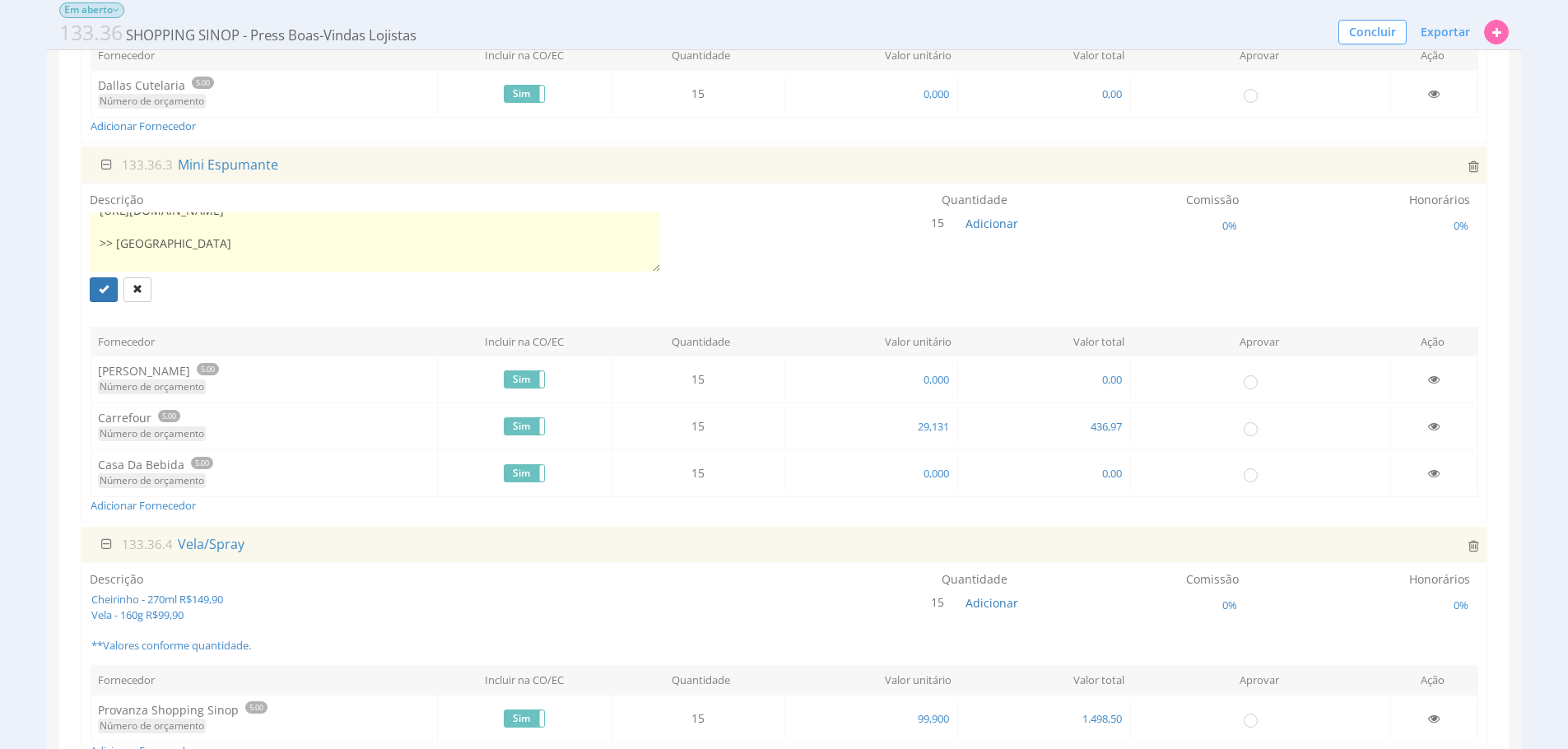
scroll to position [131, 0]
drag, startPoint x: 578, startPoint y: 240, endPoint x: 102, endPoint y: 246, distance: 476.0
click at [102, 246] on textarea ">> CASA DA BEBIDA [URL][DOMAIN_NAME] >> EMPÓRIO MALELU [URL][DOMAIN_NAME] >> [G…" at bounding box center [375, 242] width 571 height 59
click at [938, 374] on span "0,000" at bounding box center [936, 380] width 29 height 15
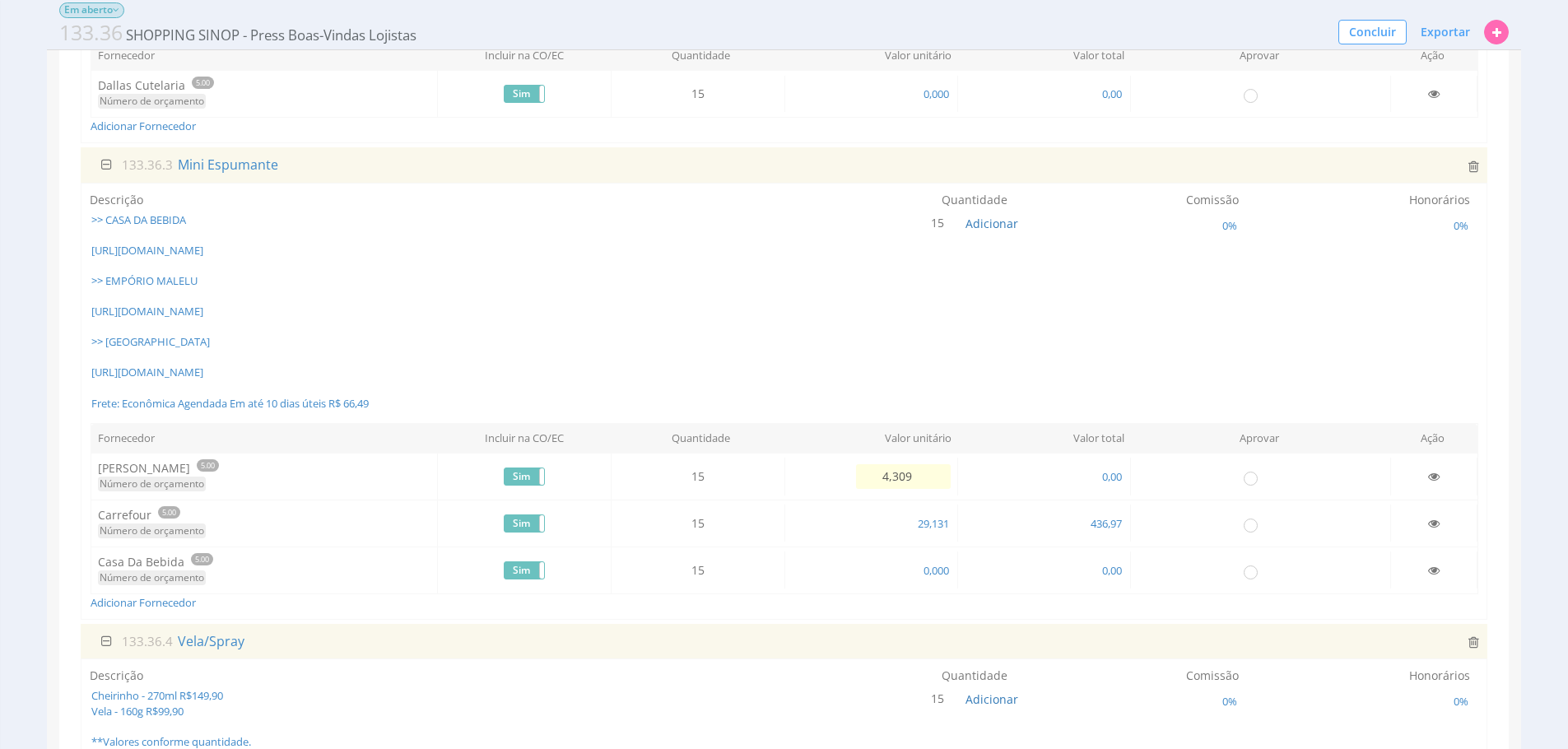
type input "43,090"
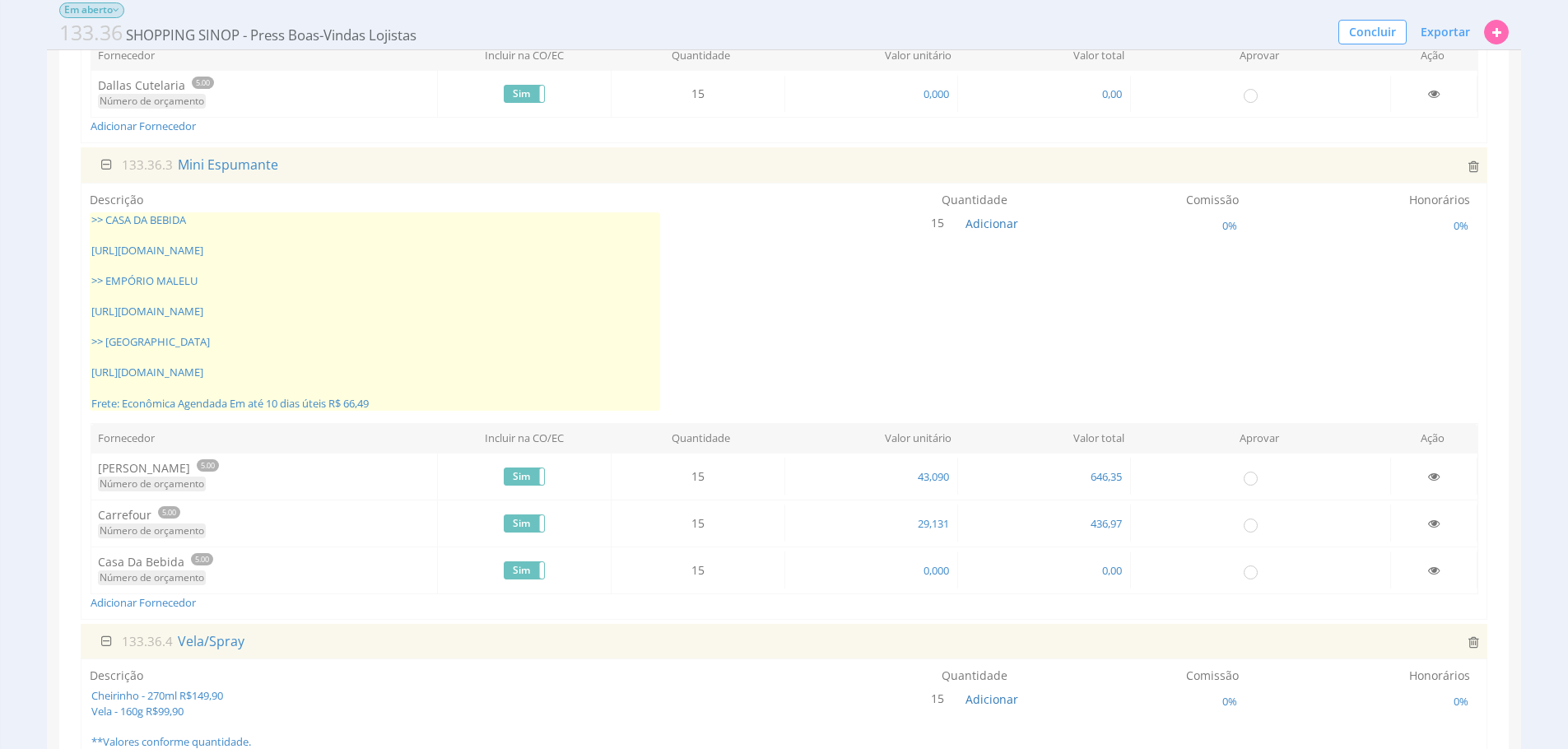
click at [264, 227] on span ">> CASA DA BEBIDA [URL][DOMAIN_NAME] >> EMPÓRIO MALELU [URL][DOMAIN_NAME] >> [G…" at bounding box center [375, 311] width 571 height 198
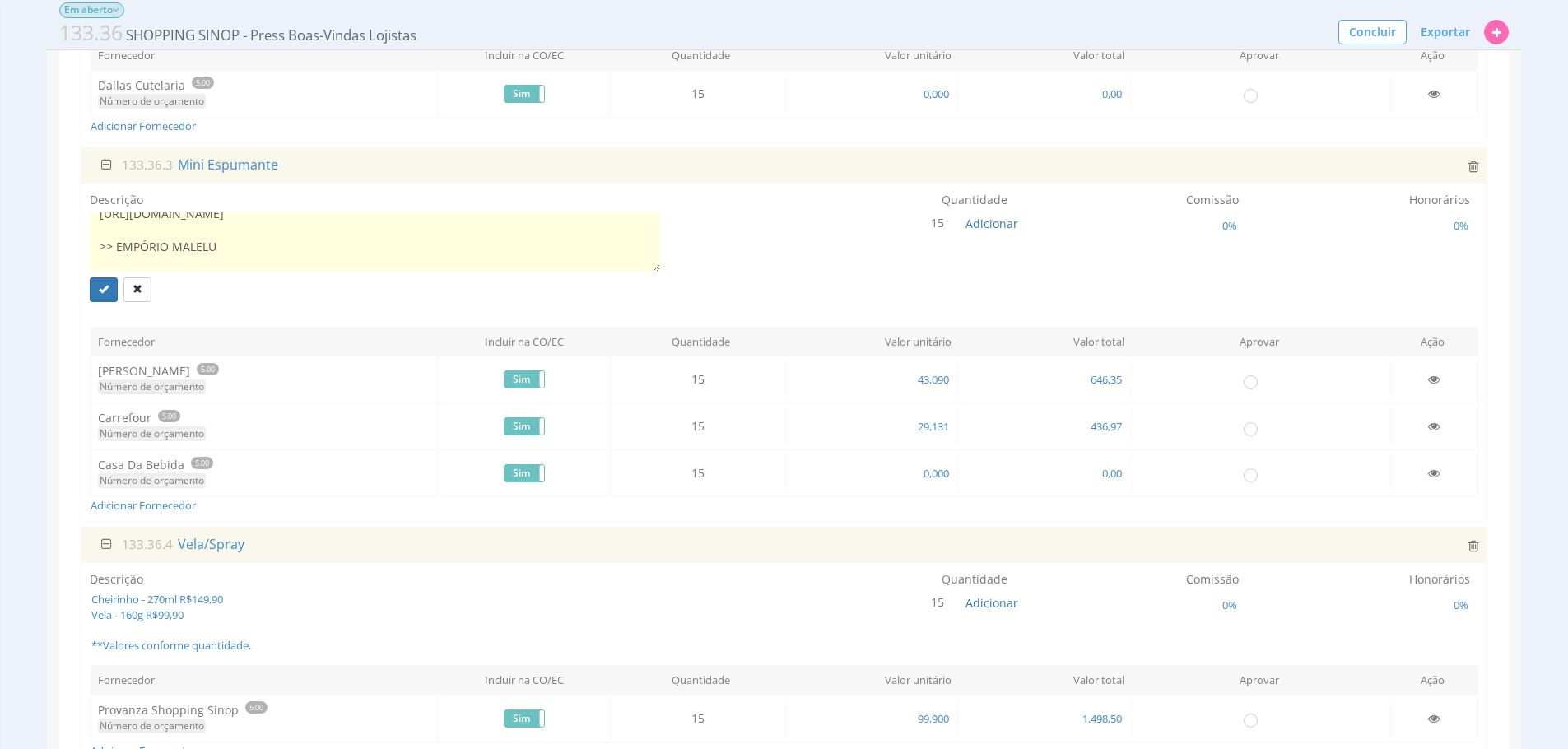
scroll to position [66, 0]
drag, startPoint x: 153, startPoint y: 233, endPoint x: 85, endPoint y: 235, distance: 68.0
click at [85, 236] on div "Descrição >> CASA DA BEBIDA [URL][DOMAIN_NAME] >> EMPÓRIO MALELU [URL][DOMAIN_N…" at bounding box center [784, 352] width 1407 height 340
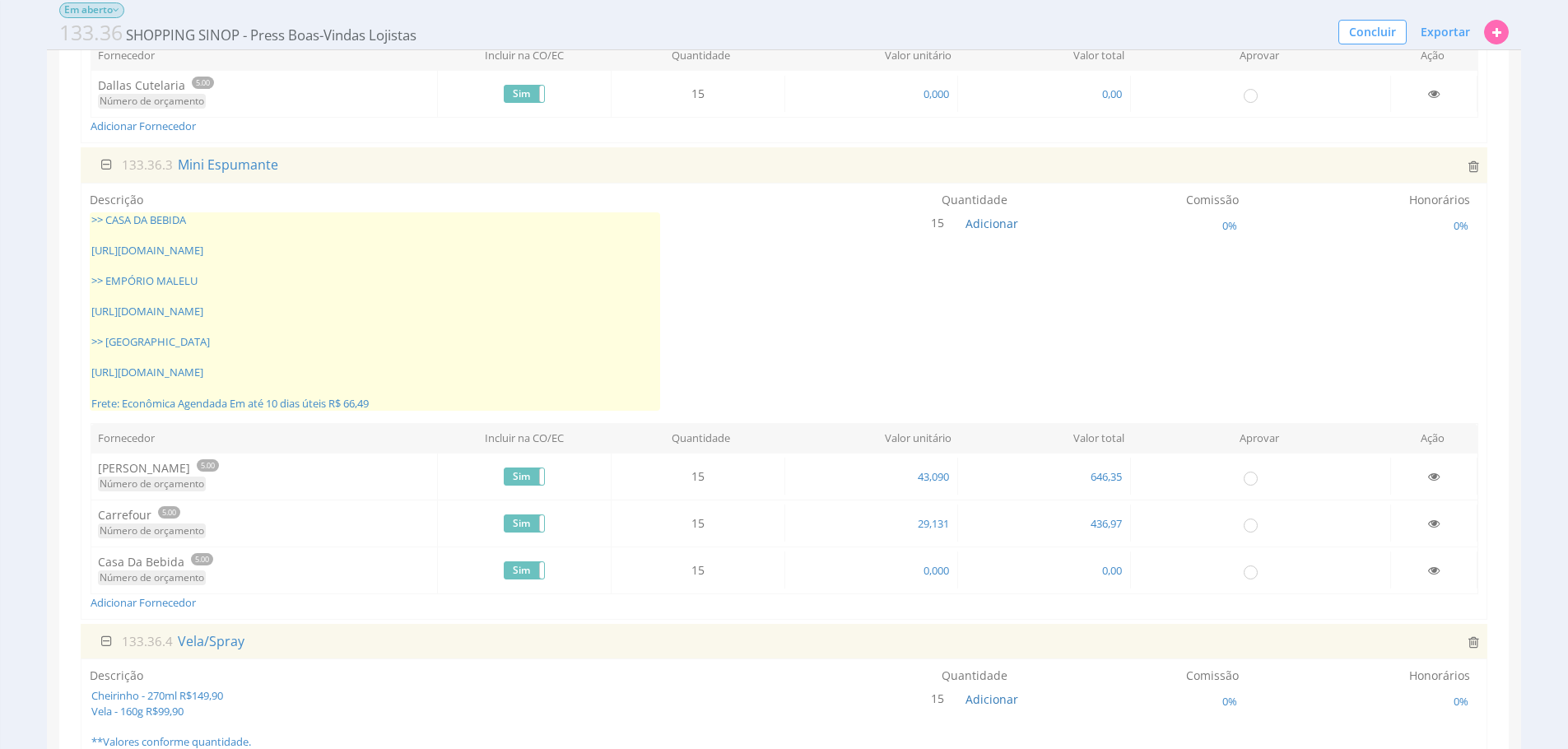
click at [159, 280] on span ">> CASA DA BEBIDA [URL][DOMAIN_NAME] >> EMPÓRIO MALELU [URL][DOMAIN_NAME] >> [G…" at bounding box center [375, 311] width 571 height 198
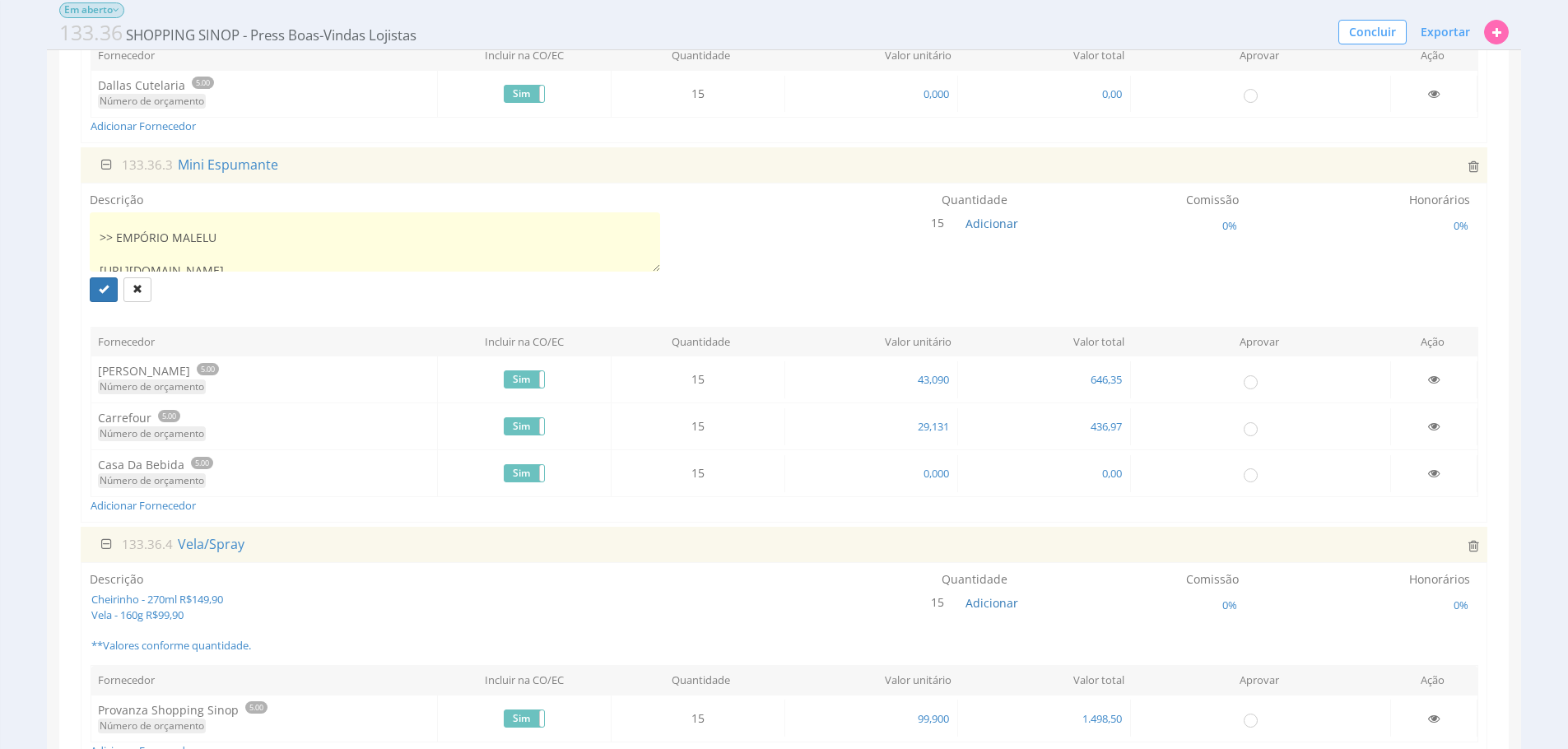
scroll to position [0, 0]
drag, startPoint x: 139, startPoint y: 238, endPoint x: 500, endPoint y: 19, distance: 422.2
click at [97, 253] on textarea ">> CASA DA BEBIDA [URL][DOMAIN_NAME] >> EMPÓRIO MALELU [URL][DOMAIN_NAME] >> [G…" at bounding box center [375, 242] width 571 height 59
click at [938, 475] on span "0,000" at bounding box center [936, 473] width 29 height 15
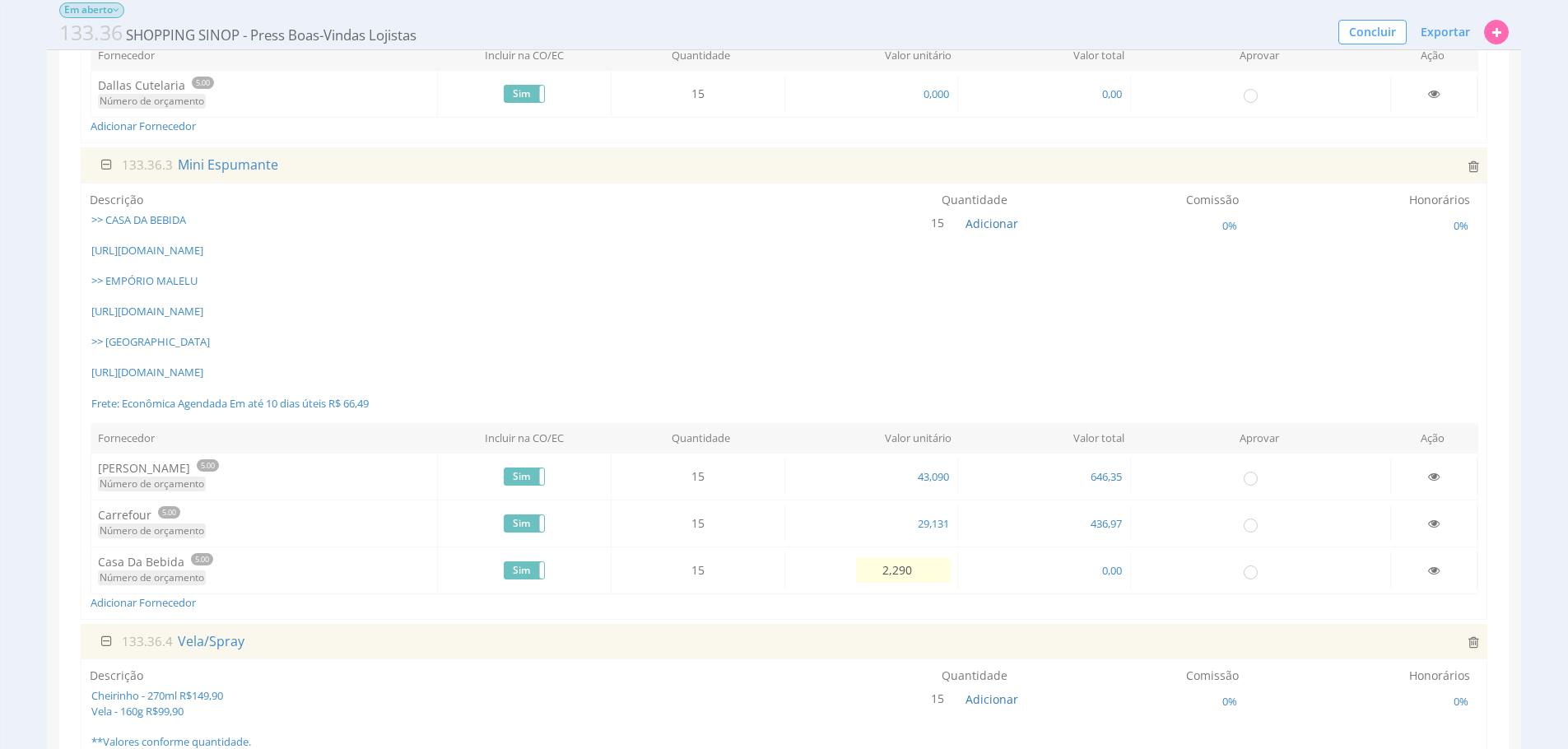
type input "22,900"
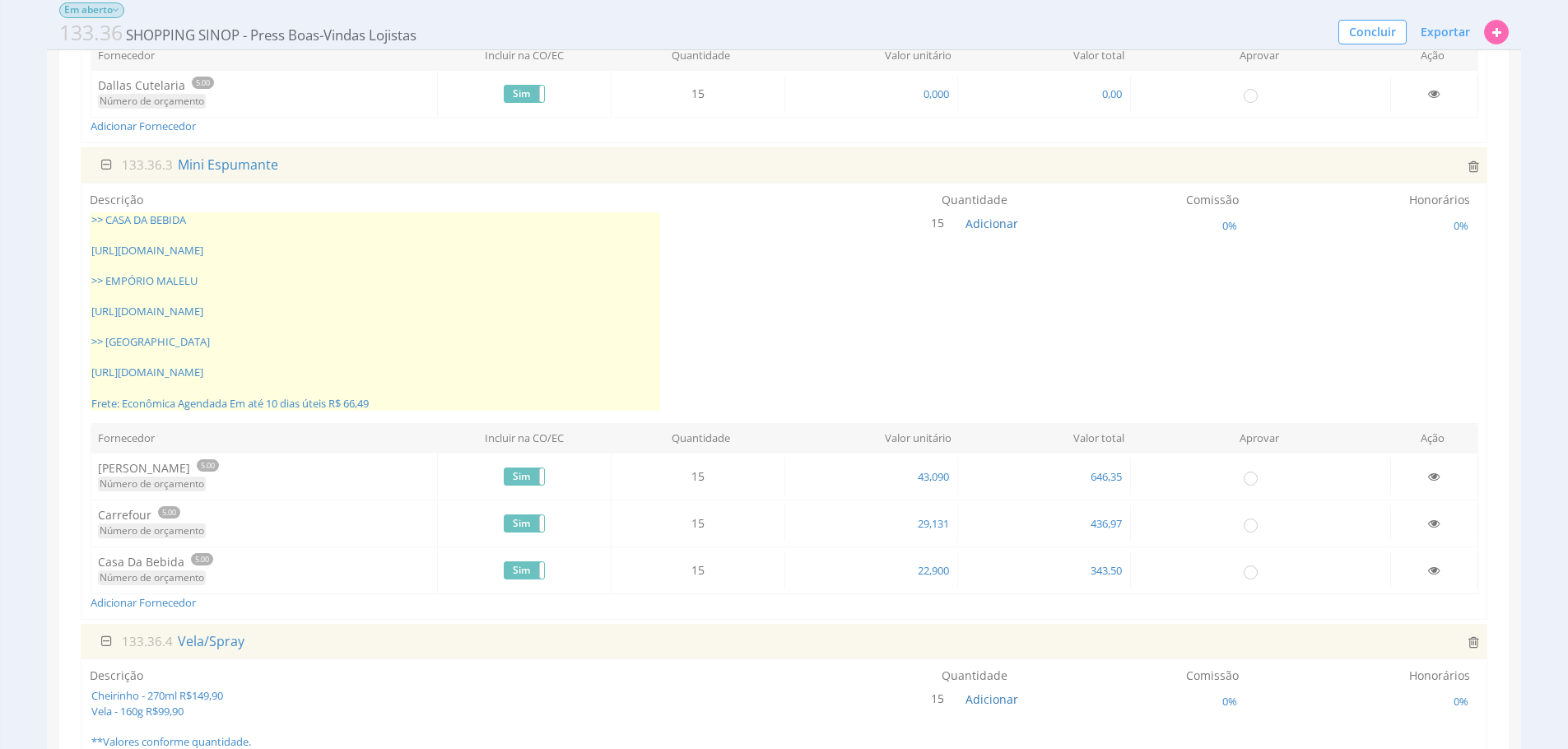
click at [514, 305] on span ">> CASA DA BEBIDA [URL][DOMAIN_NAME] >> EMPÓRIO MALELU [URL][DOMAIN_NAME] >> [G…" at bounding box center [375, 311] width 571 height 198
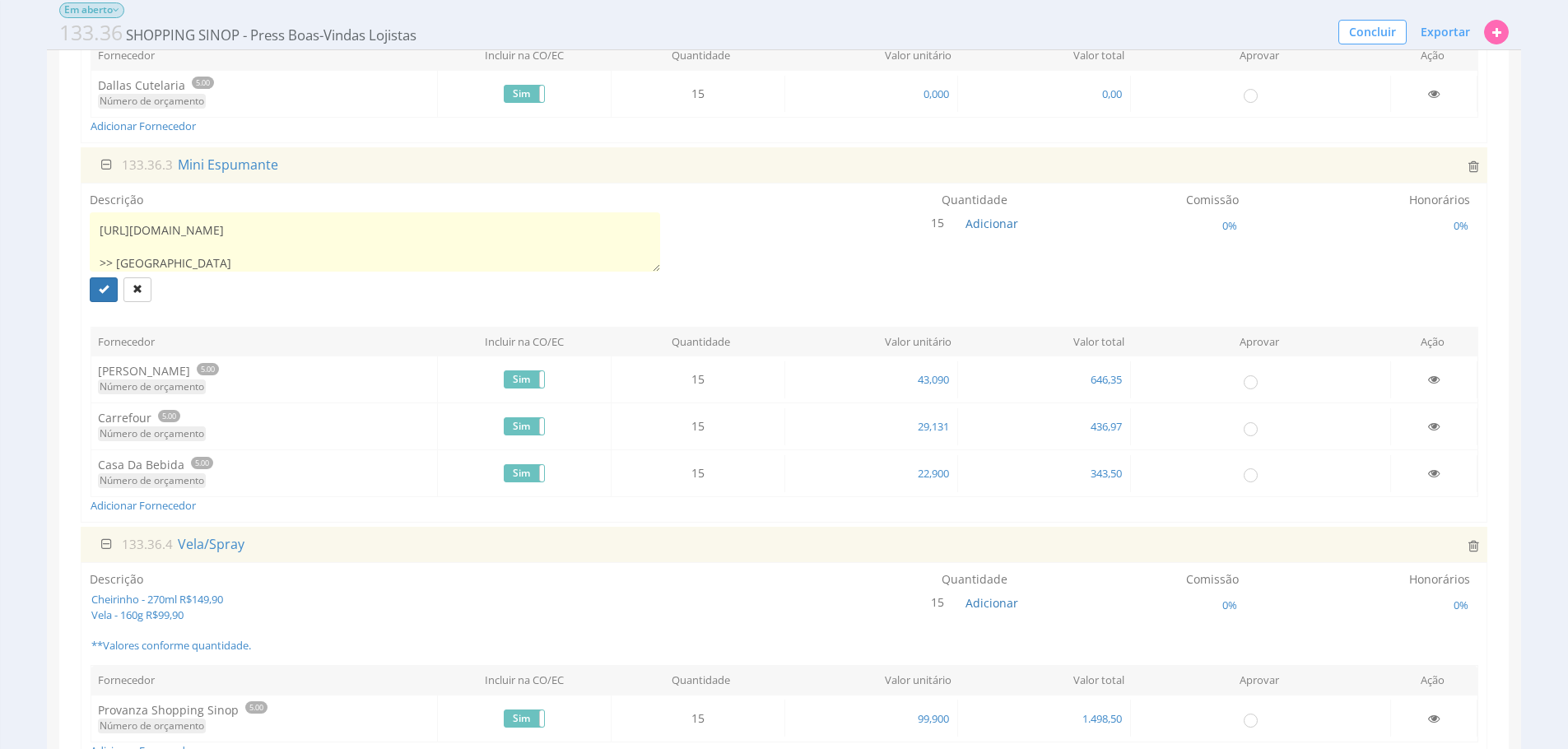
scroll to position [81, 0]
click at [359, 234] on textarea ">> CASA DA BEBIDA [URL][DOMAIN_NAME] >> EMPÓRIO MALELU [URL][DOMAIN_NAME] >> [G…" at bounding box center [375, 242] width 571 height 59
paste textarea "Azul Cargo 6 dias úteis R$ 29,82"
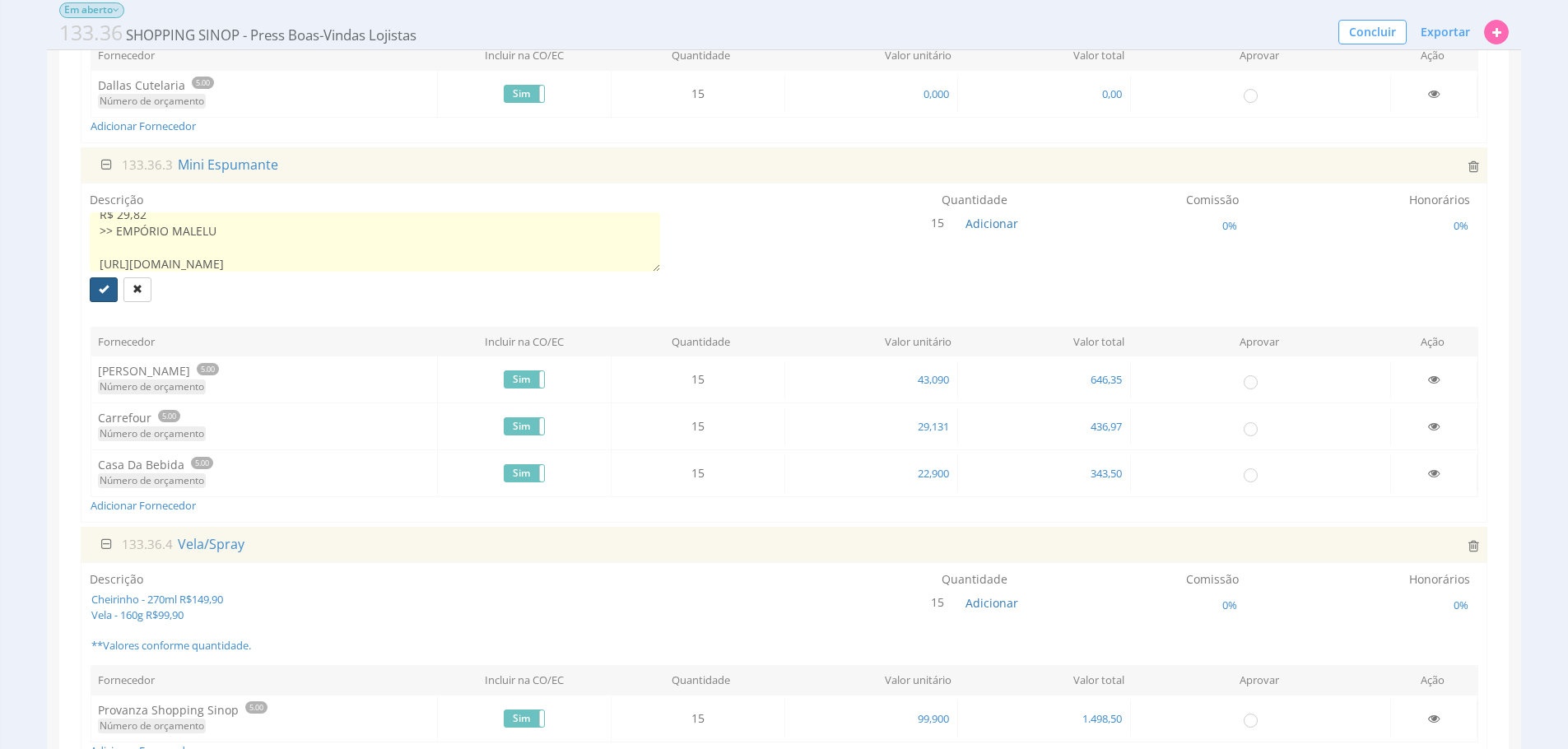
type textarea ">> CASA DA BEBIDA [URL][DOMAIN_NAME] Frete: Azul Cargo 6 dias úteis R$ 29,82 >>…"
click at [96, 294] on button "submit" at bounding box center [104, 290] width 28 height 25
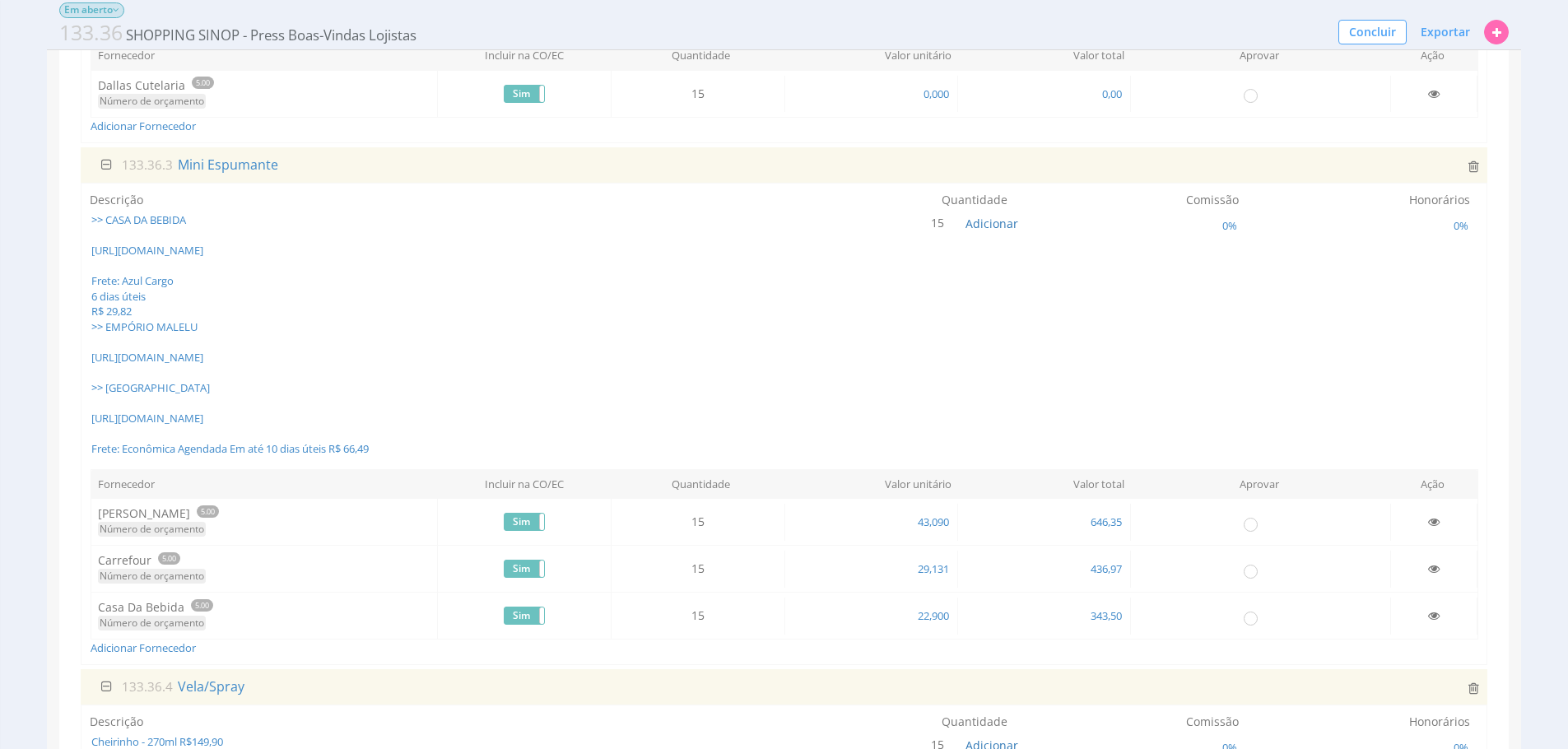
click at [245, 356] on span ">> CASA DA BEBIDA [URL][DOMAIN_NAME] Frete: Azul Cargo 6 dias úteis R$ 29,82 >>…" at bounding box center [375, 334] width 571 height 244
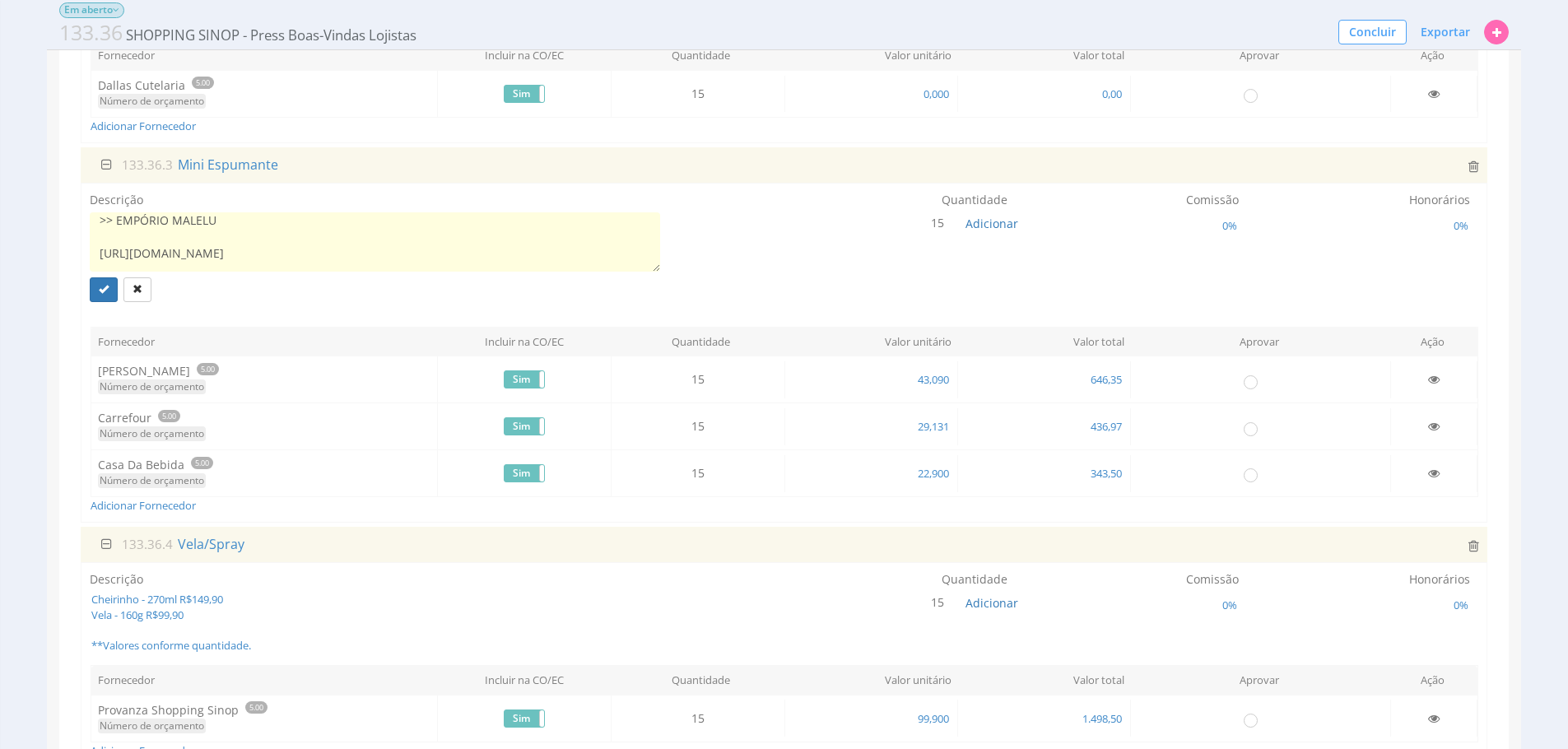
scroll to position [121, 0]
click at [234, 257] on textarea ">> CASA DA BEBIDA [URL][DOMAIN_NAME] Frete: Azul Cargo 6 dias úteis R$ 29,82 >>…" at bounding box center [375, 242] width 571 height 59
type textarea ">> CASA DA BEBIDA [URL][DOMAIN_NAME] Frete: Azul Cargo 6 dias úteis R$ 29,82 >>…"
click at [107, 293] on icon "submit" at bounding box center [104, 289] width 10 height 10
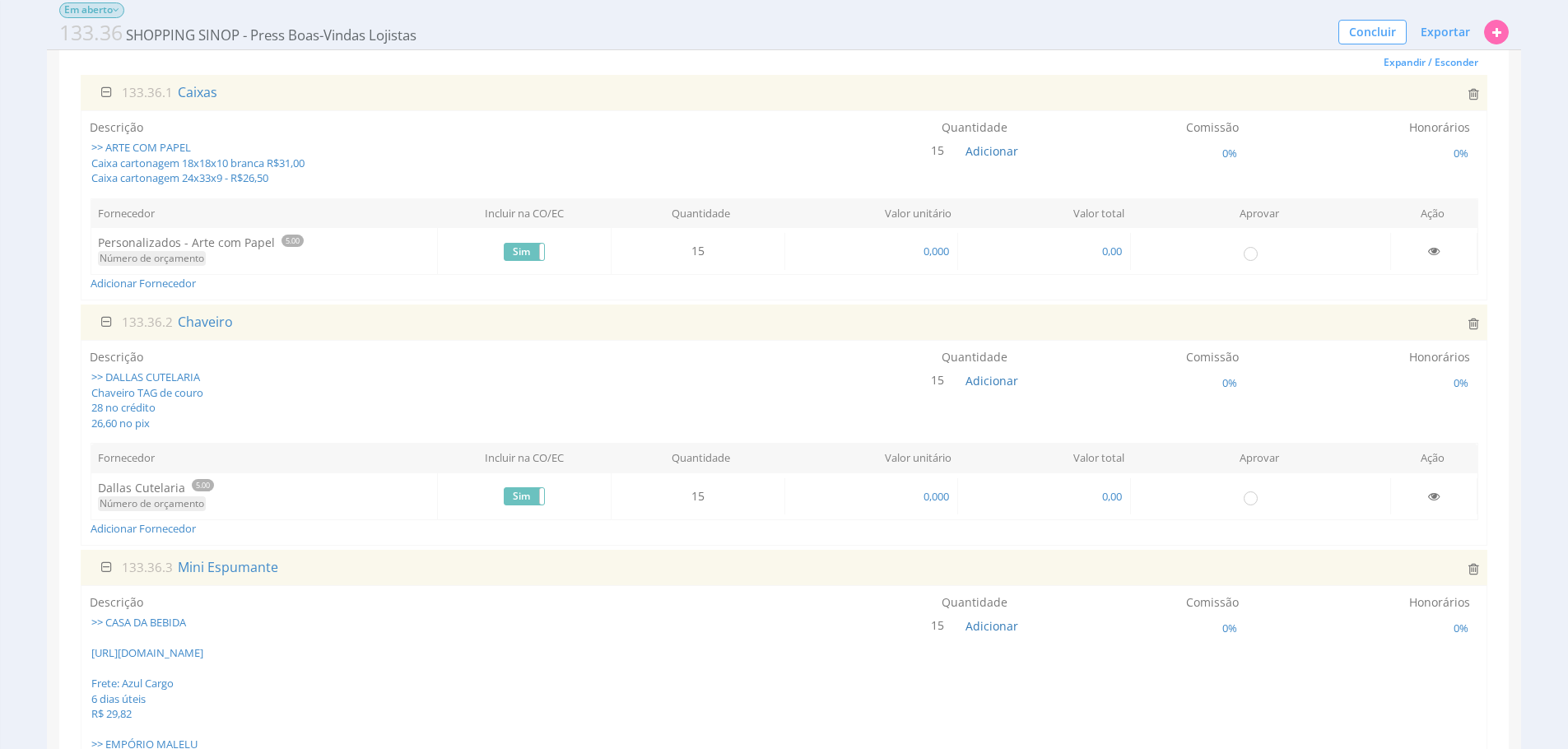
scroll to position [146, 0]
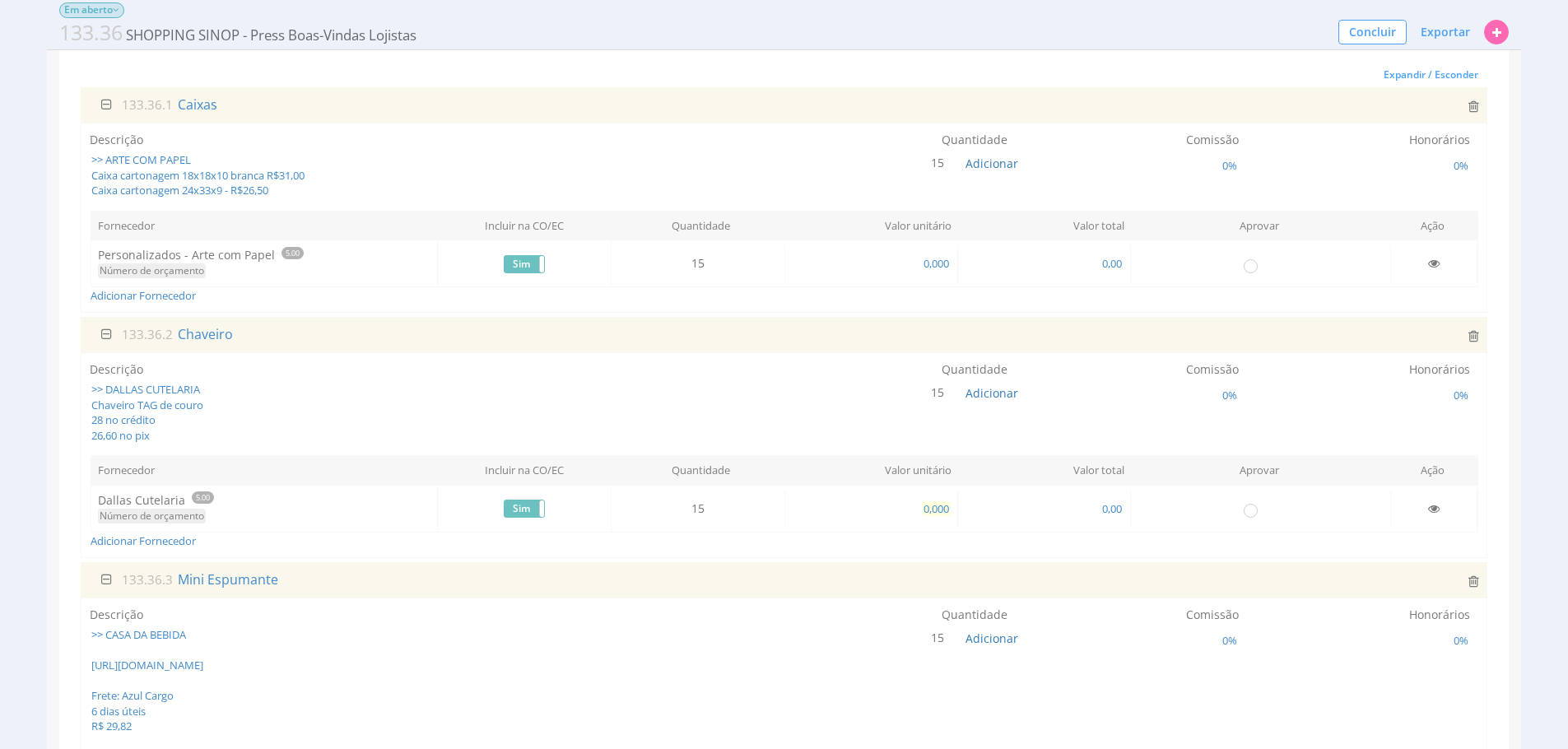
click at [930, 512] on span "0,000" at bounding box center [936, 508] width 29 height 15
type input "28,000"
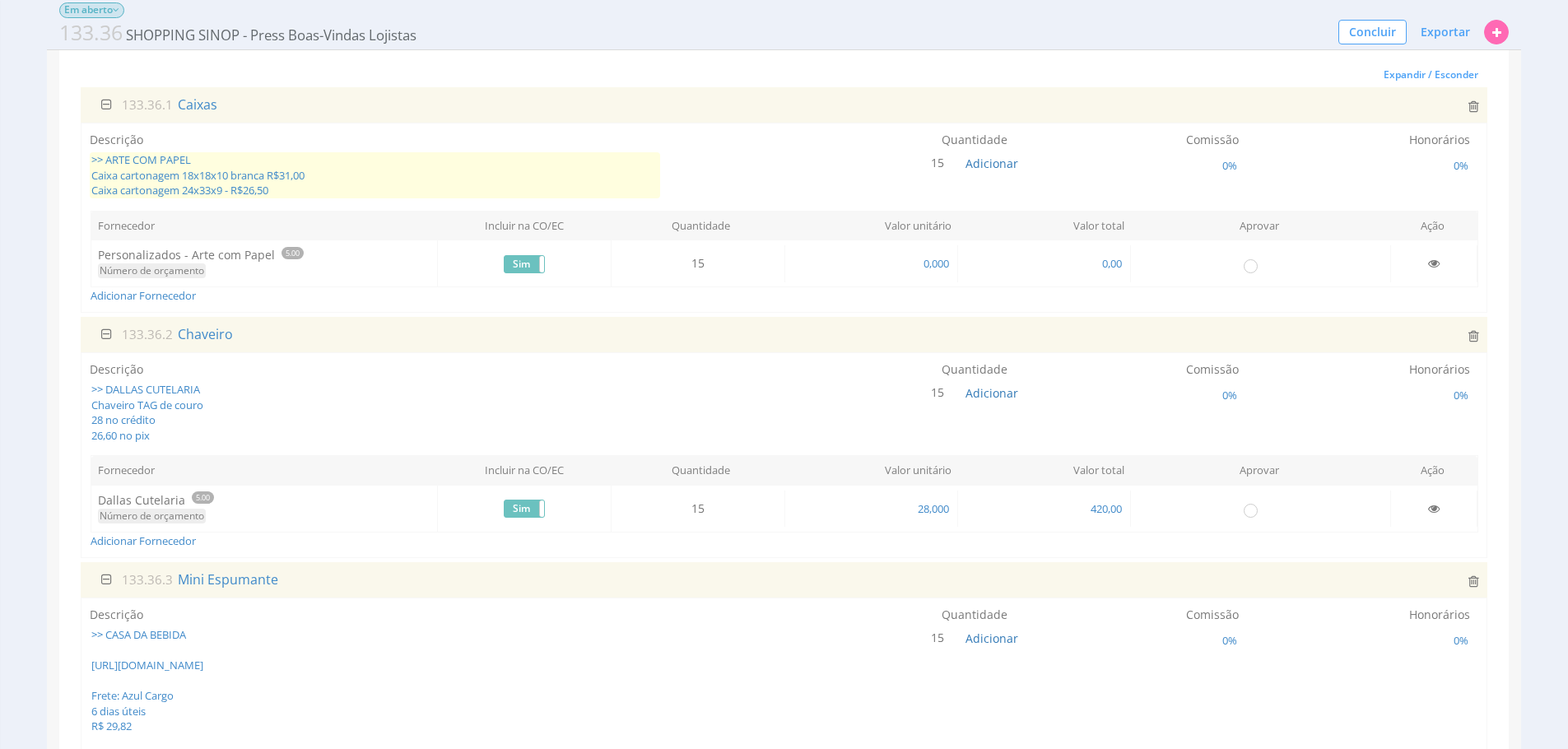
click at [328, 164] on span ">> ARTE COM PAPEL Caixa cartonagem 18x18x10 branca R$31,00 Caixa cartonagem 24x…" at bounding box center [375, 175] width 571 height 46
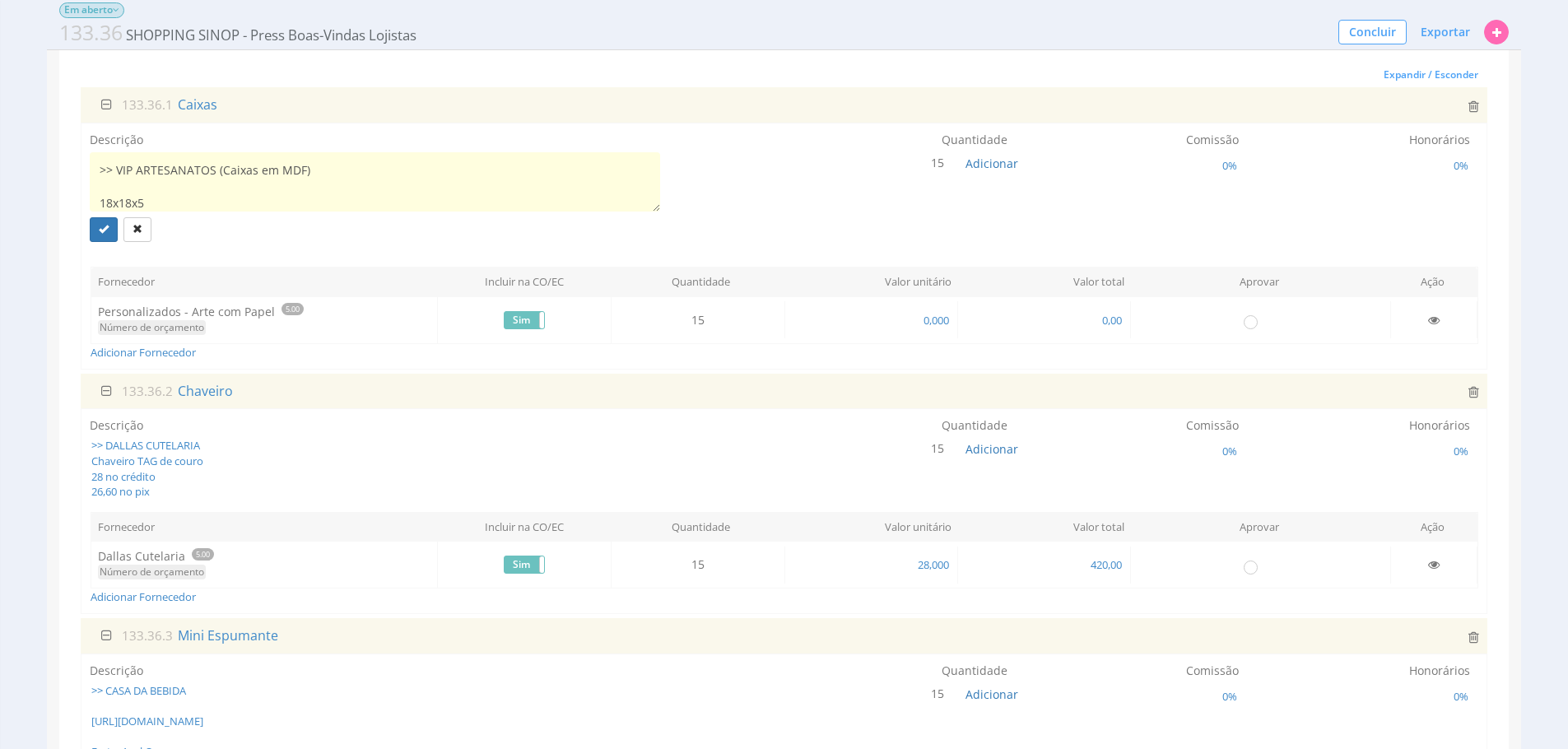
scroll to position [78, 0]
click at [302, 196] on textarea ">> ARTE COM PAPEL Caixa cartonagem 18x18x10 branca R$31,00 Caixa cartonagem 24x…" at bounding box center [375, 181] width 571 height 59
click at [291, 181] on textarea ">> ARTE COM PAPEL Caixa cartonagem 18x18x10 branca R$31,00 Caixa cartonagem 24x…" at bounding box center [375, 181] width 571 height 59
type textarea ">> ARTE COM PAPEL Caixa cartonagem 18x18x10 branca R$31,00 Caixa cartonagem 24x…"
click at [97, 222] on button "submit" at bounding box center [104, 230] width 28 height 25
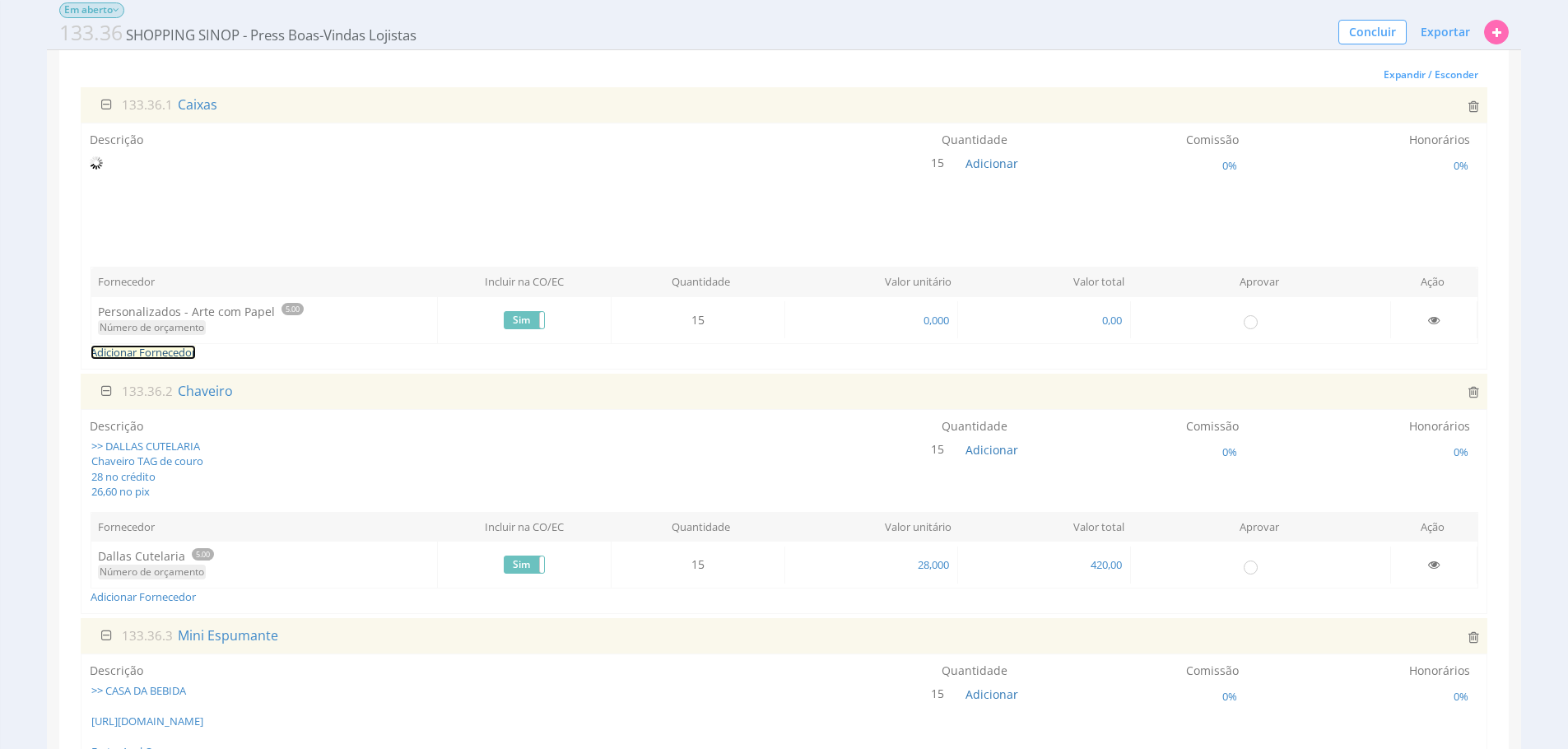
click at [163, 345] on link "Adicionar Fornecedor" at bounding box center [144, 352] width 106 height 15
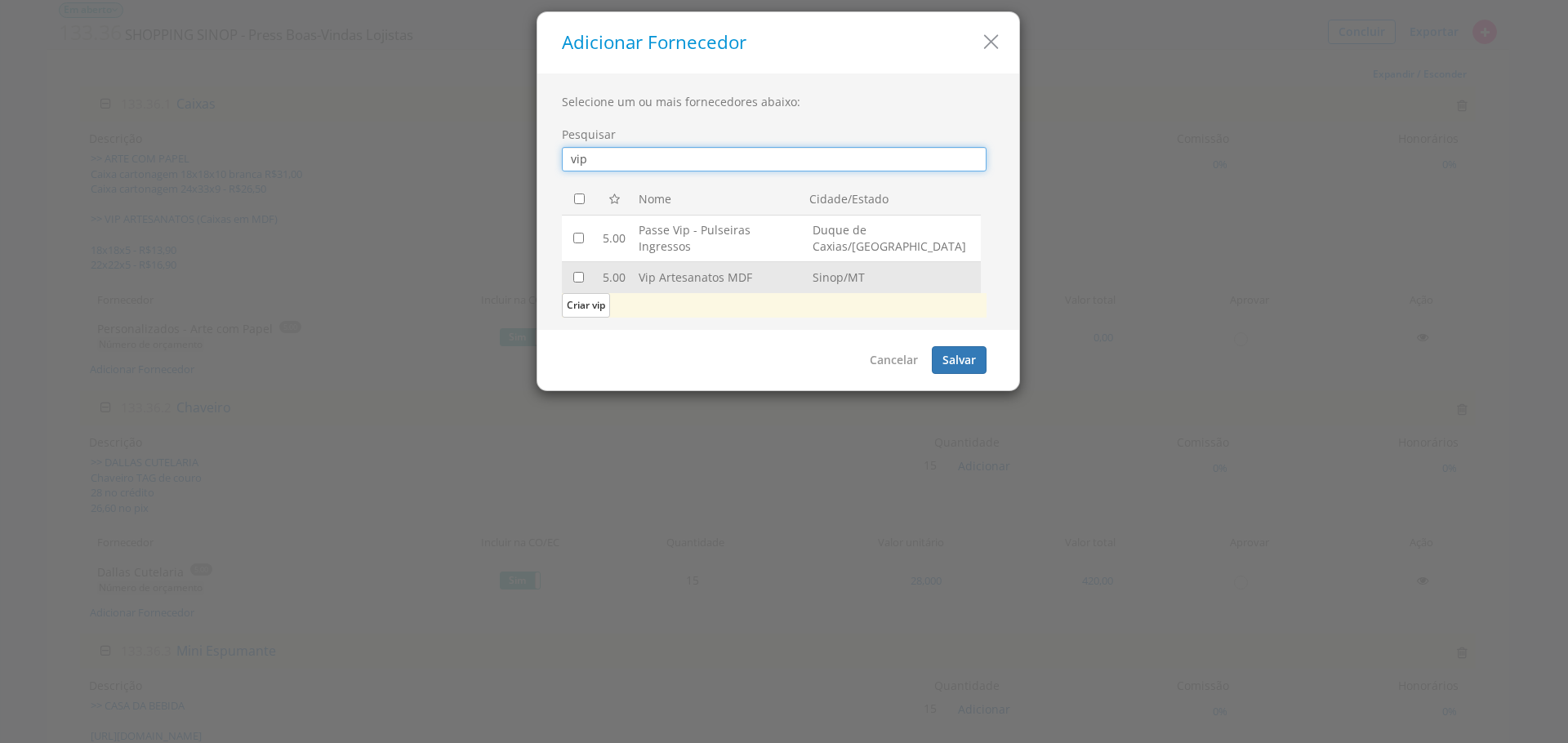
type input "vip"
click at [581, 276] on input "checkbox" at bounding box center [579, 277] width 11 height 11
checkbox input "true"
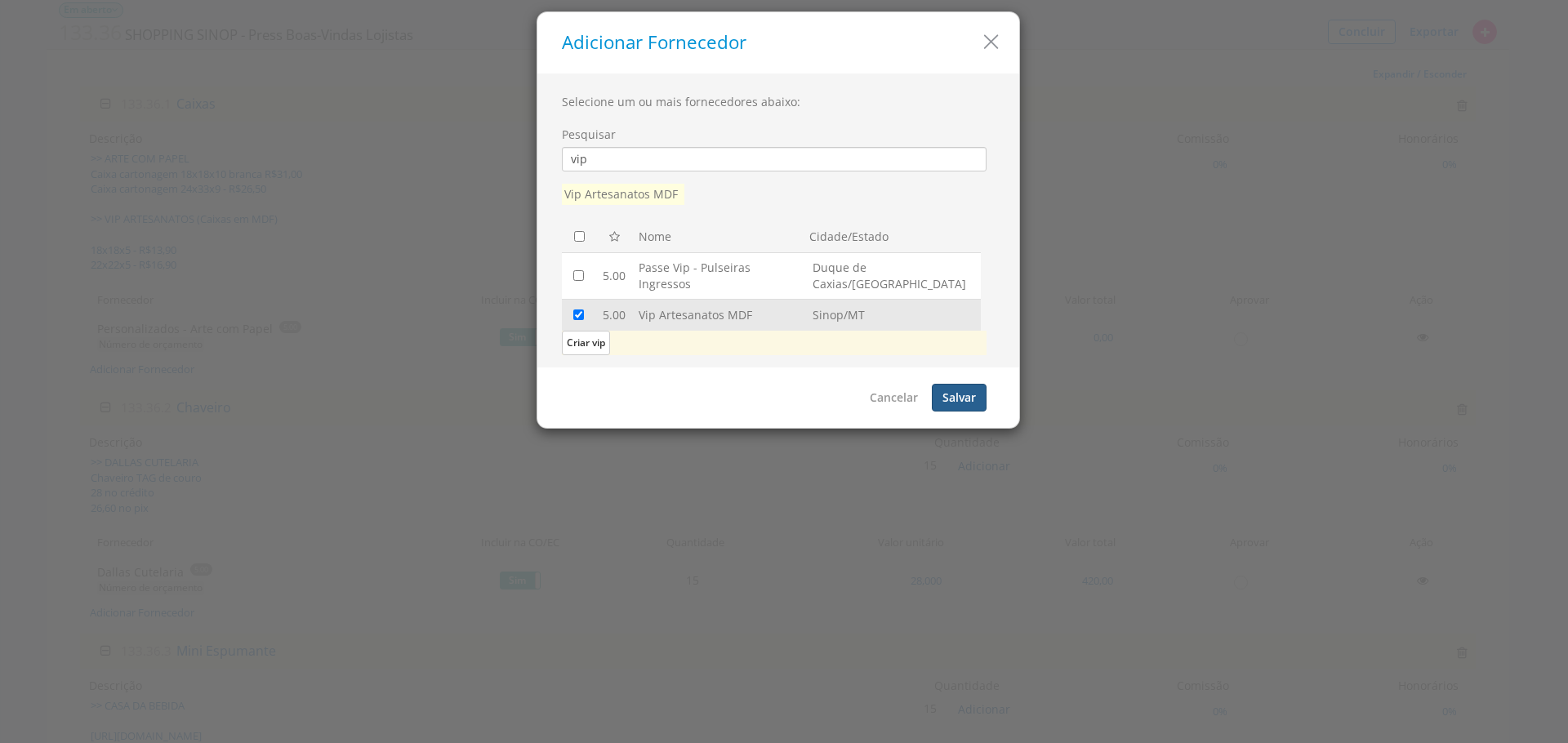
click at [943, 386] on button "Salvar" at bounding box center [959, 398] width 55 height 28
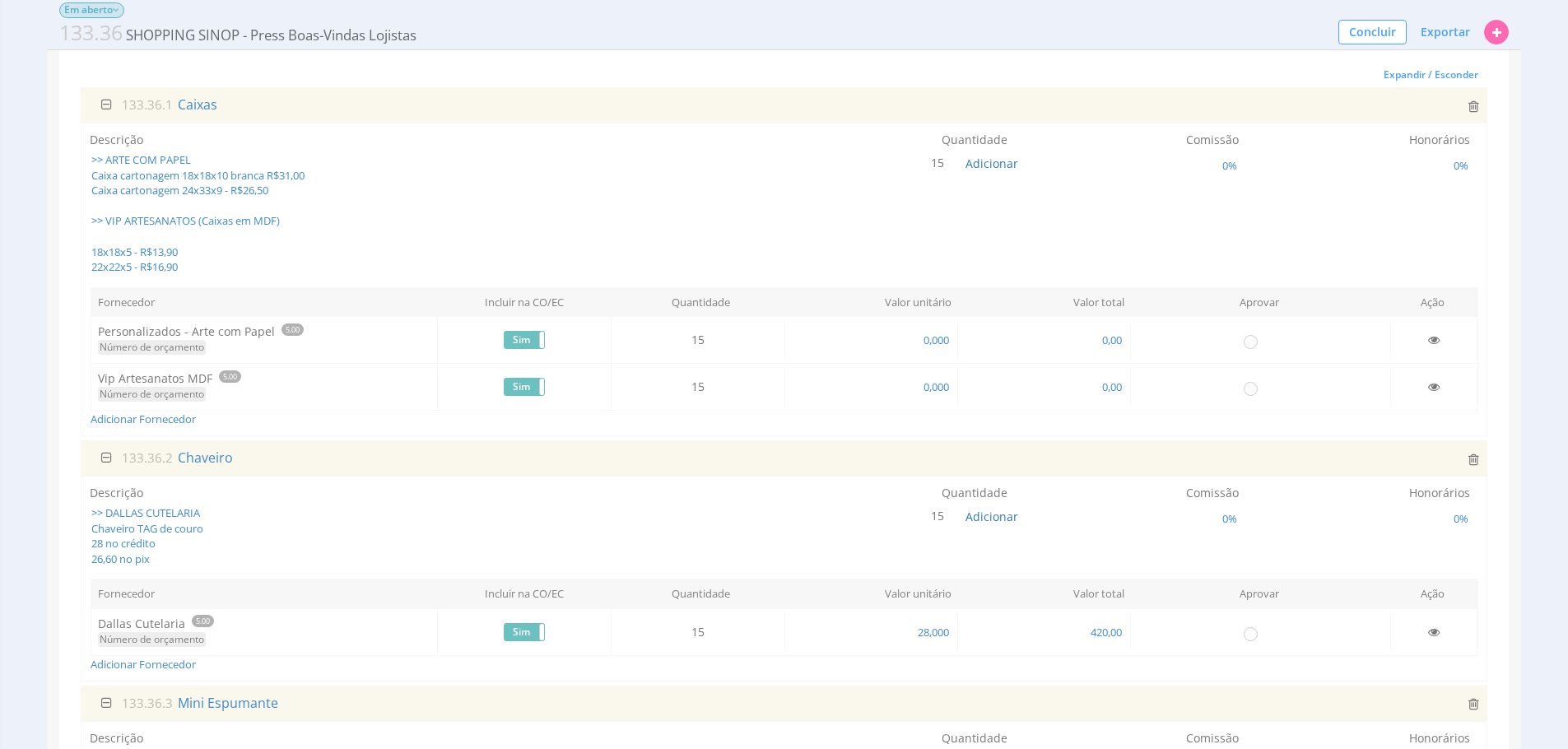
click at [934, 347] on td "0,000" at bounding box center [871, 341] width 173 height 37
click at [932, 338] on span "0,000" at bounding box center [936, 340] width 29 height 15
type input "31,000"
click at [926, 386] on span "0,000" at bounding box center [936, 387] width 29 height 15
type input "16,900"
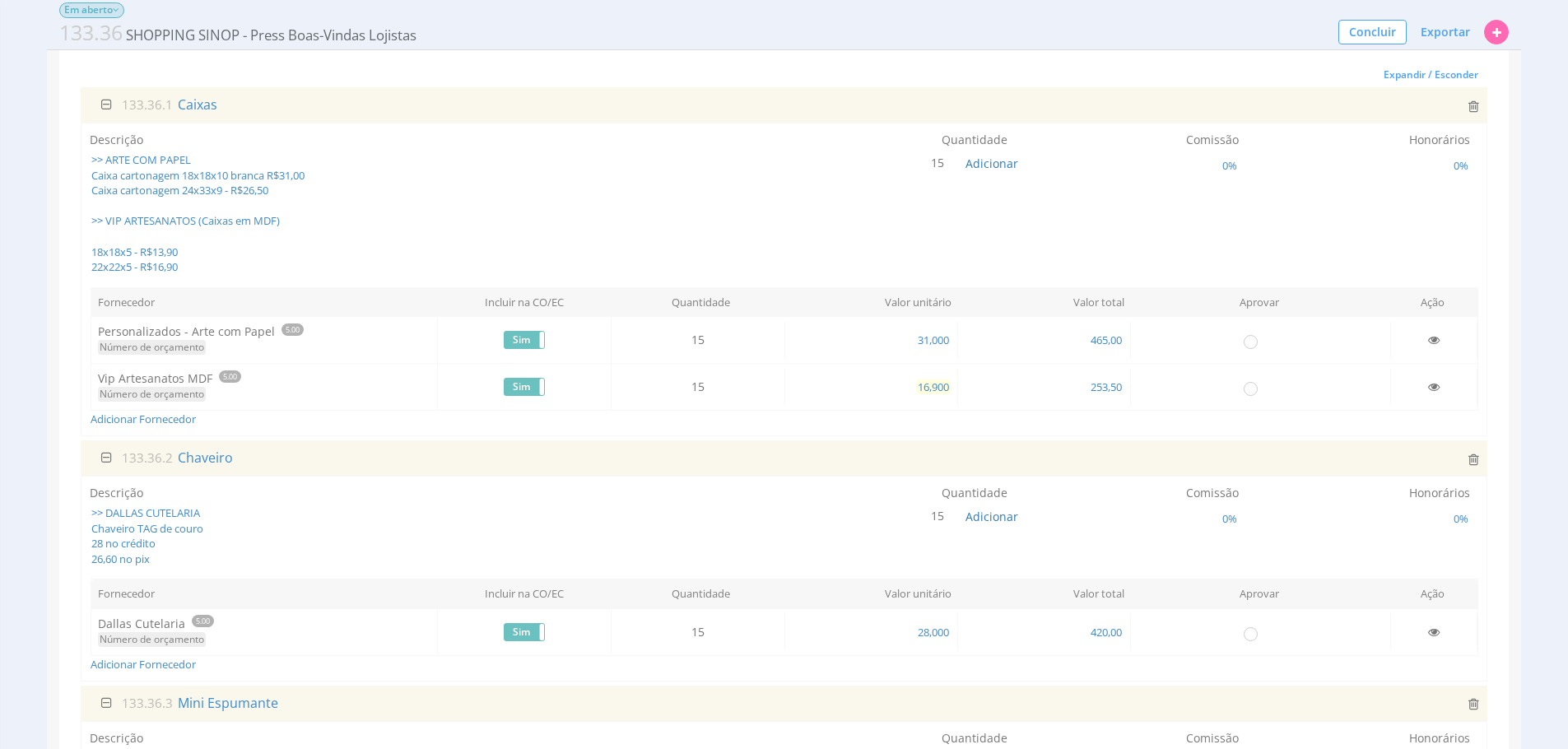
click at [935, 384] on span "16,900" at bounding box center [933, 387] width 34 height 15
type input "13,900"
